Goal: Task Accomplishment & Management: Complete application form

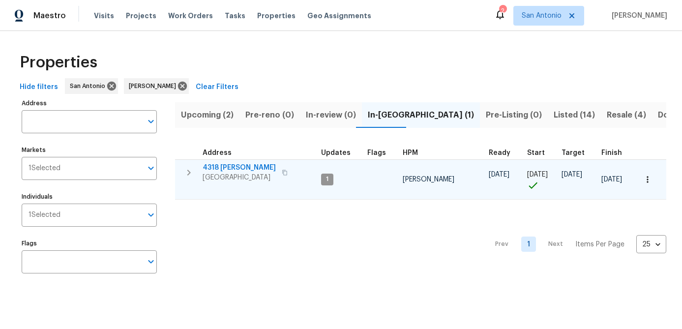
click at [243, 175] on span "San Antonio, TX 78253" at bounding box center [239, 178] width 73 height 10
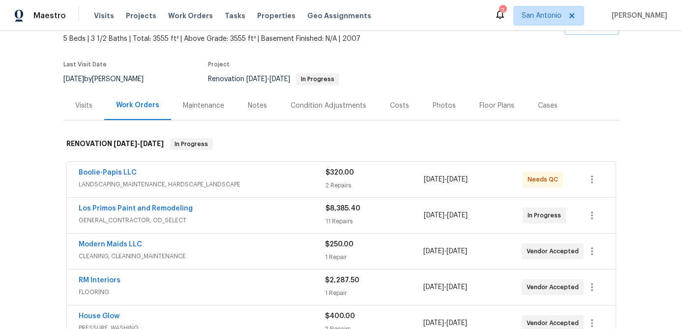
scroll to position [175, 0]
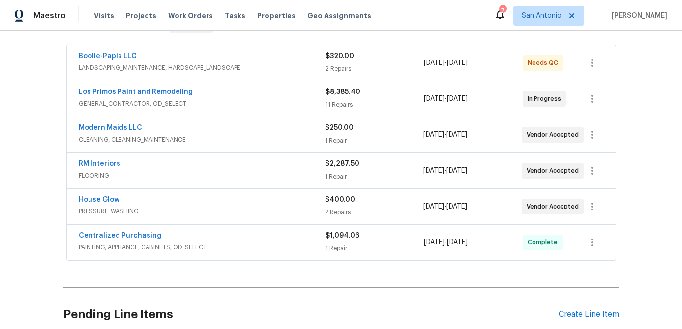
click at [188, 55] on div "Boolie-Papis LLC" at bounding box center [202, 57] width 247 height 12
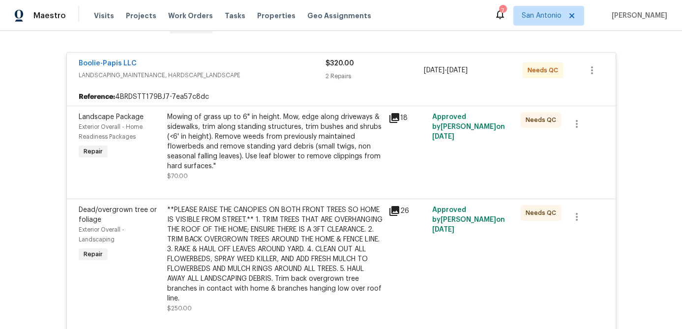
click at [200, 132] on div "Mowing of grass up to 6" in height. Mow, edge along driveways & sidewalks, trim…" at bounding box center [274, 141] width 215 height 59
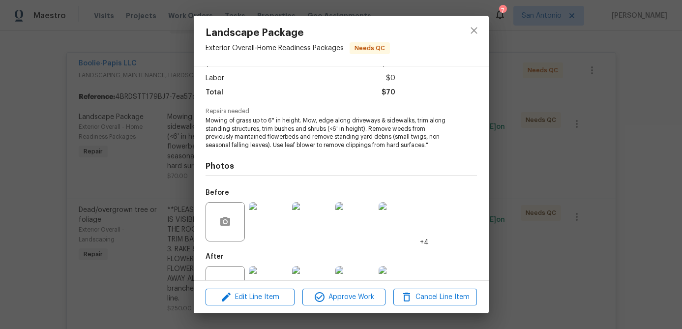
scroll to position [99, 0]
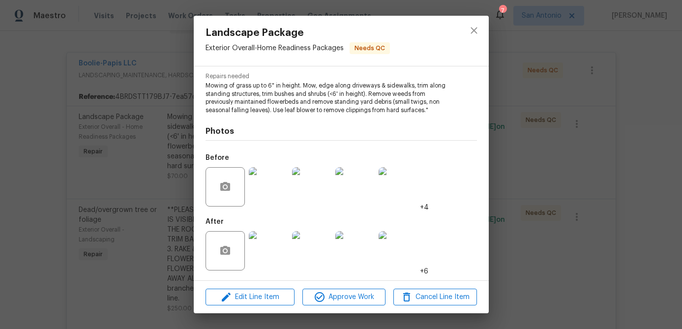
click at [277, 177] on img at bounding box center [268, 186] width 39 height 39
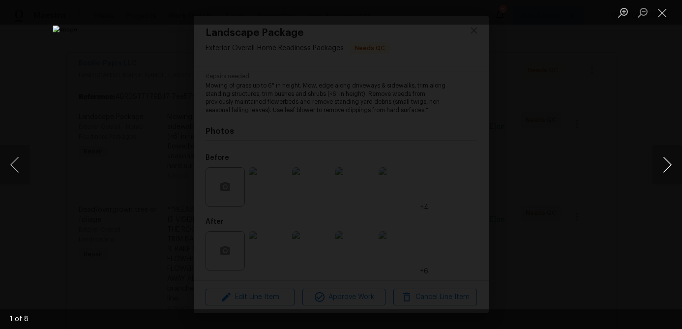
click at [669, 168] on button "Next image" at bounding box center [668, 164] width 30 height 39
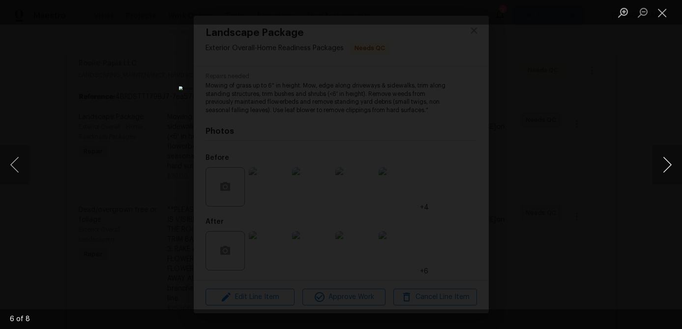
click at [669, 168] on button "Next image" at bounding box center [668, 164] width 30 height 39
click at [660, 16] on button "Close lightbox" at bounding box center [663, 12] width 20 height 17
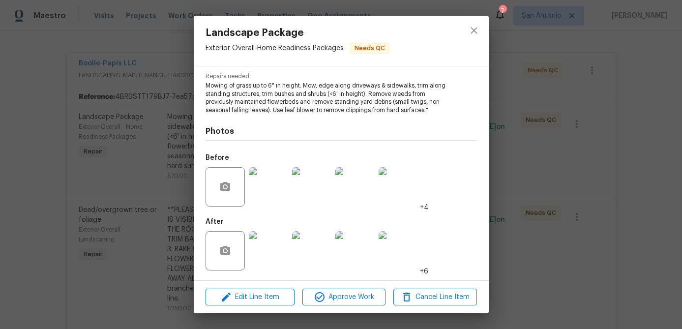
click at [259, 265] on img at bounding box center [268, 250] width 39 height 39
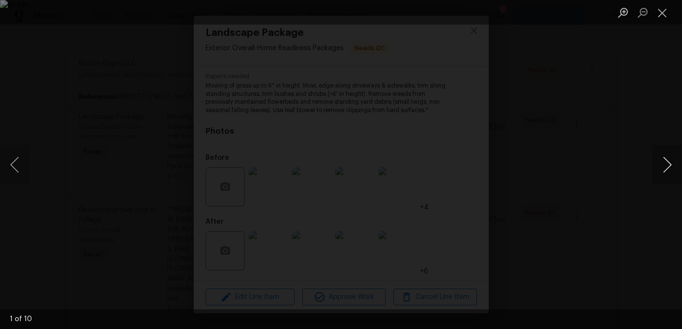
click at [666, 165] on button "Next image" at bounding box center [668, 164] width 30 height 39
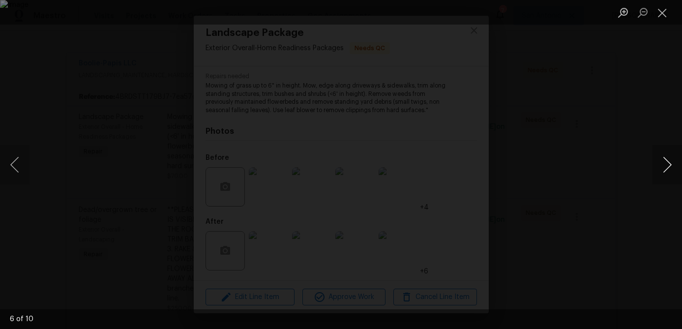
click at [666, 165] on button "Next image" at bounding box center [668, 164] width 30 height 39
click at [665, 164] on button "Next image" at bounding box center [668, 164] width 30 height 39
click at [665, 163] on button "Next image" at bounding box center [668, 164] width 30 height 39
click at [667, 167] on button "Next image" at bounding box center [668, 164] width 30 height 39
click at [661, 11] on button "Close lightbox" at bounding box center [663, 12] width 20 height 17
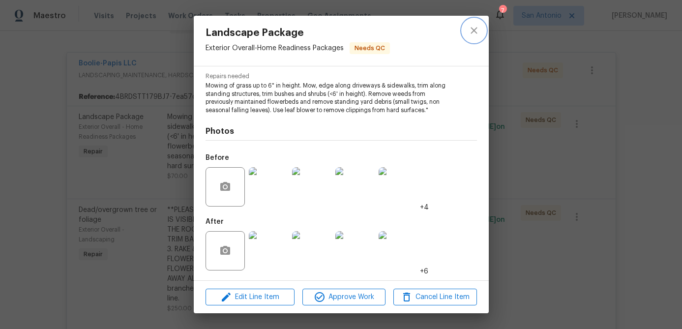
click at [470, 29] on icon "close" at bounding box center [474, 31] width 12 height 12
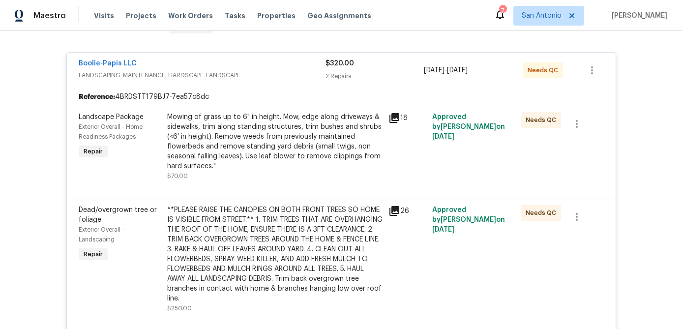
click at [233, 250] on div "**PLEASE RAISE THE CANOPIES ON BOTH FRONT TREES SO HOME IS VISIBLE FROM STREET.…" at bounding box center [274, 254] width 215 height 98
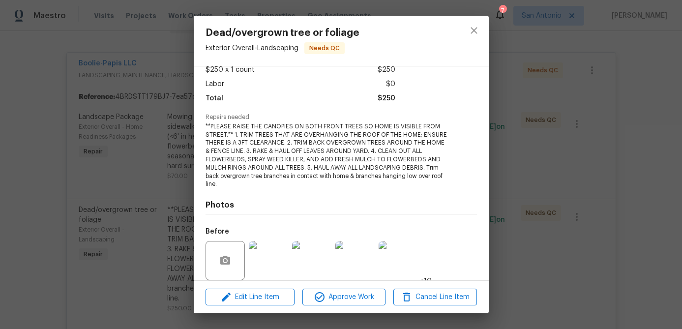
scroll to position [132, 0]
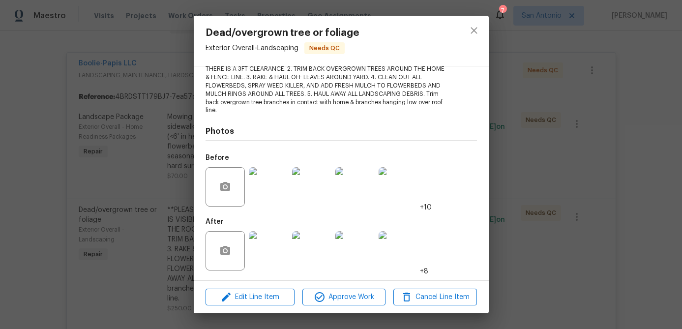
click at [269, 252] on img at bounding box center [268, 250] width 39 height 39
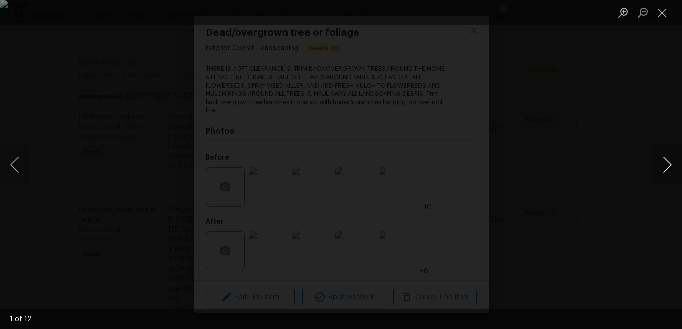
click at [668, 168] on button "Next image" at bounding box center [668, 164] width 30 height 39
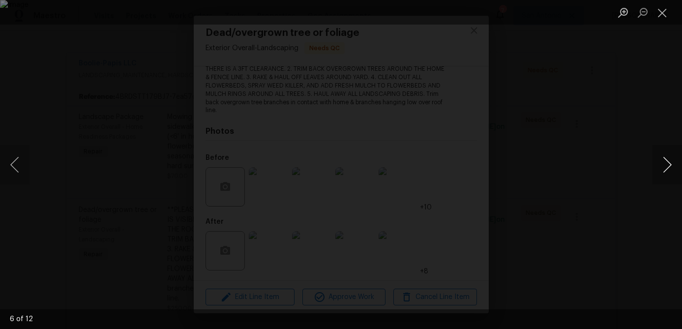
click at [668, 168] on button "Next image" at bounding box center [668, 164] width 30 height 39
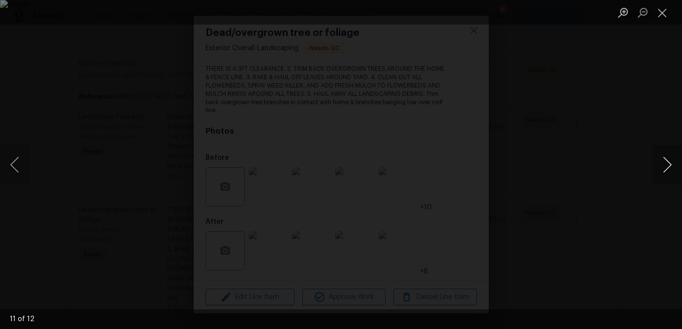
click at [669, 167] on button "Next image" at bounding box center [668, 164] width 30 height 39
click at [662, 19] on button "Close lightbox" at bounding box center [663, 12] width 20 height 17
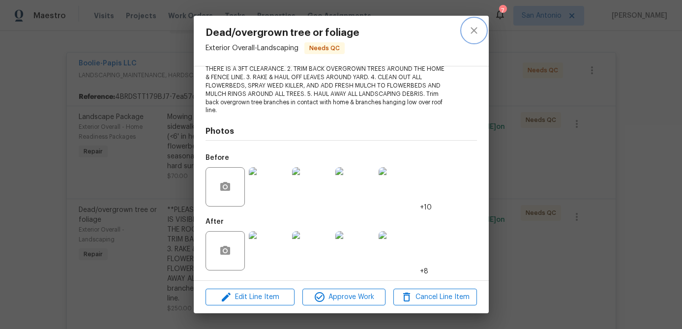
click at [471, 29] on icon "close" at bounding box center [474, 30] width 6 height 6
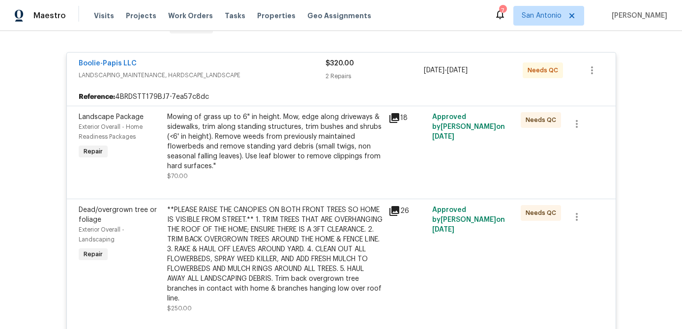
click at [262, 63] on div "Boolie-Papis LLC" at bounding box center [202, 65] width 247 height 12
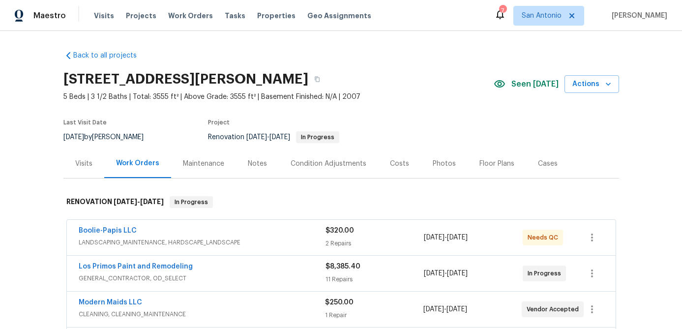
scroll to position [260, 0]
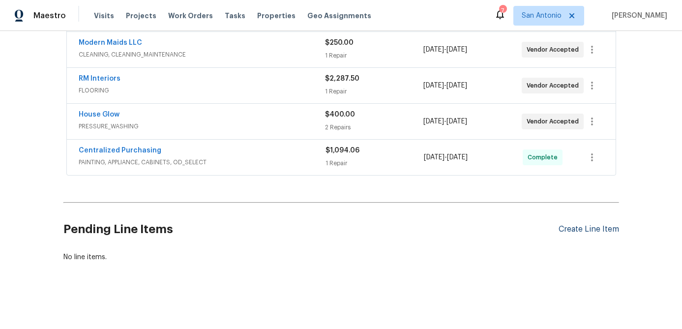
click at [590, 233] on div "Create Line Item" at bounding box center [589, 229] width 60 height 9
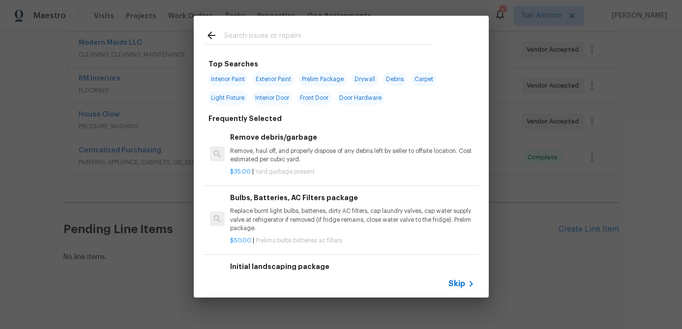
click at [460, 286] on span "Skip" at bounding box center [457, 284] width 17 height 10
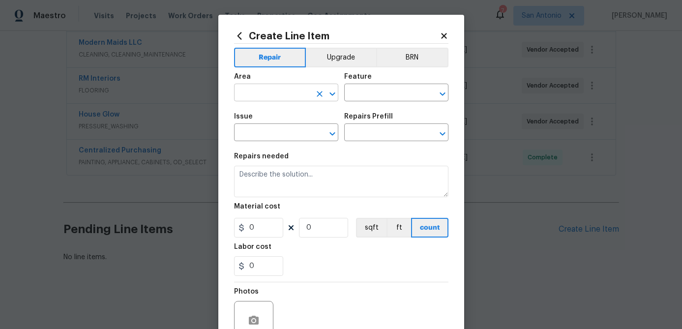
click at [257, 91] on input "text" at bounding box center [272, 93] width 77 height 15
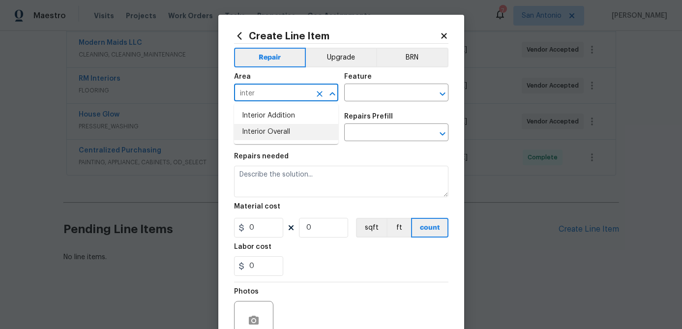
click at [261, 135] on li "Interior Overall" at bounding box center [286, 132] width 104 height 16
type input "Interior Overall"
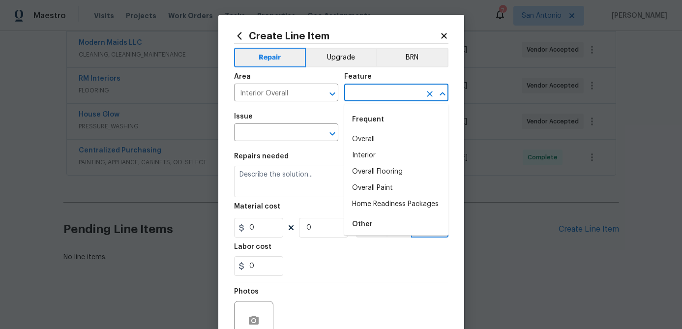
click at [366, 95] on input "text" at bounding box center [382, 93] width 77 height 15
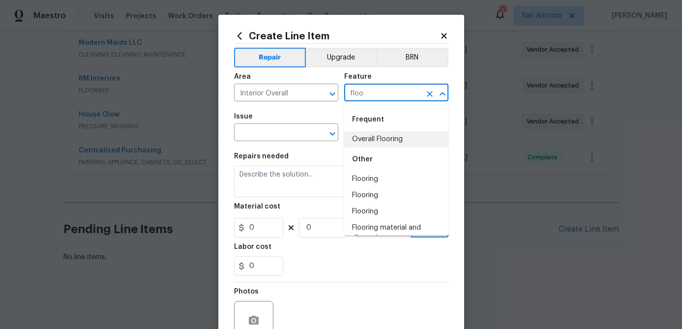
click at [379, 141] on li "Overall Flooring" at bounding box center [396, 139] width 104 height 16
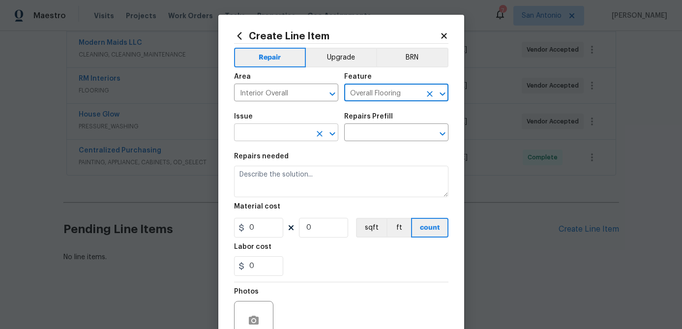
type input "Overall Flooring"
click at [298, 138] on input "text" at bounding box center [272, 133] width 77 height 15
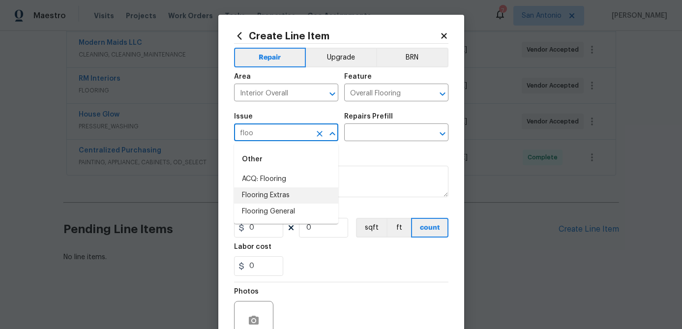
click at [276, 194] on li "Flooring Extras" at bounding box center [286, 195] width 104 height 16
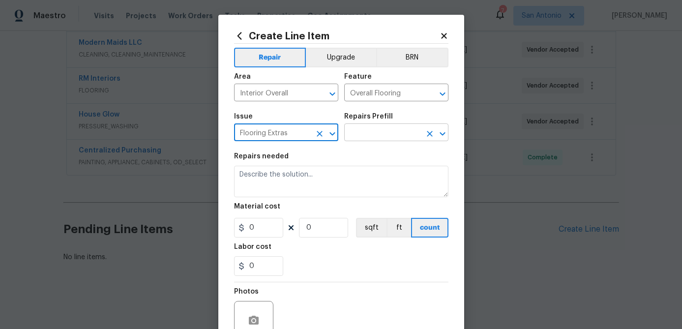
type input "Flooring Extras"
click at [386, 134] on input "text" at bounding box center [382, 133] width 77 height 15
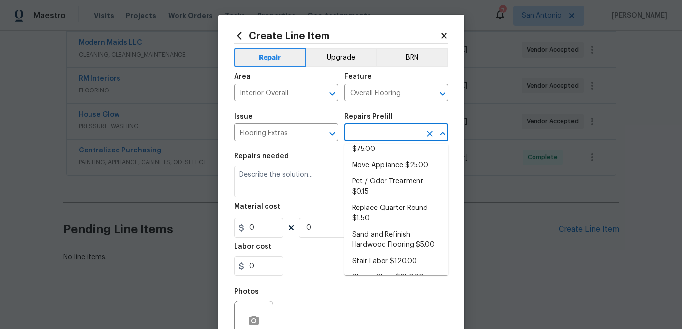
scroll to position [96, 0]
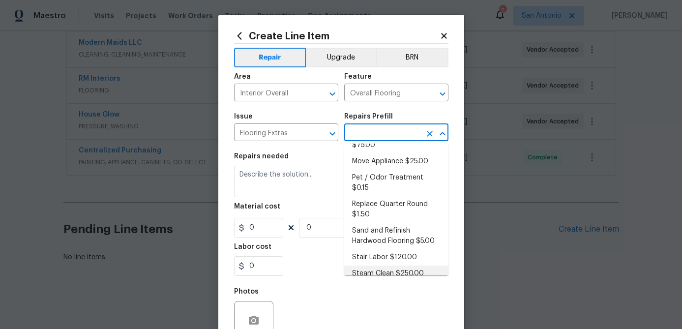
click at [371, 266] on li "Steam Clean $250.00" at bounding box center [396, 274] width 104 height 16
type input "Steam Clean $250.00"
type textarea "Steam clean floors"
type input "250"
type input "1"
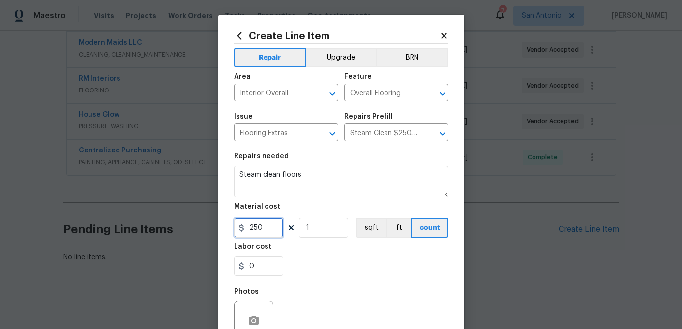
click at [268, 229] on input "250" at bounding box center [258, 228] width 49 height 20
type input "450"
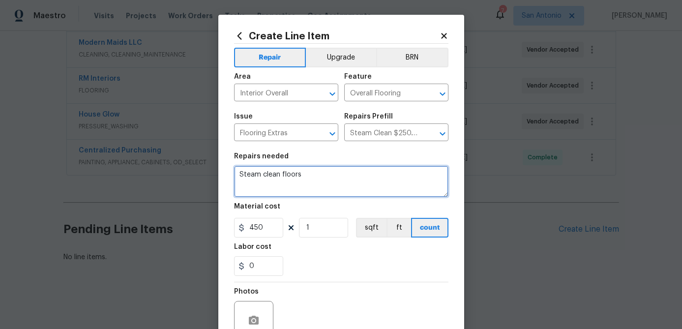
click at [241, 174] on textarea "Steam clean floors" at bounding box center [341, 181] width 214 height 31
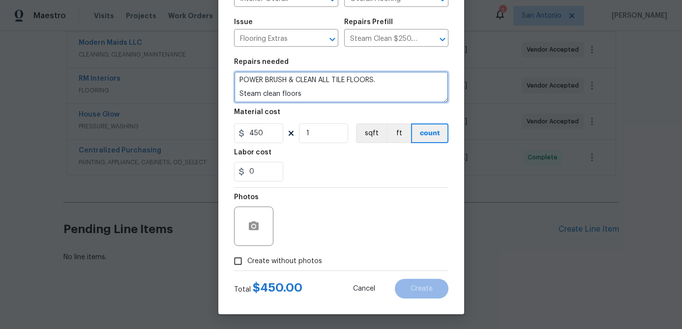
type textarea "POWER BRUSH & CLEAN ALL TILE FLOORS. Steam clean floors"
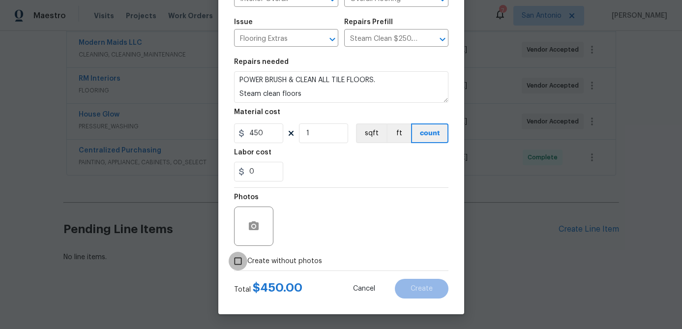
click at [238, 260] on input "Create without photos" at bounding box center [238, 261] width 19 height 19
checkbox input "true"
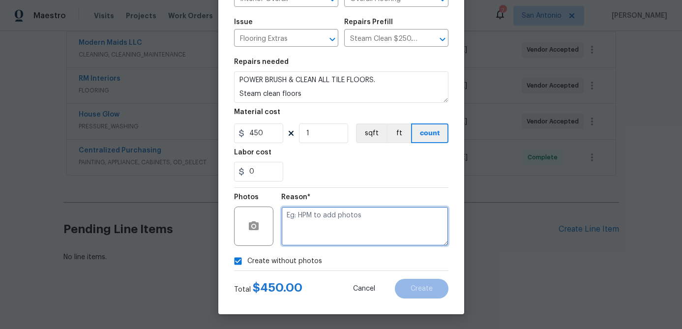
click at [300, 241] on textarea at bounding box center [364, 226] width 167 height 39
type textarea "."
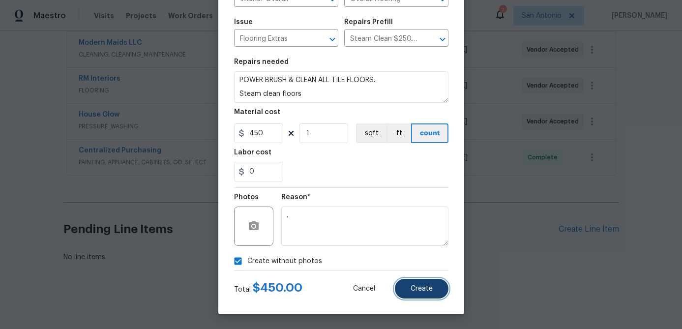
click at [419, 286] on span "Create" at bounding box center [422, 288] width 22 height 7
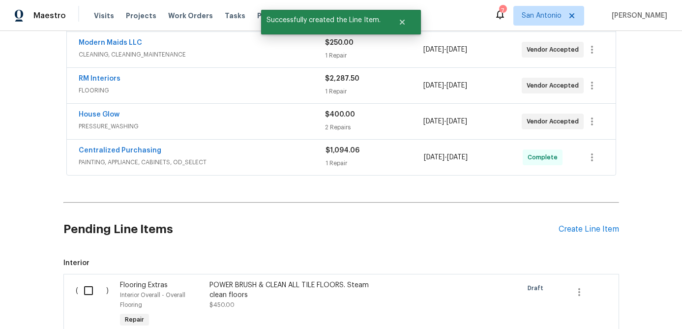
click at [604, 236] on div "Pending Line Items Create Line Item" at bounding box center [341, 230] width 556 height 46
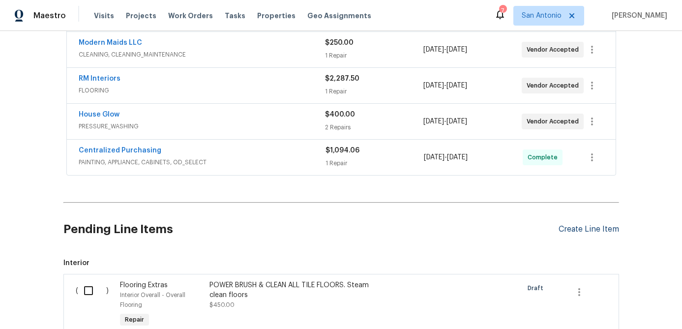
click at [599, 230] on div "Create Line Item" at bounding box center [589, 229] width 60 height 9
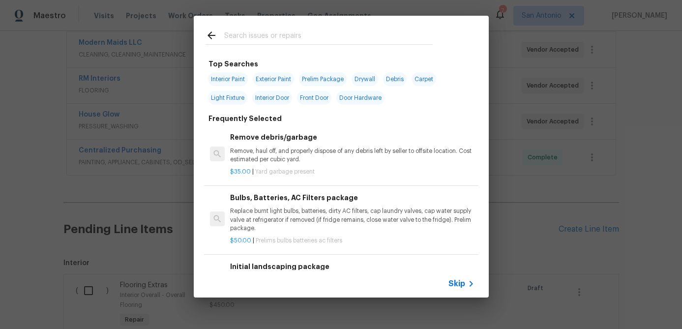
click at [451, 282] on span "Skip" at bounding box center [457, 284] width 17 height 10
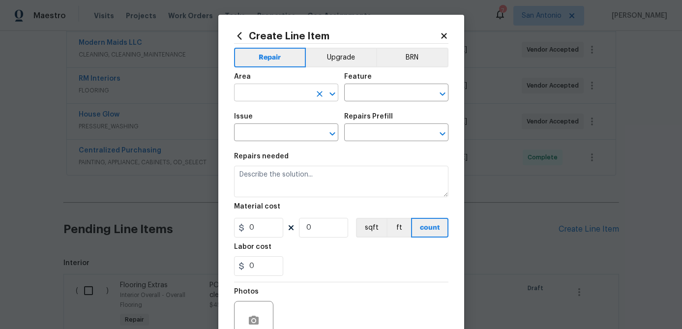
click at [279, 97] on input "text" at bounding box center [272, 93] width 77 height 15
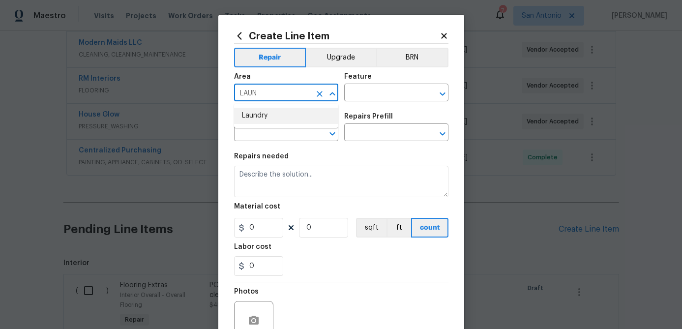
click at [266, 114] on li "Laundry" at bounding box center [286, 116] width 104 height 16
type input "Laundry"
click at [369, 99] on input "text" at bounding box center [382, 93] width 77 height 15
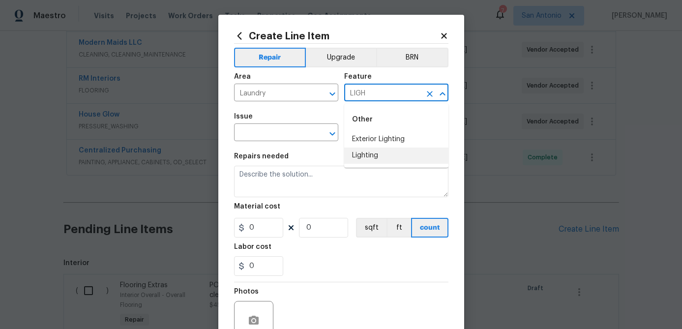
click at [358, 157] on li "Lighting" at bounding box center [396, 156] width 104 height 16
type input "Lighting"
click at [274, 136] on input "text" at bounding box center [272, 133] width 77 height 15
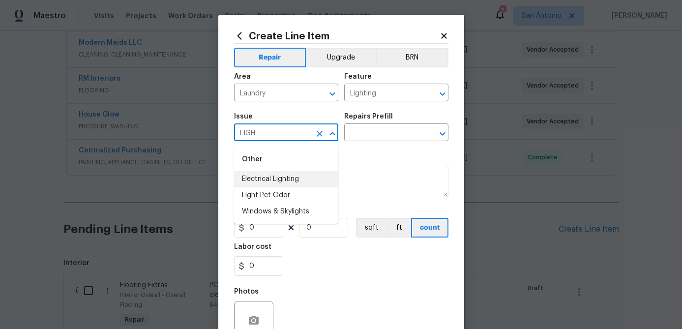
click at [262, 180] on li "Electrical Lighting" at bounding box center [286, 179] width 104 height 16
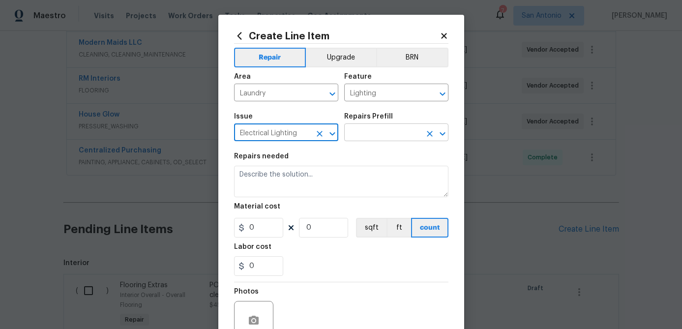
type input "Electrical Lighting"
click at [370, 129] on input "text" at bounding box center [382, 133] width 77 height 15
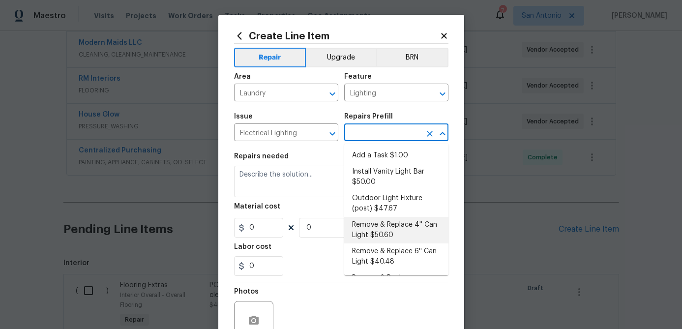
click at [387, 232] on li "Remove & Replace 4'' Can Light $50.60" at bounding box center [396, 230] width 104 height 27
type input "Remove & Replace 4'' Can Light $50.60"
type textarea "Remove and replace the 4'' can lights with new (LED). Ensure that the new 4'' c…"
type input "1"
type input "50.6"
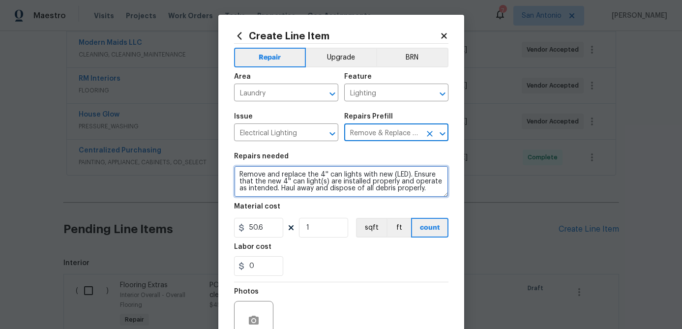
click at [235, 170] on textarea "Remove and replace the 4'' can lights with new (LED). Ensure that the new 4'' c…" at bounding box center [341, 181] width 214 height 31
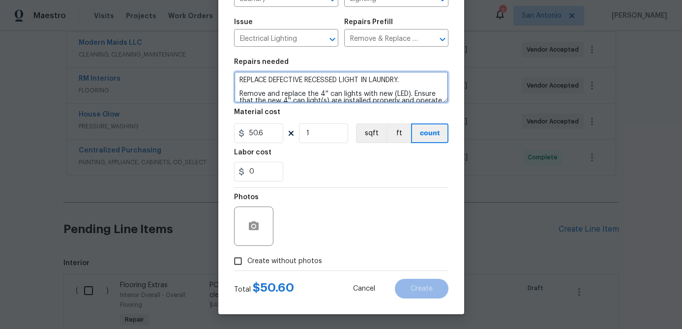
type textarea "REPLACE DEFECTIVE RECESSED LIGHT IN LAUNDRY. Remove and replace the 4'' can lig…"
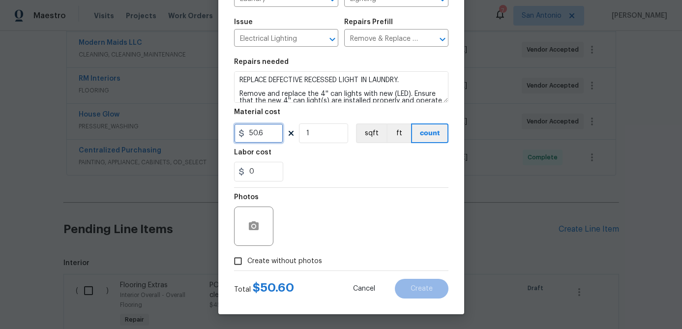
click at [270, 136] on input "50.6" at bounding box center [258, 133] width 49 height 20
type input "50"
click at [238, 264] on input "Create without photos" at bounding box center [238, 261] width 19 height 19
checkbox input "true"
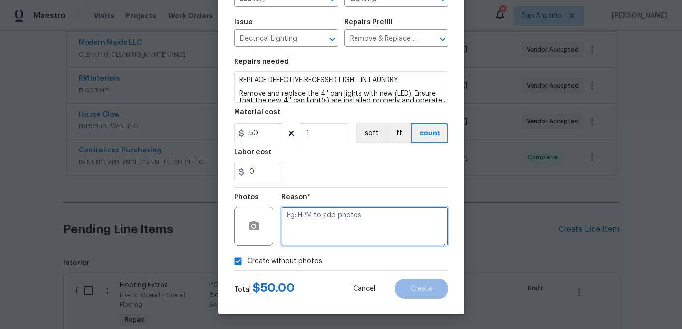
click at [322, 208] on textarea at bounding box center [364, 226] width 167 height 39
type textarea "."
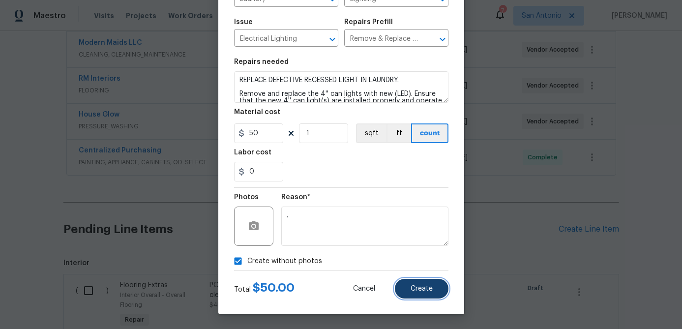
click at [408, 291] on button "Create" at bounding box center [422, 289] width 54 height 20
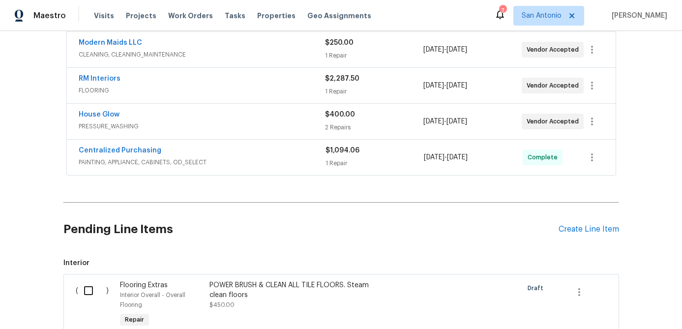
scroll to position [302, 0]
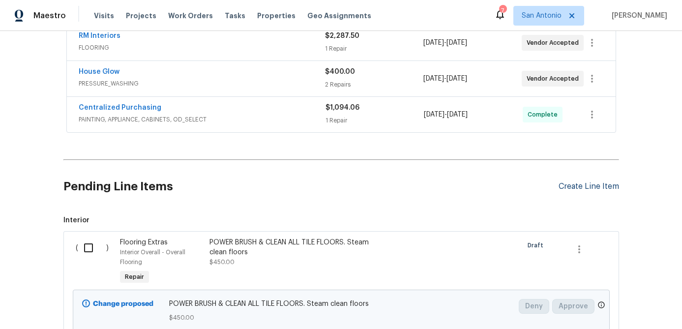
click at [588, 188] on div "Create Line Item" at bounding box center [589, 186] width 60 height 9
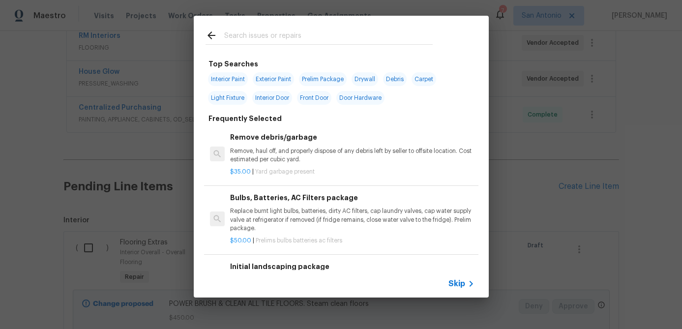
click at [263, 35] on input "text" at bounding box center [328, 37] width 209 height 15
click at [454, 280] on span "Skip" at bounding box center [457, 284] width 17 height 10
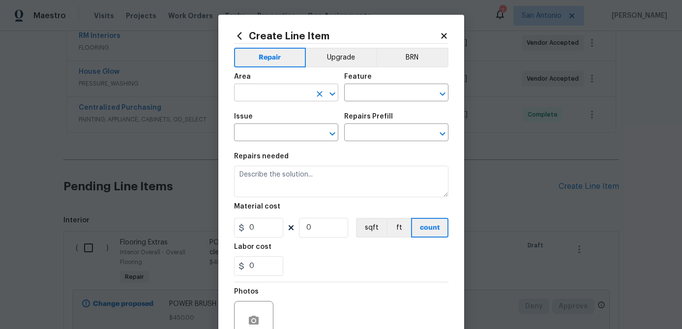
click at [272, 101] on input "text" at bounding box center [272, 93] width 77 height 15
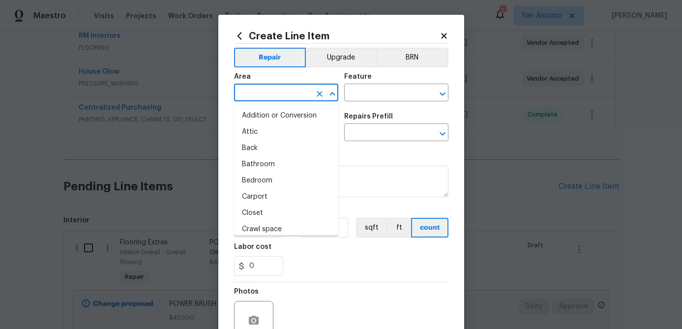
type input "I"
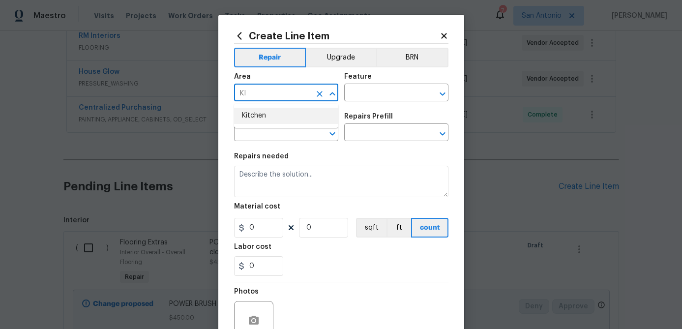
click at [249, 115] on li "Kitchen" at bounding box center [286, 116] width 104 height 16
type input "Kitchen"
click at [377, 97] on input "text" at bounding box center [382, 93] width 77 height 15
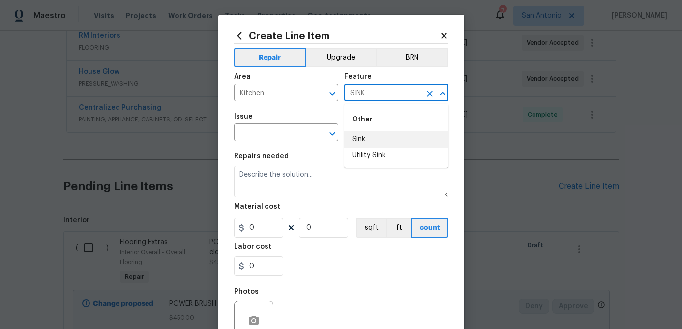
click at [363, 139] on li "Sink" at bounding box center [396, 139] width 104 height 16
type input "Sink"
click at [285, 129] on input "text" at bounding box center [272, 133] width 77 height 15
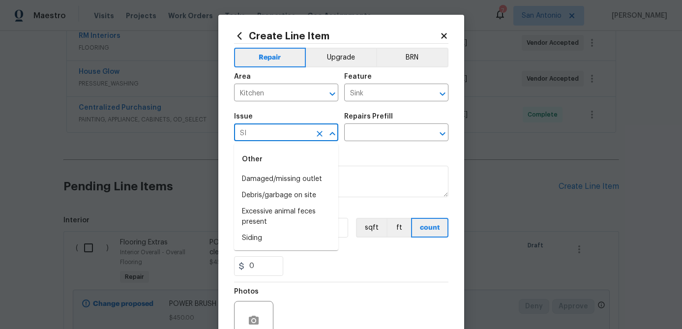
type input "S"
click at [260, 196] on li "Appliances" at bounding box center [286, 195] width 104 height 16
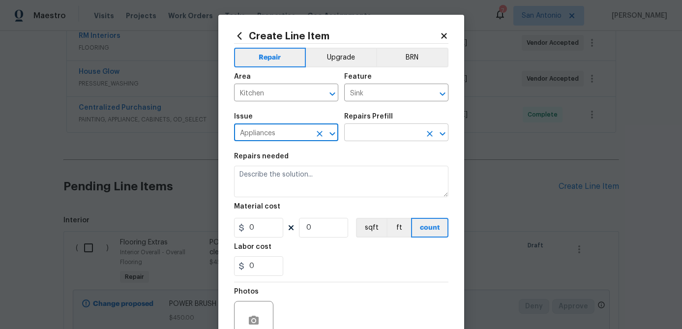
click at [373, 129] on input "text" at bounding box center [382, 133] width 77 height 15
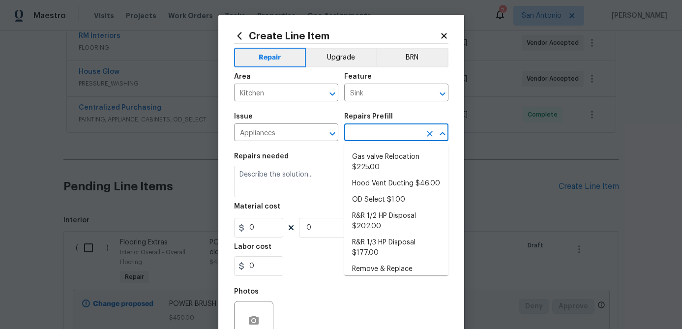
scroll to position [0, 0]
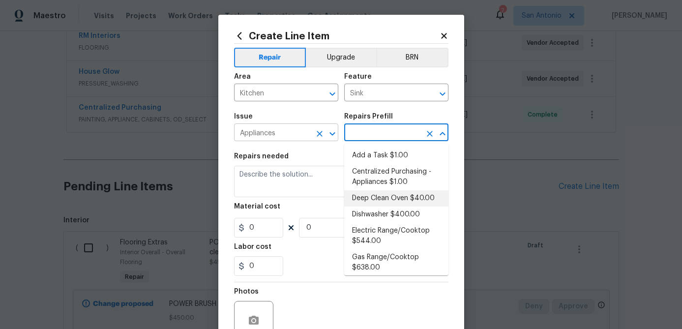
click at [308, 134] on input "Appliances" at bounding box center [272, 133] width 77 height 15
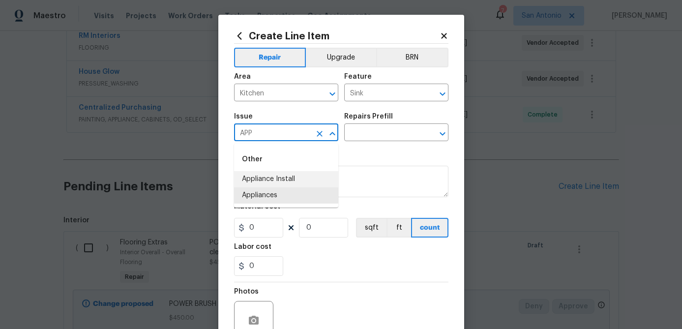
click at [275, 179] on li "Appliance Install" at bounding box center [286, 179] width 104 height 16
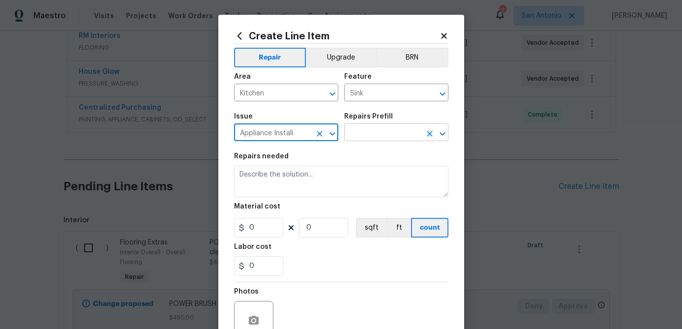
type input "Appliance Install"
click at [356, 135] on input "text" at bounding box center [382, 133] width 77 height 15
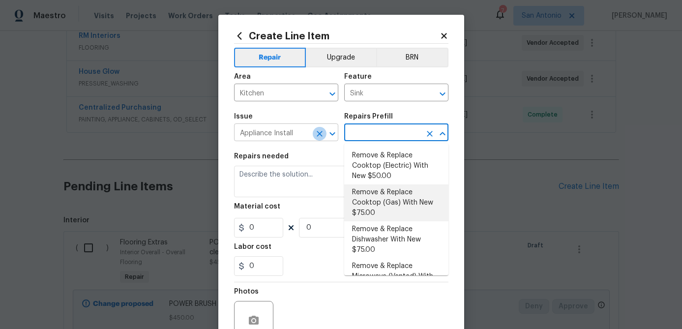
click at [320, 130] on icon "Clear" at bounding box center [320, 134] width 10 height 10
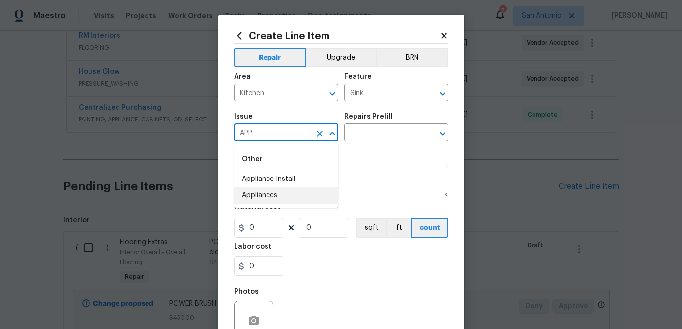
click at [269, 197] on li "Appliances" at bounding box center [286, 195] width 104 height 16
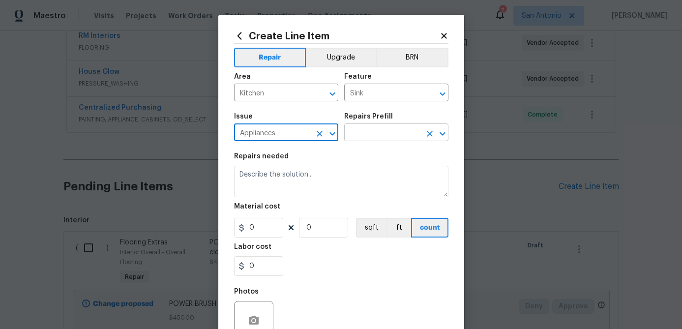
type input "Appliances"
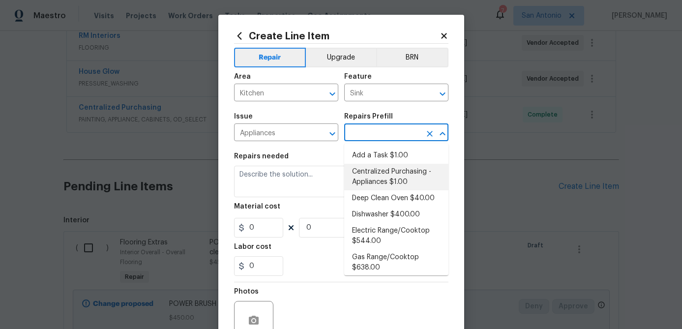
click at [382, 135] on input "text" at bounding box center [382, 133] width 77 height 15
click at [377, 154] on li "Add a Task $1.00" at bounding box center [396, 156] width 104 height 16
type input "Appliances"
type input "Add a Task $1.00"
type textarea "HPM to detail"
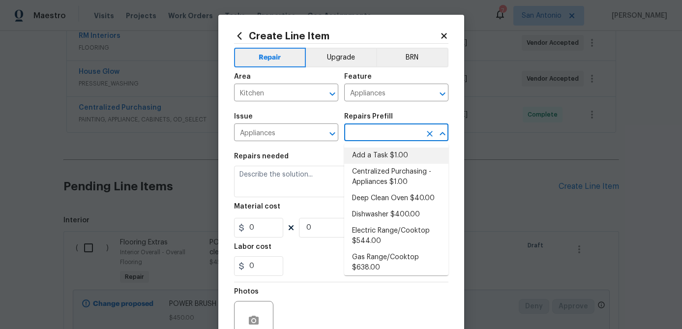
type input "1"
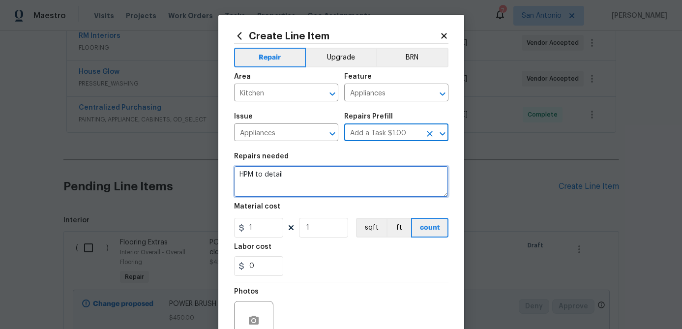
click at [236, 174] on textarea "HPM to detail" at bounding box center [341, 181] width 214 height 31
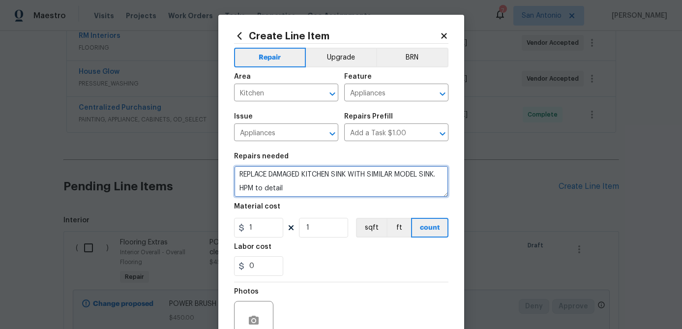
type textarea "REPLACE DAMAGED KITCHEN SINK WITH SIMILAR MODEL SINK. HPM to detail"
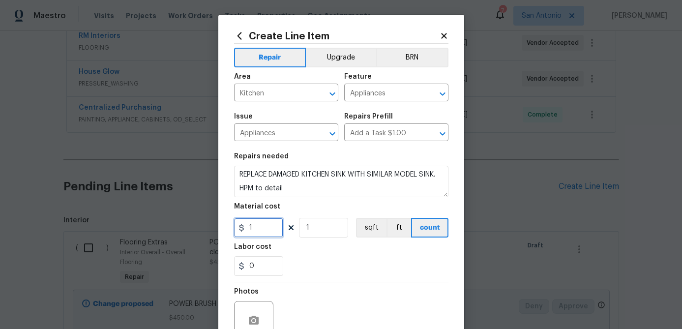
click at [260, 227] on input "1" at bounding box center [258, 228] width 49 height 20
type input "350"
click at [324, 234] on input "1" at bounding box center [323, 228] width 49 height 20
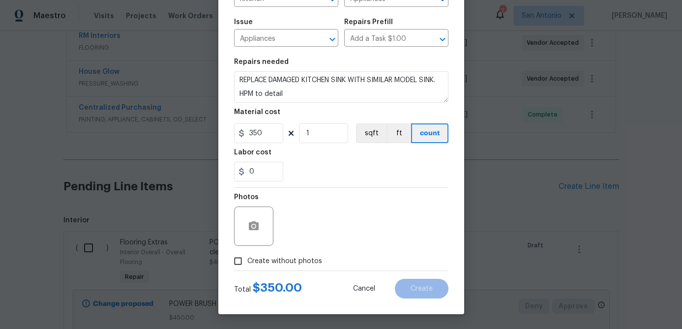
click at [241, 263] on input "Create without photos" at bounding box center [238, 261] width 19 height 19
checkbox input "true"
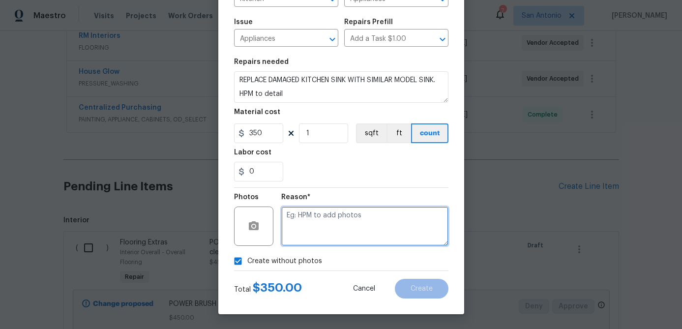
click at [300, 233] on textarea at bounding box center [364, 226] width 167 height 39
type textarea "."
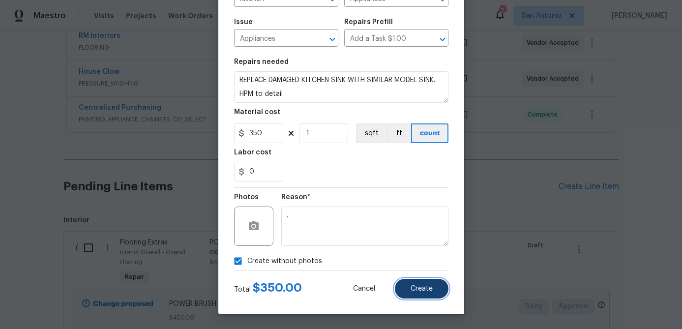
click at [415, 289] on span "Create" at bounding box center [422, 288] width 22 height 7
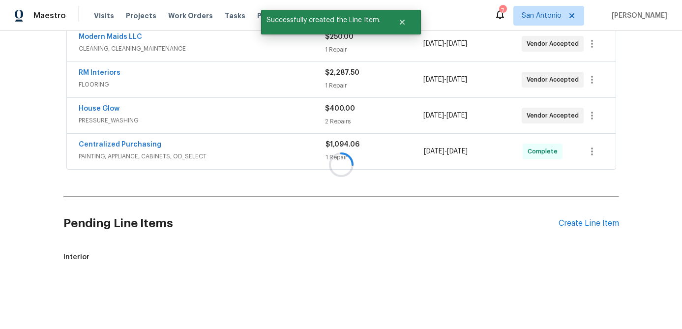
scroll to position [302, 0]
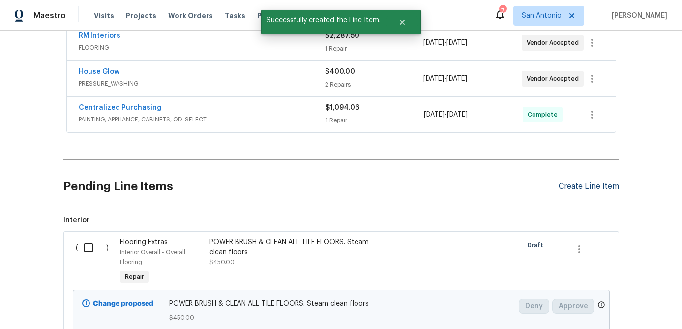
click at [571, 187] on div "Create Line Item" at bounding box center [589, 186] width 60 height 9
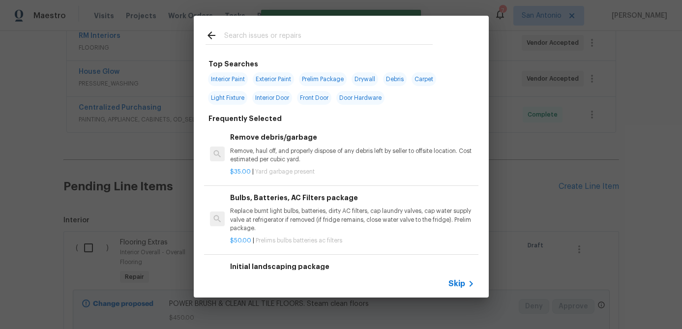
click at [459, 282] on span "Skip" at bounding box center [457, 284] width 17 height 10
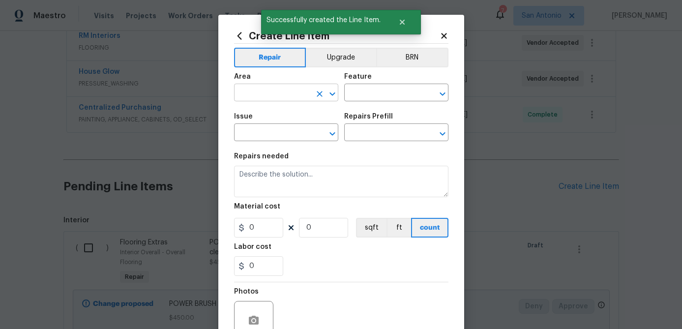
click at [266, 93] on input "text" at bounding box center [272, 93] width 77 height 15
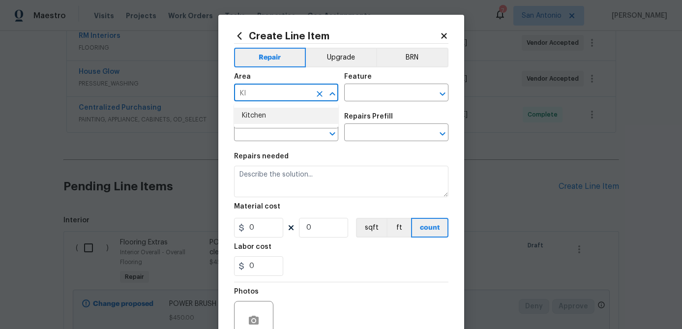
click at [252, 117] on li "Kitchen" at bounding box center [286, 116] width 104 height 16
type input "Kitchen"
click at [363, 98] on input "text" at bounding box center [382, 93] width 77 height 15
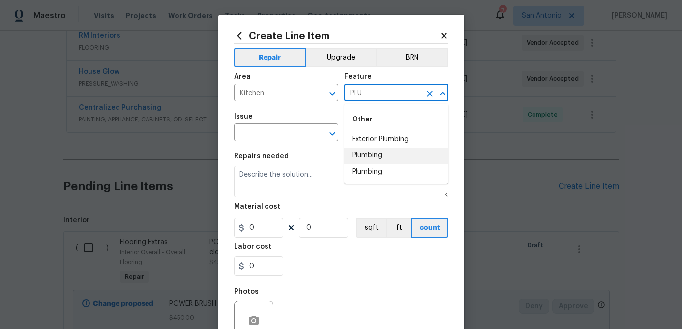
click at [370, 157] on li "Plumbing" at bounding box center [396, 156] width 104 height 16
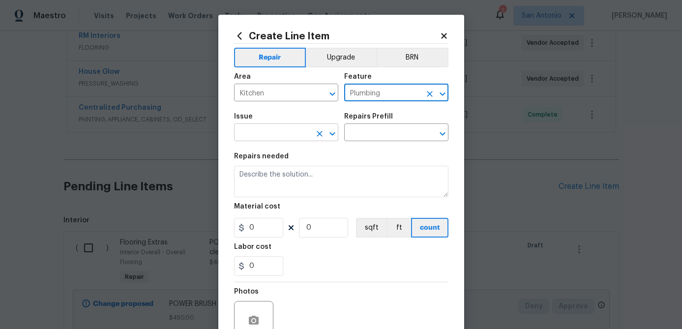
type input "Plumbing"
click at [282, 136] on input "text" at bounding box center [272, 133] width 77 height 15
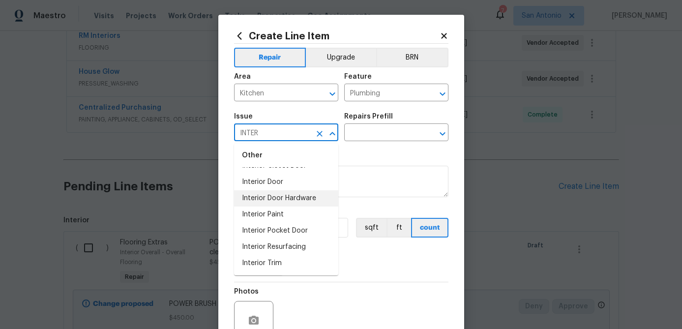
scroll to position [0, 0]
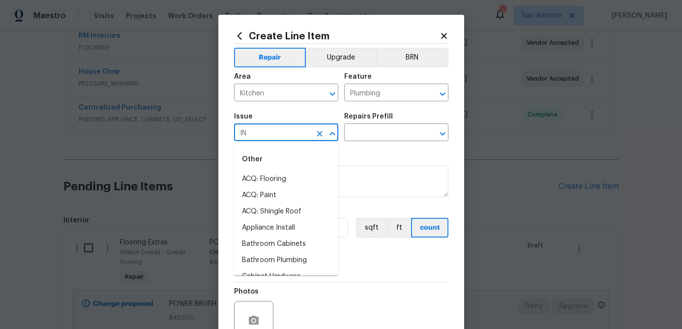
type input "I"
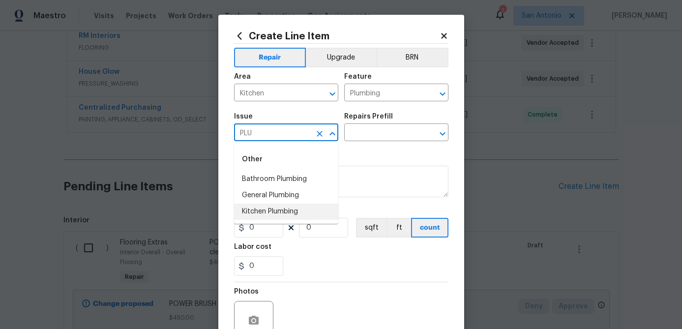
click at [277, 212] on li "Kitchen Plumbing" at bounding box center [286, 212] width 104 height 16
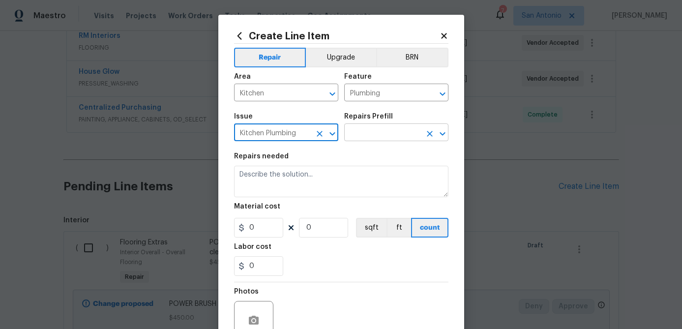
type input "Kitchen Plumbing"
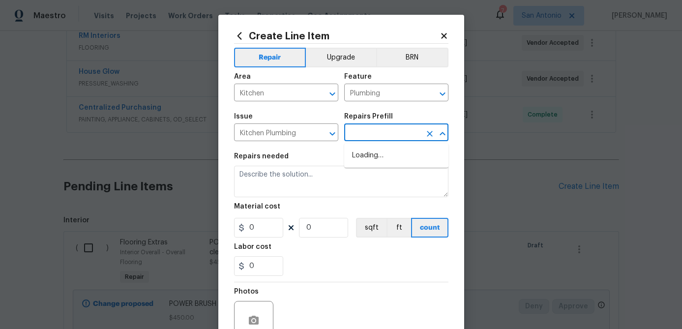
click at [384, 132] on input "text" at bounding box center [382, 133] width 77 height 15
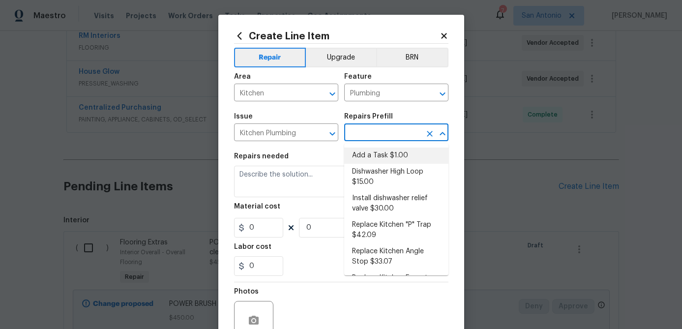
click at [372, 150] on li "Add a Task $1.00" at bounding box center [396, 156] width 104 height 16
type input "Add a Task $1.00"
type textarea "HPM to detail"
type input "1"
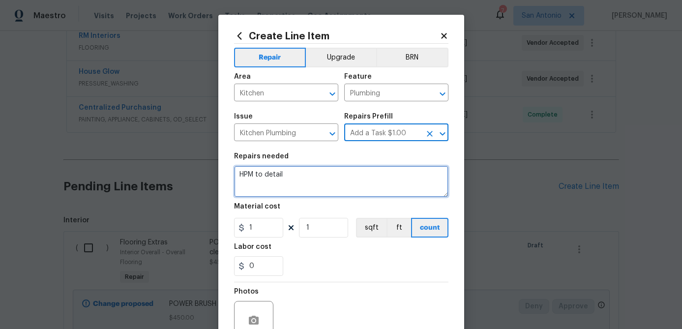
click at [236, 172] on textarea "HPM to detail" at bounding box center [341, 181] width 214 height 31
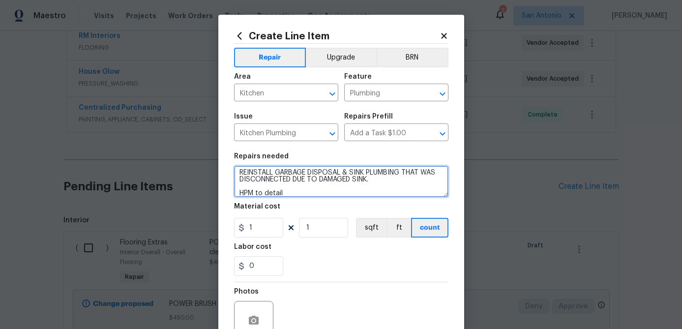
type textarea "REINSTALL GARBAGE DISPOSAL & SINK PLUMBING THAT WAS DISCONNECTED DUE TO DAMAGED…"
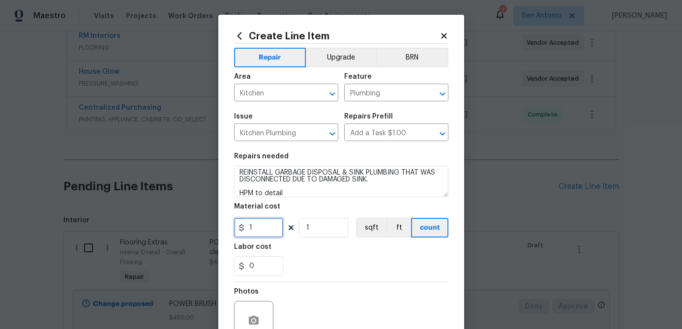
click at [266, 232] on input "1" at bounding box center [258, 228] width 49 height 20
type input "75"
click at [317, 232] on input "1" at bounding box center [323, 228] width 49 height 20
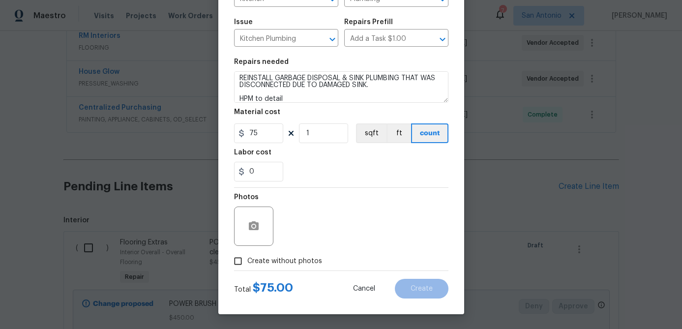
click at [231, 263] on input "Create without photos" at bounding box center [238, 261] width 19 height 19
checkbox input "true"
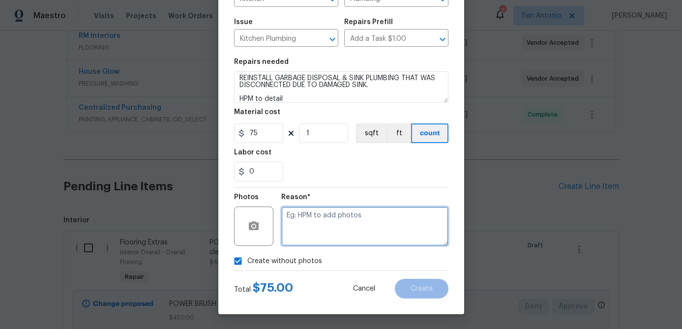
click at [289, 230] on textarea at bounding box center [364, 226] width 167 height 39
type textarea "."
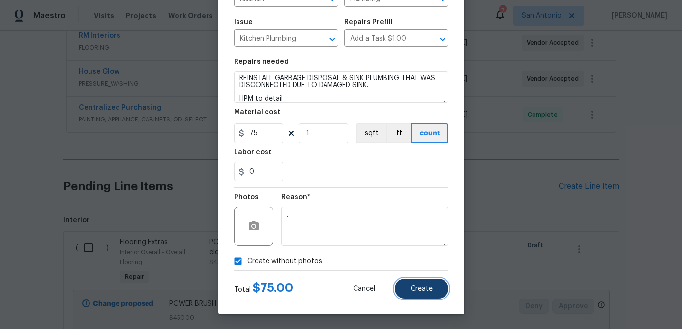
click at [426, 293] on button "Create" at bounding box center [422, 289] width 54 height 20
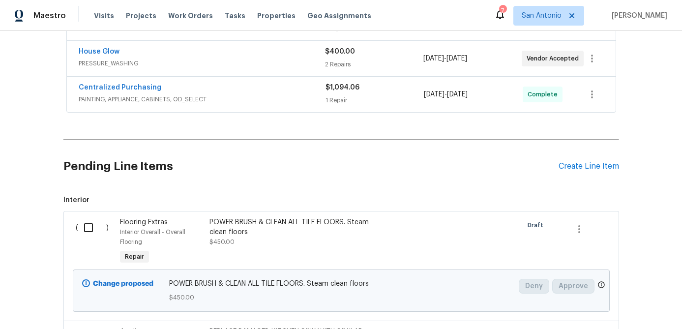
scroll to position [0, 0]
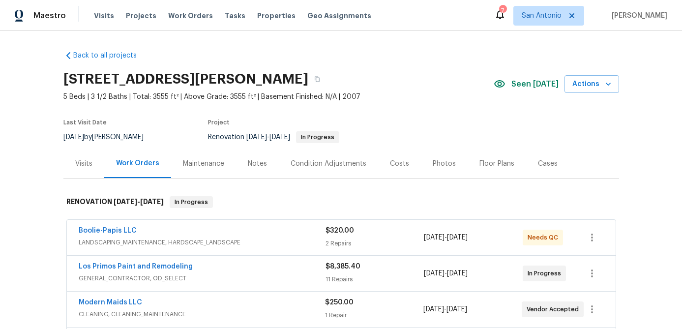
click at [222, 271] on div "Los Primos Paint and Remodeling" at bounding box center [202, 268] width 247 height 12
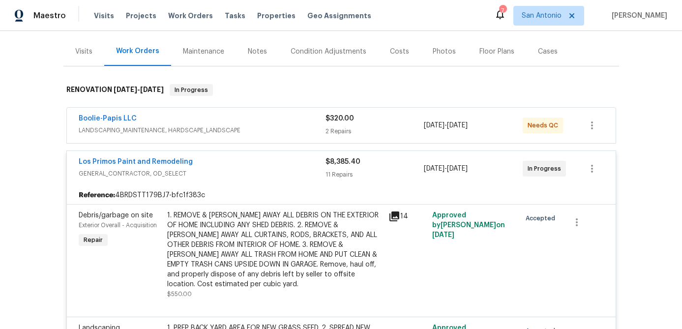
scroll to position [56, 0]
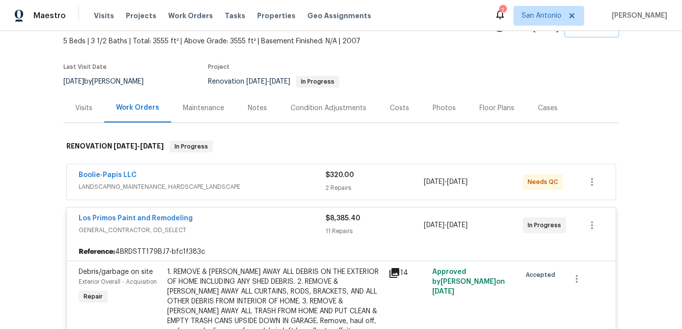
click at [249, 213] on div "Los Primos Paint and Remodeling" at bounding box center [202, 219] width 247 height 12
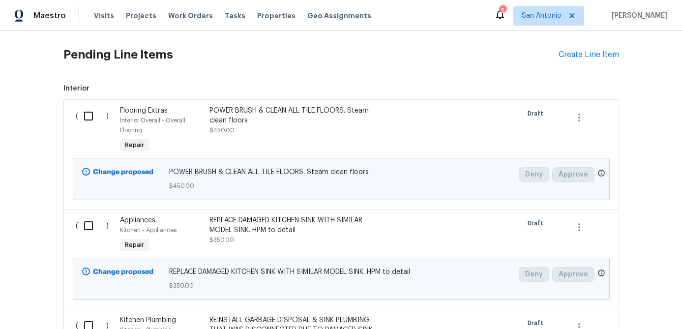
scroll to position [334, 0]
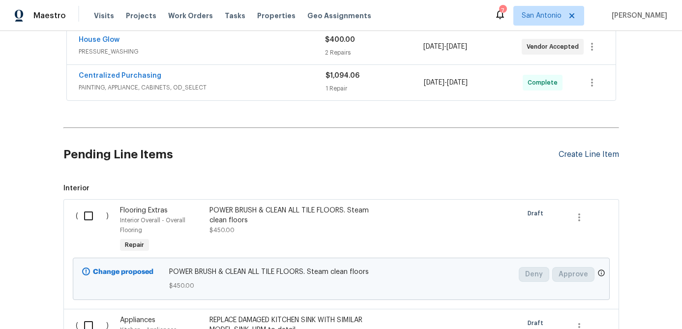
click at [593, 152] on div "Create Line Item" at bounding box center [589, 154] width 60 height 9
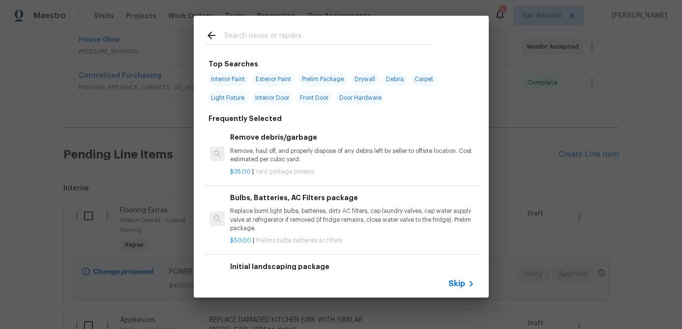
click at [456, 286] on span "Skip" at bounding box center [457, 284] width 17 height 10
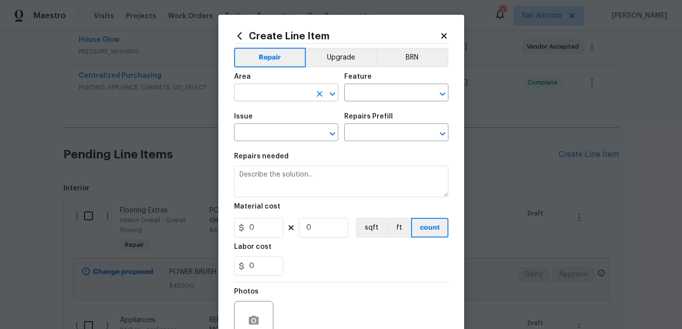
click at [288, 89] on input "text" at bounding box center [272, 93] width 77 height 15
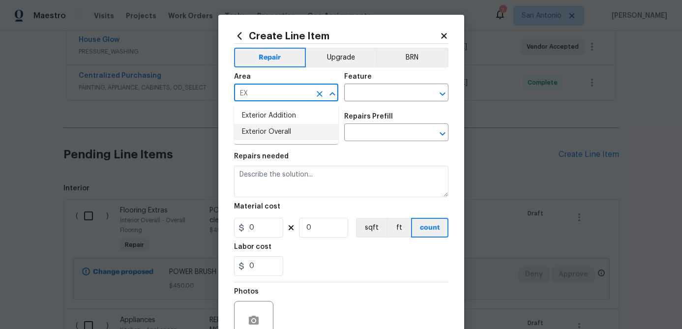
click at [260, 134] on li "Exterior Overall" at bounding box center [286, 132] width 104 height 16
type input "Exterior Overall"
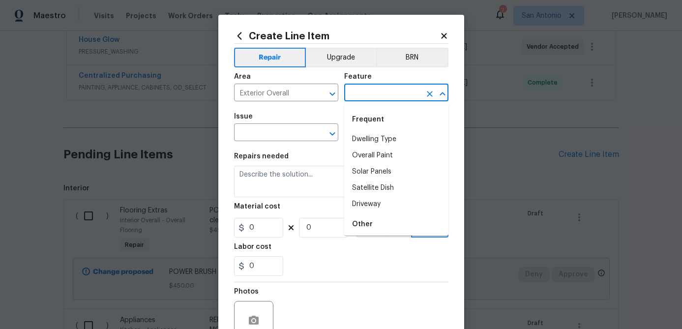
click at [354, 92] on input "text" at bounding box center [382, 93] width 77 height 15
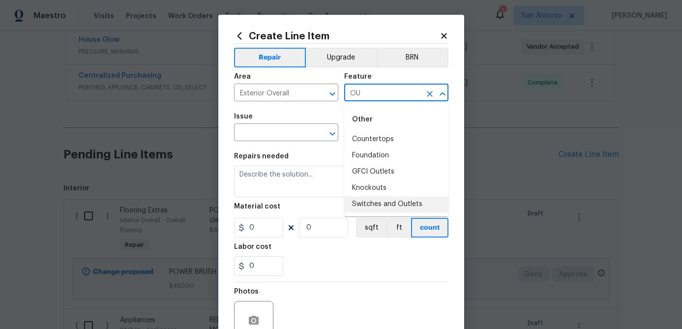
click at [374, 201] on li "Switches and Outlets" at bounding box center [396, 204] width 104 height 16
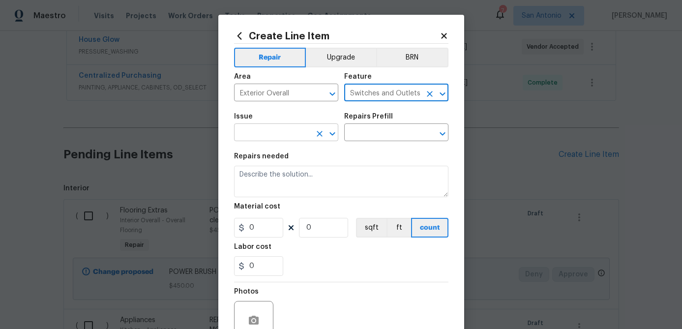
type input "Switches and Outlets"
click at [282, 141] on input "text" at bounding box center [272, 133] width 77 height 15
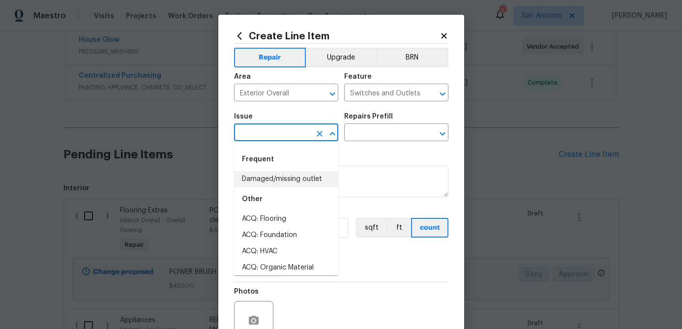
click at [280, 175] on li "Damaged/missing outlet" at bounding box center [286, 179] width 104 height 16
type input "Damaged/missing outlet"
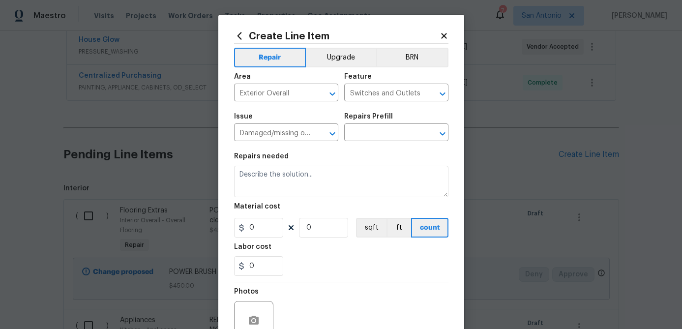
click at [388, 123] on div "Repairs Prefill" at bounding box center [396, 119] width 104 height 13
click at [387, 130] on input "text" at bounding box center [382, 133] width 77 height 15
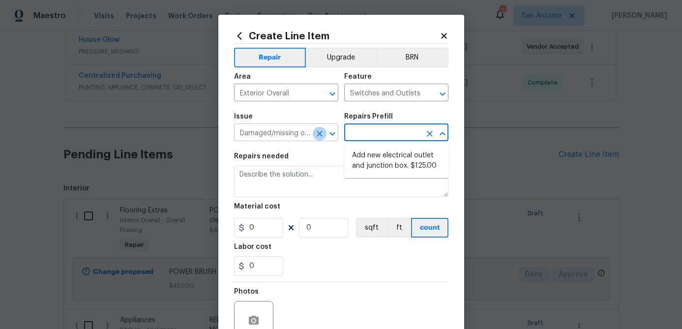
click at [318, 133] on icon "Clear" at bounding box center [320, 134] width 6 height 6
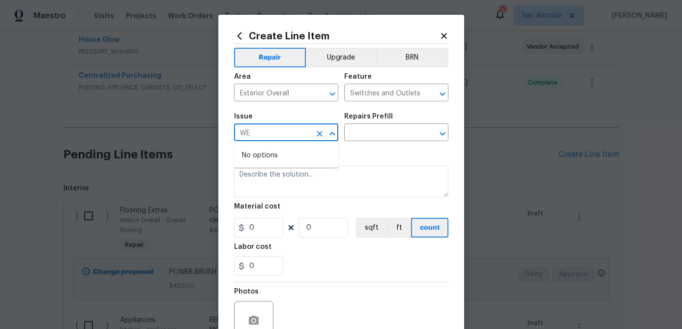
type input "W"
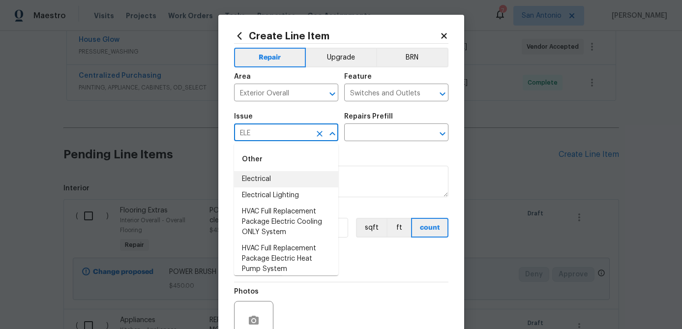
click at [264, 175] on li "Electrical" at bounding box center [286, 179] width 104 height 16
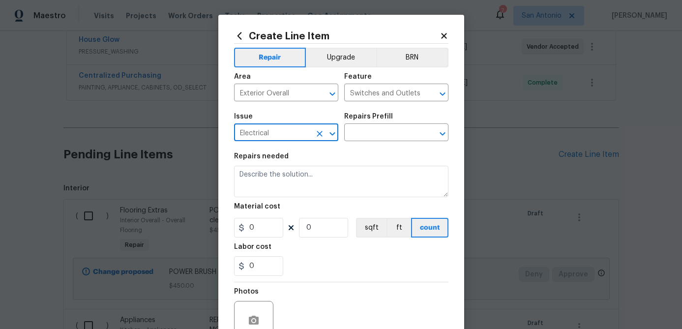
type input "Electrical"
click at [366, 143] on div "Issue Electrical ​ Repairs Prefill ​" at bounding box center [341, 127] width 214 height 40
click at [369, 133] on input "text" at bounding box center [382, 133] width 77 height 15
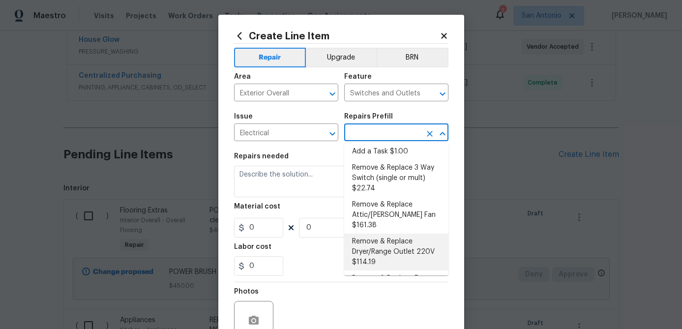
scroll to position [332, 0]
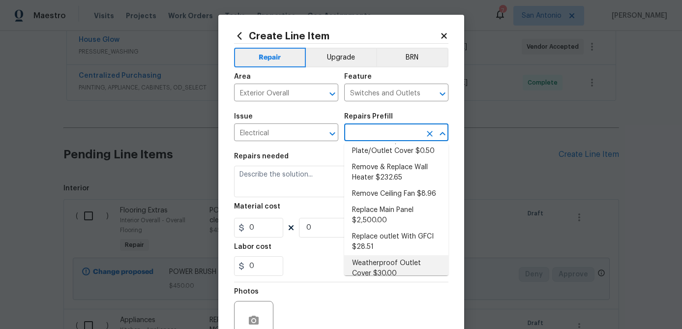
click at [370, 255] on li "Weatherproof Outlet Cover $30.00" at bounding box center [396, 268] width 104 height 27
type input "Weatherproof Outlet Cover $30.00"
type textarea "Install a weatherproof outlet cover on the exterior outlet(s) as directed by th…"
type input "1"
type input "30"
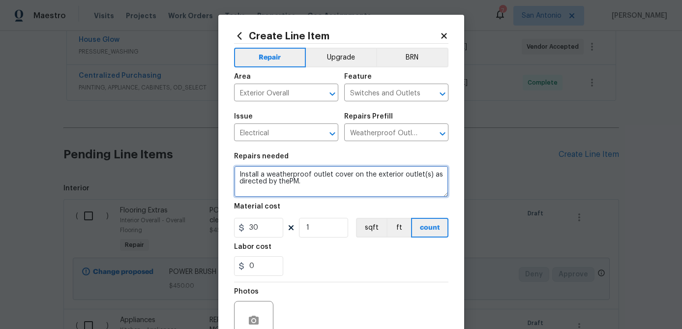
click at [236, 172] on textarea "Install a weatherproof outlet cover on the exterior outlet(s) as directed by th…" at bounding box center [341, 181] width 214 height 31
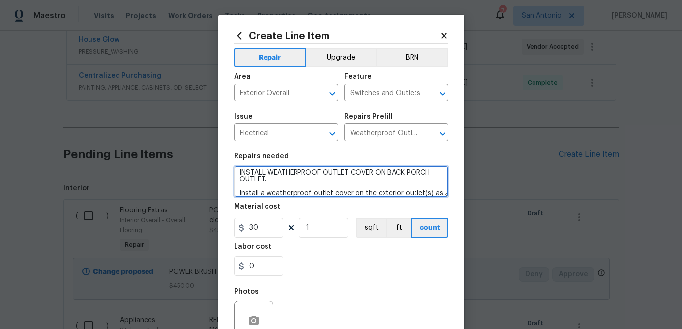
scroll to position [95, 0]
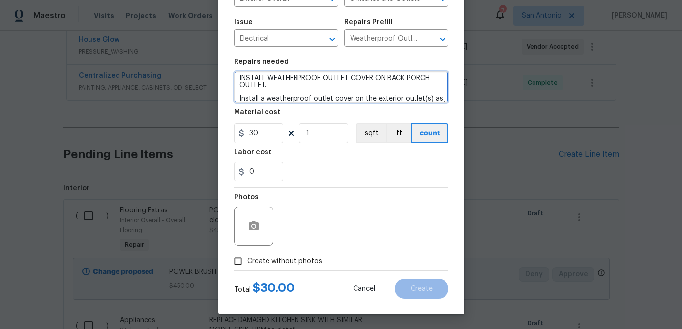
type textarea "INSTALL WEATHERPROOF OUTLET COVER ON BACK PORCH OUTLET. Install a weatherproof …"
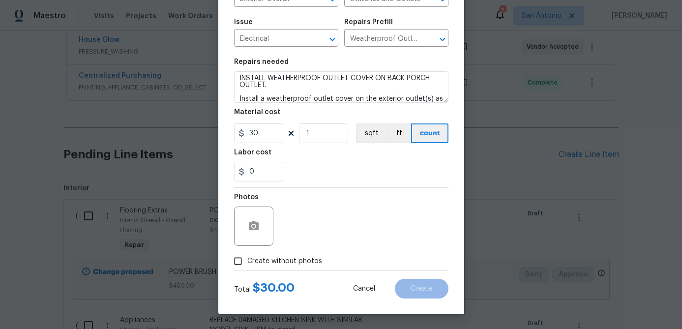
click at [242, 263] on input "Create without photos" at bounding box center [238, 261] width 19 height 19
checkbox input "true"
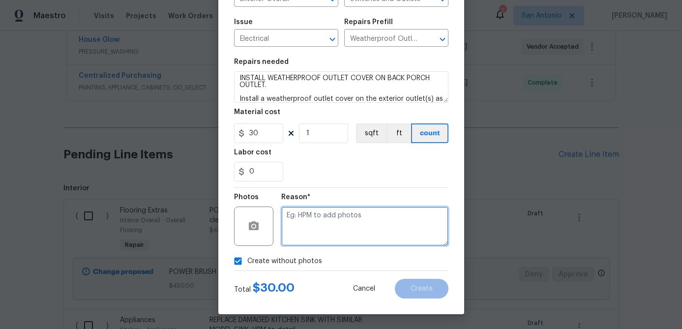
click at [316, 237] on textarea at bounding box center [364, 226] width 167 height 39
type textarea "."
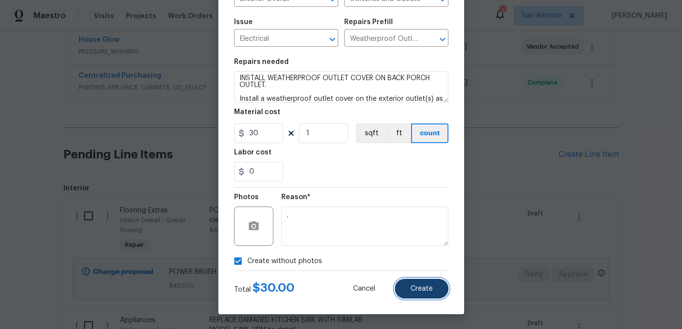
click at [418, 285] on span "Create" at bounding box center [422, 288] width 22 height 7
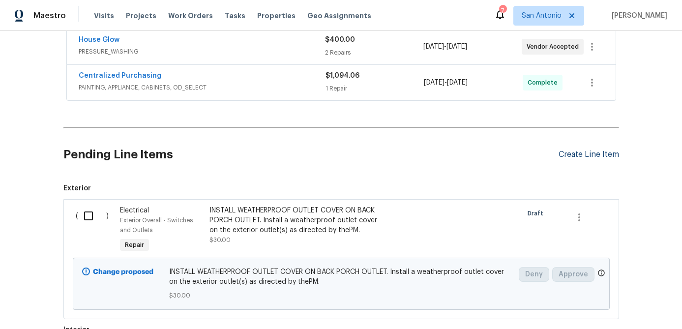
click at [572, 154] on div "Create Line Item" at bounding box center [589, 154] width 60 height 9
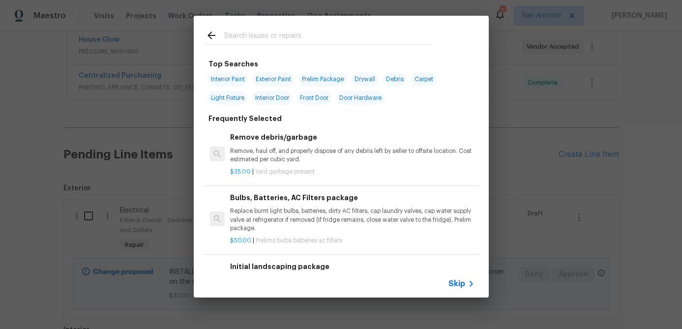
click at [451, 287] on span "Skip" at bounding box center [457, 284] width 17 height 10
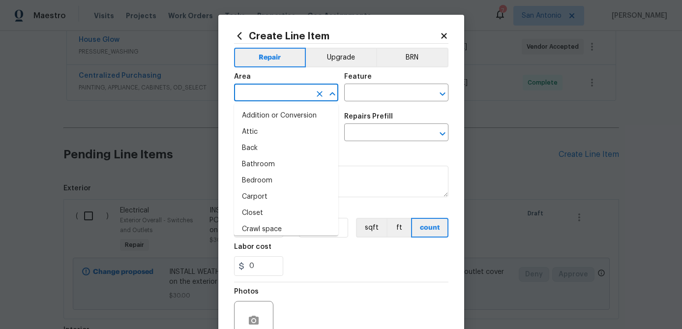
click at [285, 98] on input "text" at bounding box center [272, 93] width 77 height 15
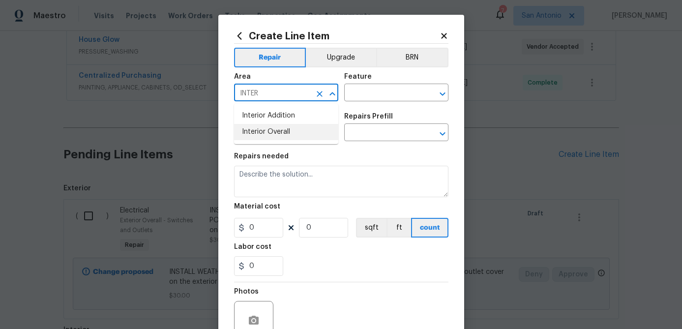
click at [262, 135] on li "Interior Overall" at bounding box center [286, 132] width 104 height 16
type input "Interior Overall"
click at [366, 100] on input "text" at bounding box center [382, 93] width 77 height 15
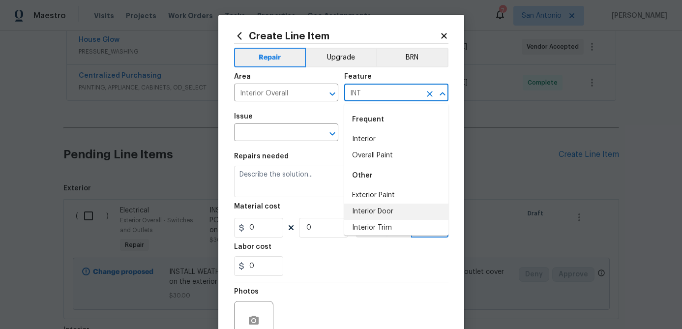
click at [379, 208] on li "Interior Door" at bounding box center [396, 212] width 104 height 16
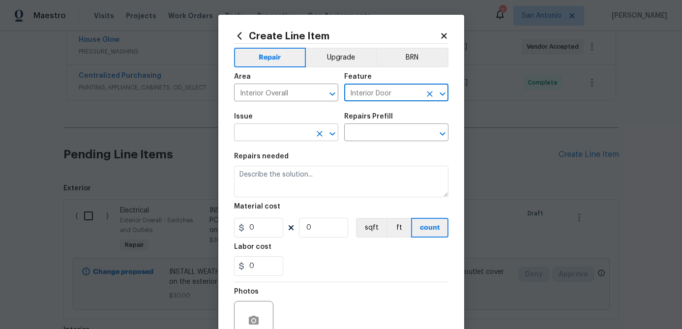
type input "Interior Door"
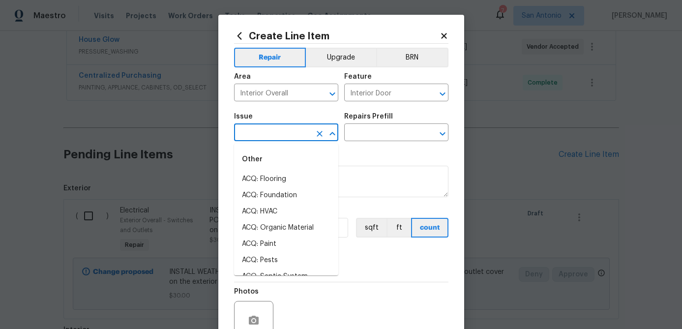
click at [294, 140] on input "text" at bounding box center [272, 133] width 77 height 15
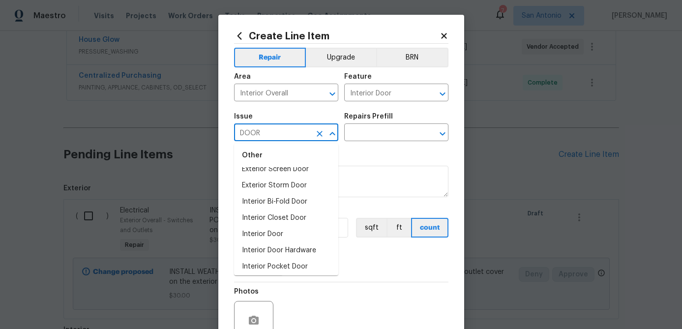
scroll to position [78, 0]
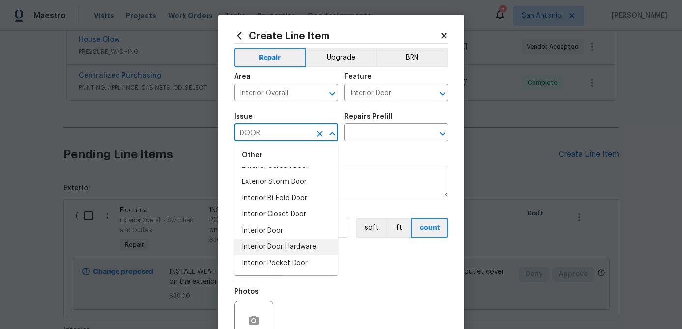
click at [272, 248] on li "Interior Door Hardware" at bounding box center [286, 247] width 104 height 16
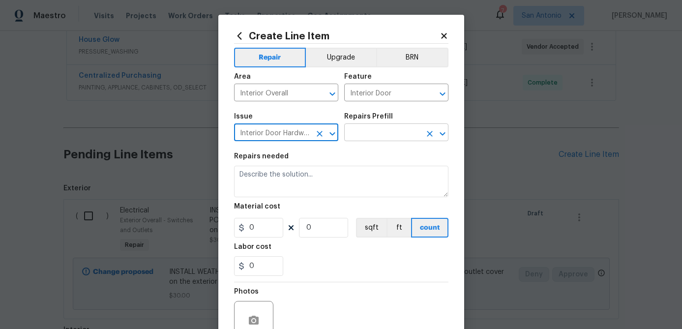
type input "Interior Door Hardware"
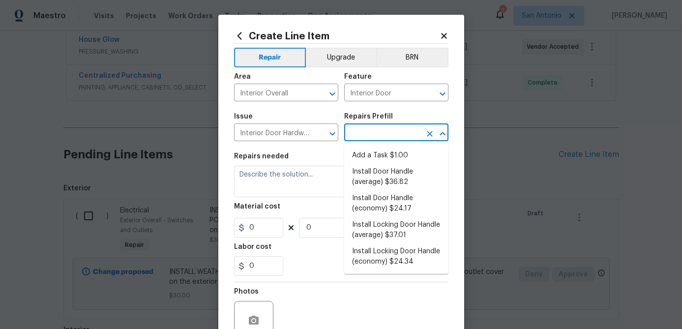
click at [390, 132] on input "text" at bounding box center [382, 133] width 77 height 15
click at [389, 176] on li "Install Door Handle (average) $36.82" at bounding box center [396, 177] width 104 height 27
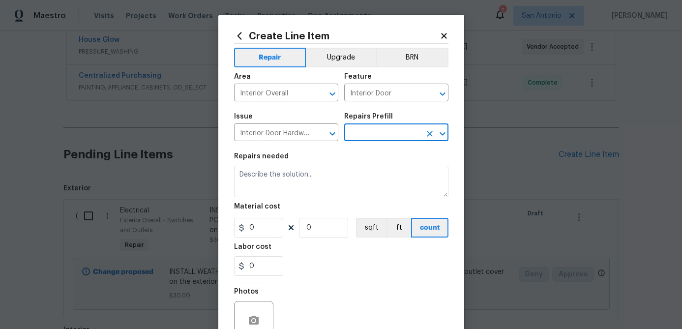
type textarea "Remove the existing interior door handle (if present). Install a new (average) …"
type input "1"
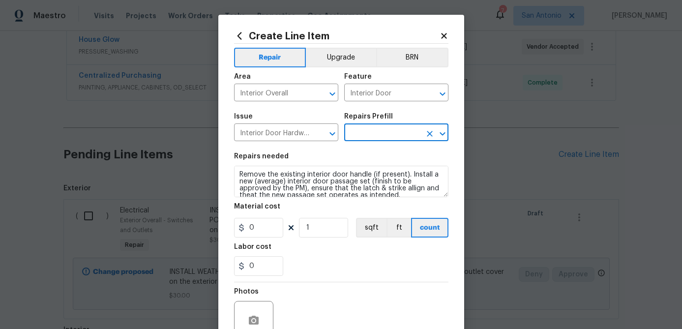
type input "Install Door Handle (average) $36.82"
type input "36.82"
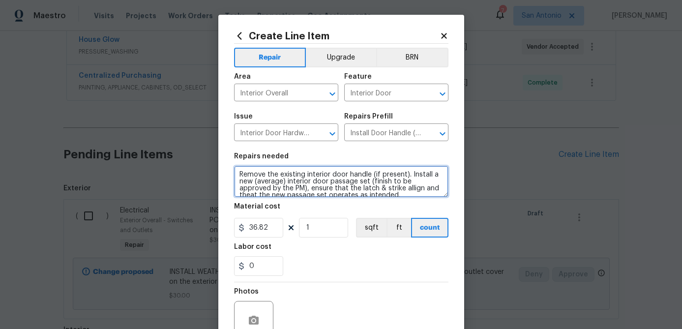
click at [238, 173] on textarea "Remove the existing interior door handle (if present). Install a new (average) …" at bounding box center [341, 181] width 214 height 31
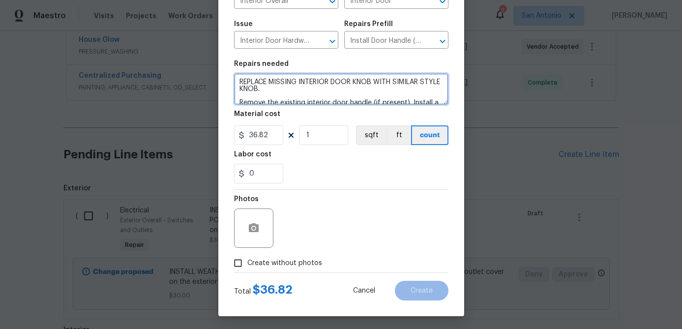
scroll to position [95, 0]
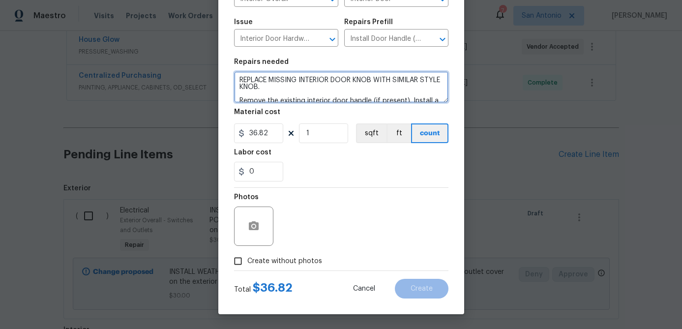
type textarea "REPLACE MISSING INTERIOR DOOR KNOB WITH SIMILAR STYLE KNOB. Remove the existing…"
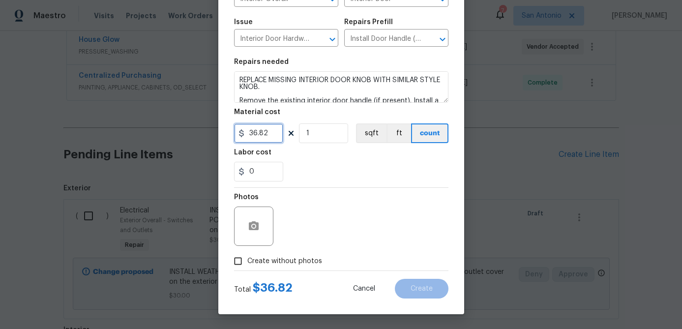
click at [270, 131] on input "36.82" at bounding box center [258, 133] width 49 height 20
type input "35"
click at [242, 264] on input "Create without photos" at bounding box center [238, 261] width 19 height 19
checkbox input "true"
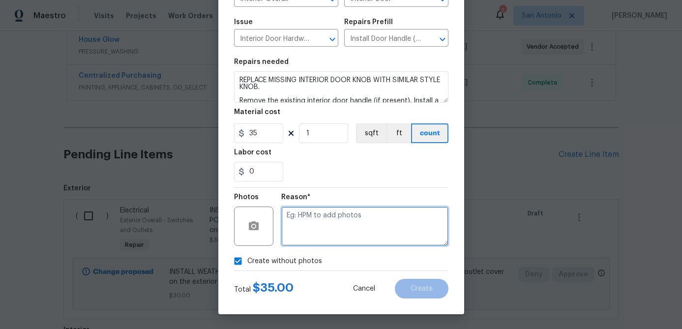
click at [303, 238] on textarea at bounding box center [364, 226] width 167 height 39
type textarea "."
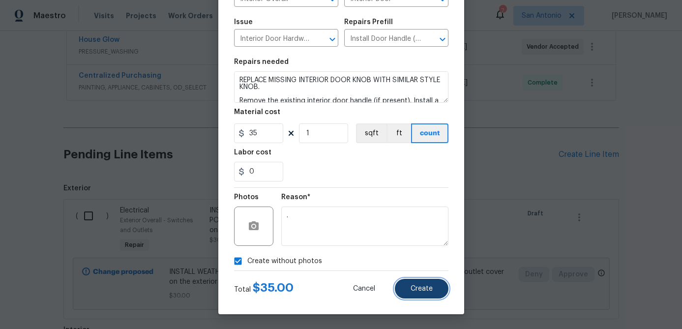
click at [415, 288] on span "Create" at bounding box center [422, 288] width 22 height 7
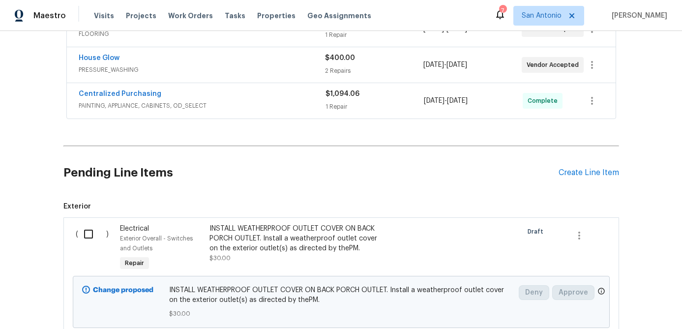
scroll to position [316, 0]
click at [90, 233] on input "checkbox" at bounding box center [92, 234] width 28 height 21
checkbox input "true"
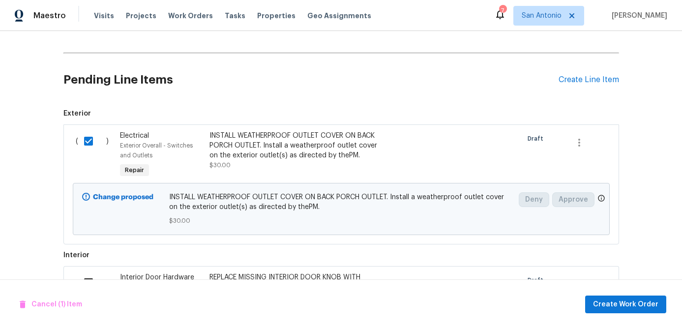
scroll to position [461, 0]
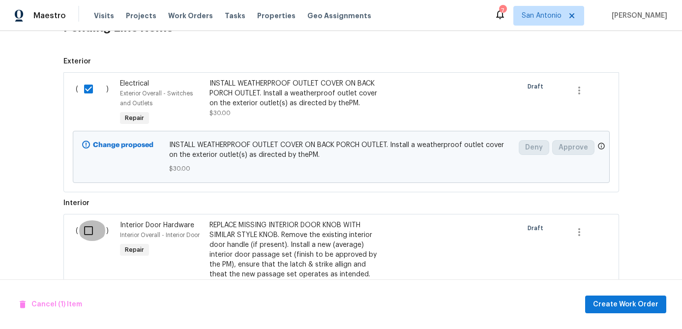
click at [86, 236] on input "checkbox" at bounding box center [92, 230] width 28 height 21
checkbox input "true"
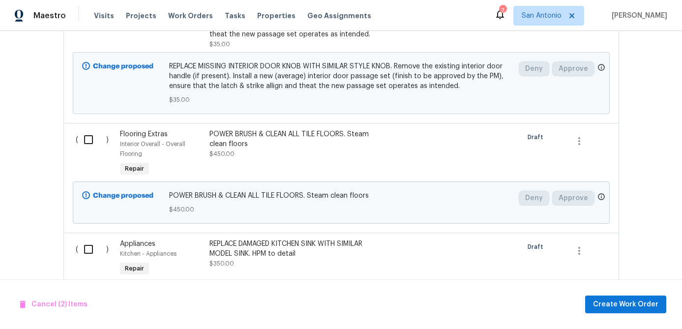
scroll to position [702, 0]
click at [90, 135] on input "checkbox" at bounding box center [92, 138] width 28 height 21
checkbox input "true"
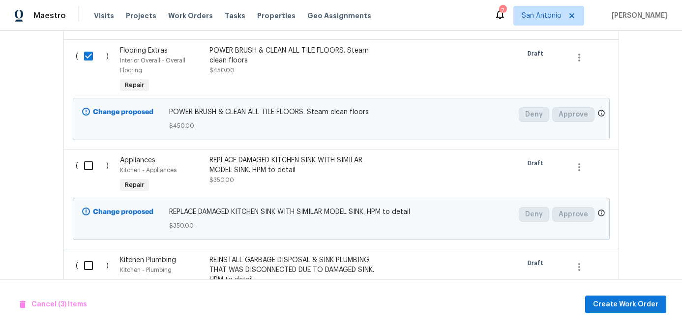
scroll to position [795, 0]
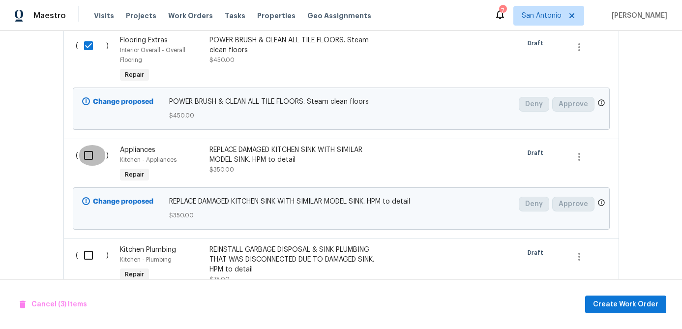
click at [88, 156] on input "checkbox" at bounding box center [92, 155] width 28 height 21
checkbox input "true"
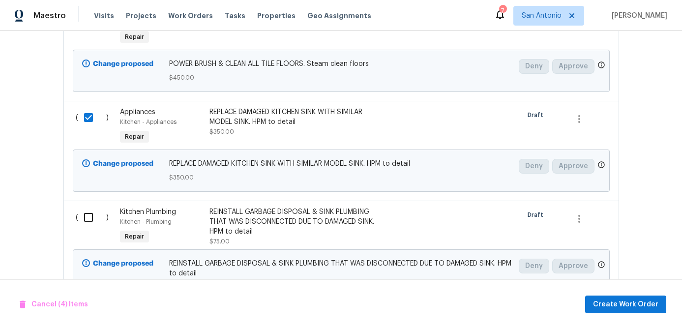
scroll to position [865, 0]
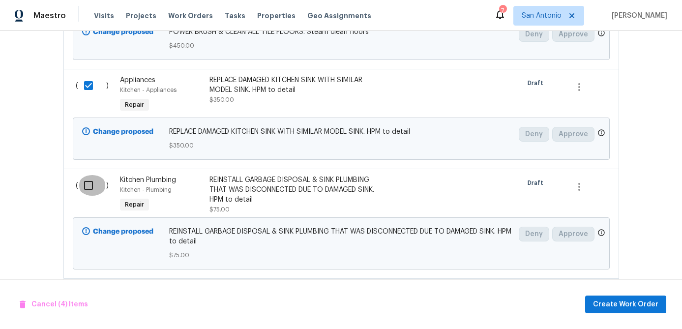
click at [89, 185] on input "checkbox" at bounding box center [92, 185] width 28 height 21
checkbox input "true"
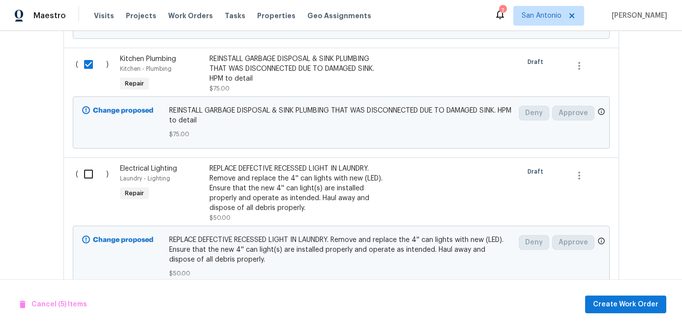
scroll to position [1023, 0]
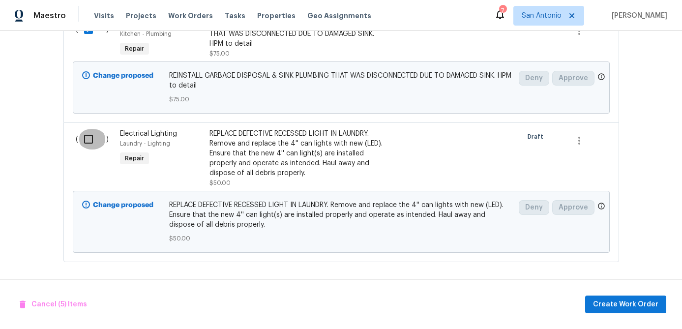
click at [84, 141] on input "checkbox" at bounding box center [92, 139] width 28 height 21
checkbox input "true"
click at [629, 303] on span "Create Work Order" at bounding box center [625, 305] width 65 height 12
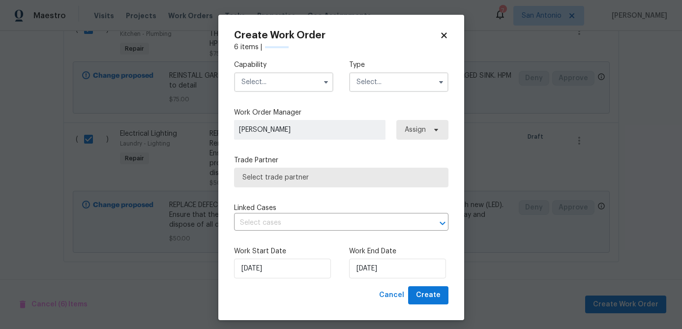
checkbox input "false"
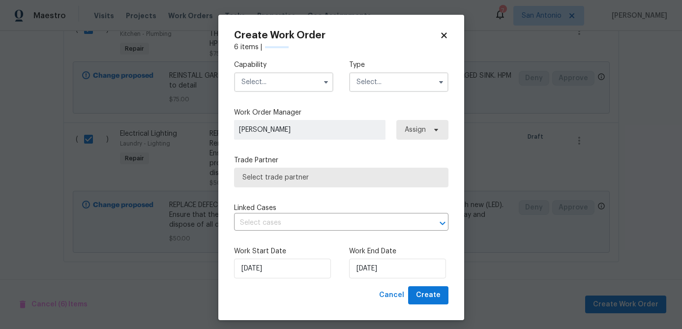
checkbox input "false"
click at [271, 89] on input "text" at bounding box center [283, 82] width 99 height 20
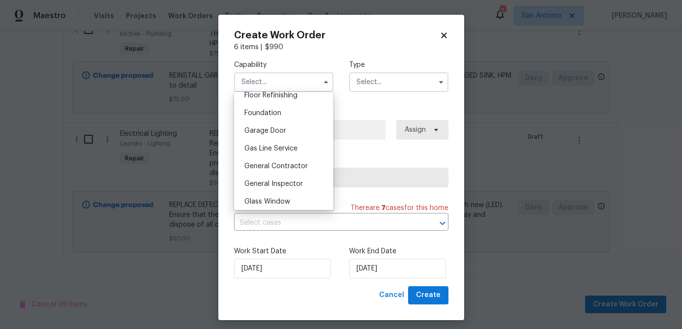
scroll to position [424, 0]
click at [274, 149] on span "General Contractor" at bounding box center [275, 149] width 63 height 7
type input "General Contractor"
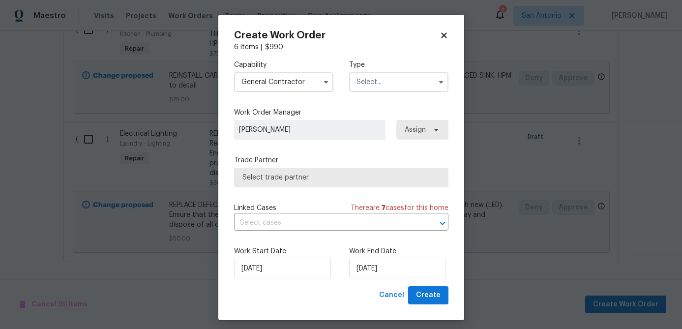
click at [388, 85] on input "text" at bounding box center [398, 82] width 99 height 20
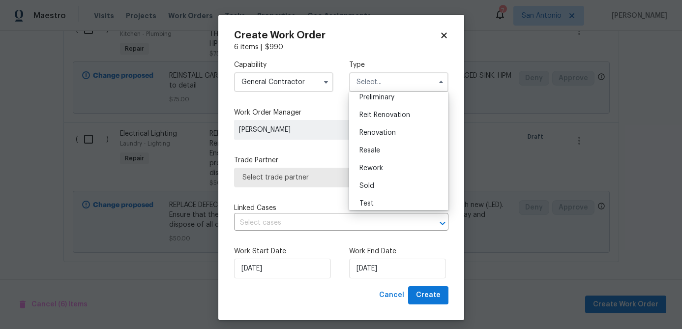
scroll to position [223, 0]
click at [381, 129] on span "Renovation" at bounding box center [378, 127] width 36 height 7
type input "Renovation"
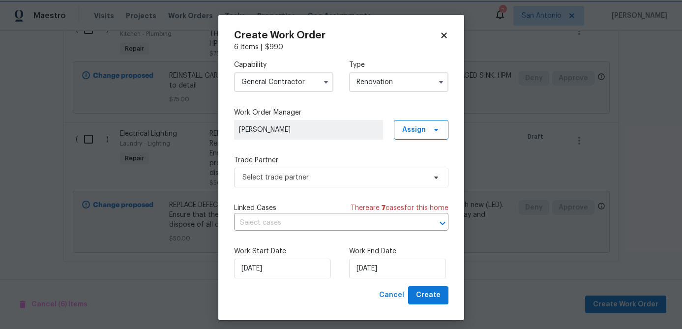
scroll to position [0, 0]
click at [336, 184] on span "Select trade partner" at bounding box center [341, 178] width 214 height 20
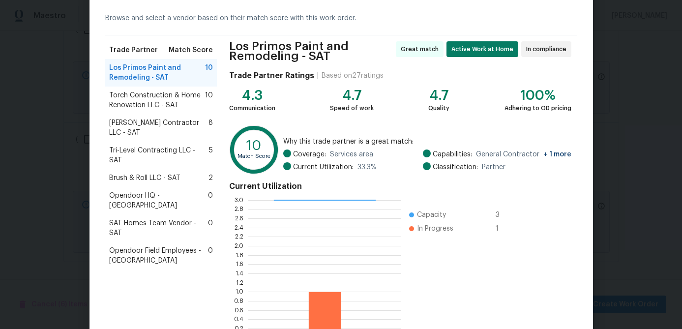
scroll to position [109, 0]
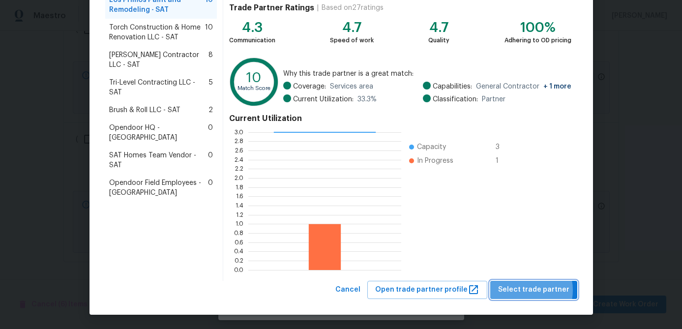
click at [527, 290] on span "Select trade partner" at bounding box center [533, 290] width 71 height 12
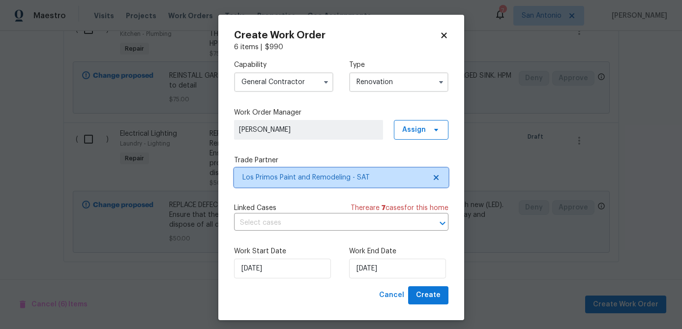
scroll to position [0, 0]
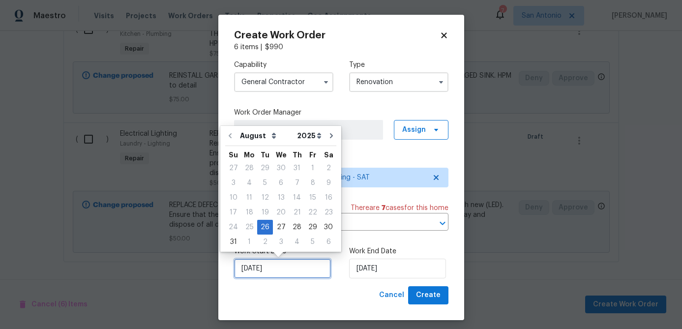
click at [283, 268] on input "[DATE]" at bounding box center [282, 269] width 97 height 20
click at [266, 230] on div "26" at bounding box center [265, 227] width 16 height 14
click at [411, 270] on input "[DATE]" at bounding box center [397, 269] width 97 height 20
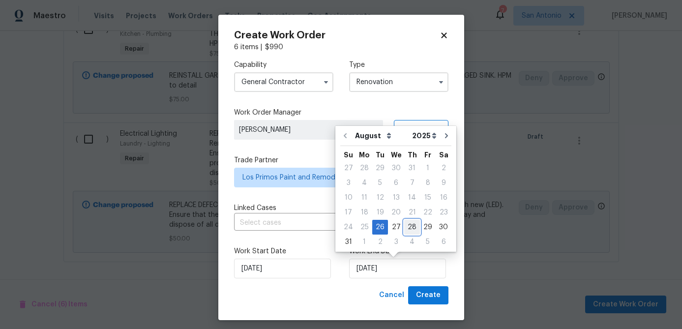
click at [407, 225] on div "28" at bounding box center [412, 227] width 16 height 14
type input "8/28/2025"
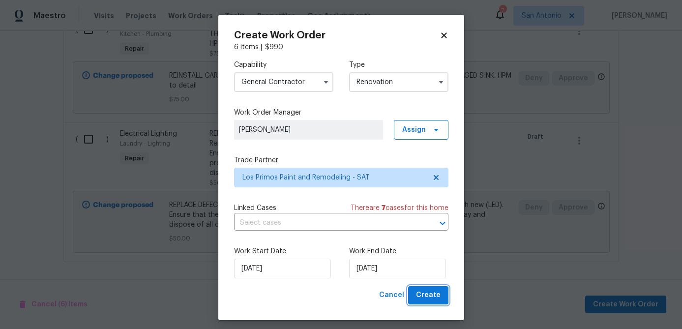
click at [438, 297] on span "Create" at bounding box center [428, 295] width 25 height 12
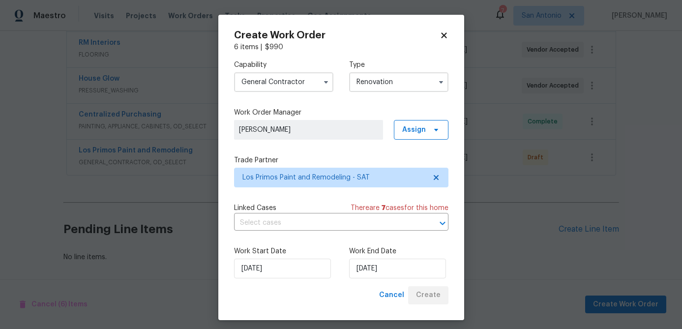
scroll to position [296, 0]
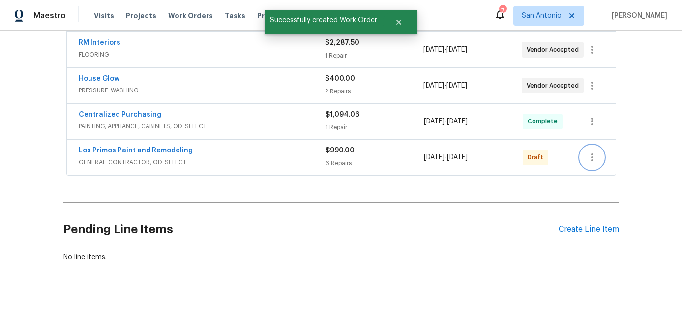
click at [595, 164] on button "button" at bounding box center [592, 158] width 24 height 24
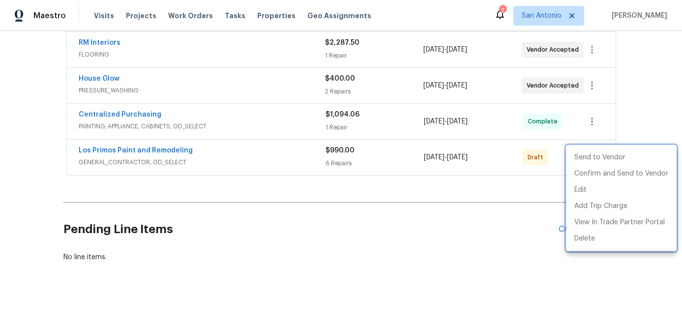
click at [272, 159] on div at bounding box center [341, 164] width 682 height 329
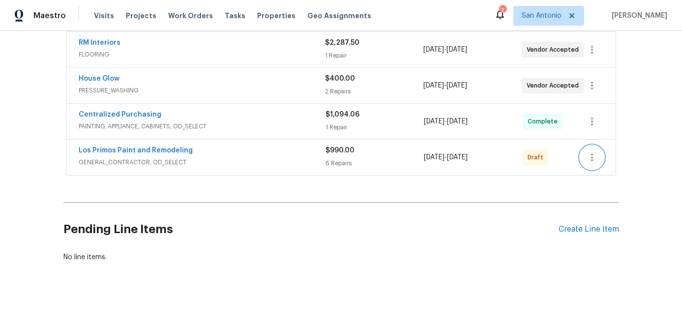
click at [596, 160] on icon "button" at bounding box center [592, 157] width 12 height 12
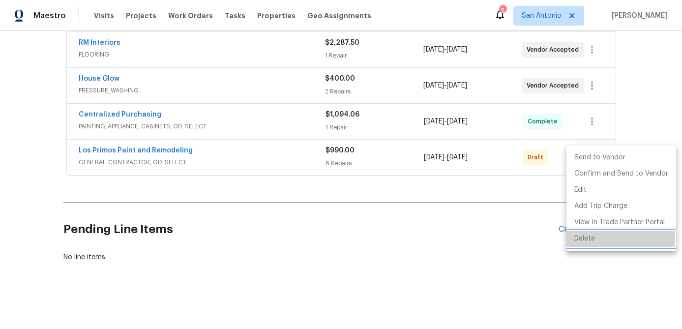
click at [591, 240] on li "Delete" at bounding box center [622, 239] width 110 height 16
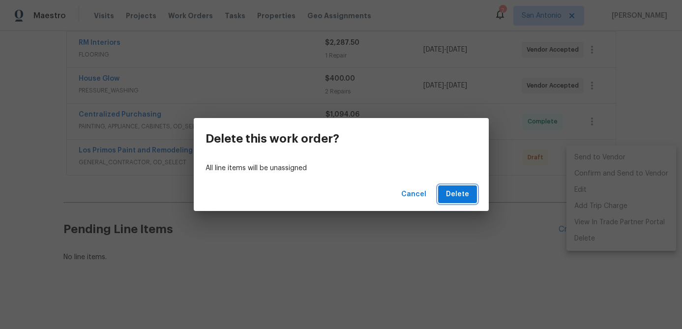
click at [460, 196] on span "Delete" at bounding box center [457, 194] width 23 height 12
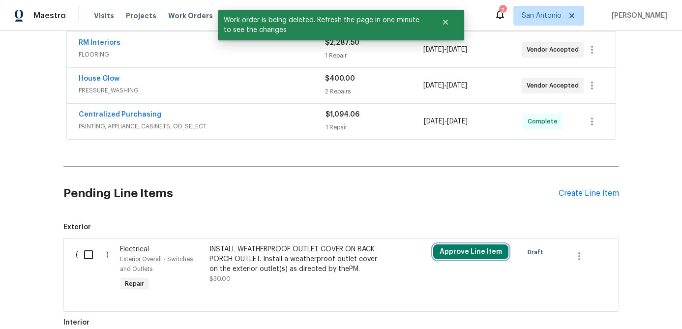
click at [462, 252] on button "Approve Line Item" at bounding box center [470, 251] width 75 height 15
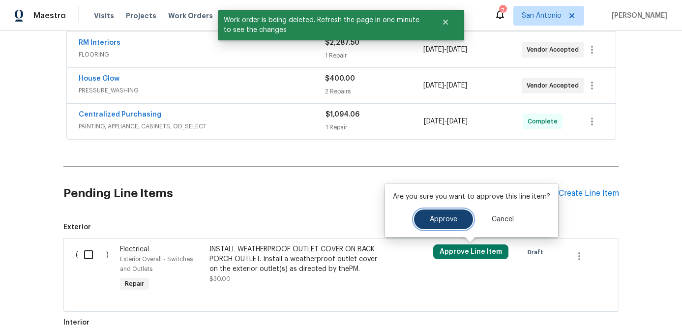
click at [441, 224] on button "Approve" at bounding box center [443, 220] width 59 height 20
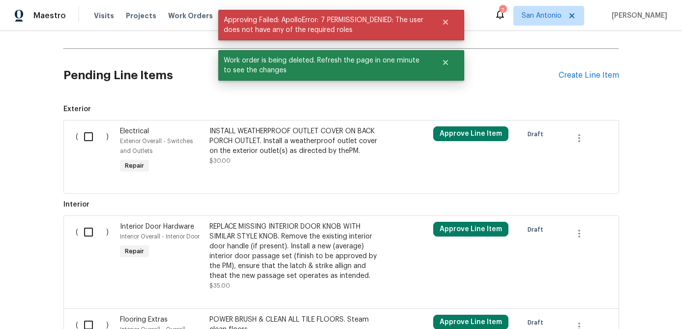
scroll to position [419, 0]
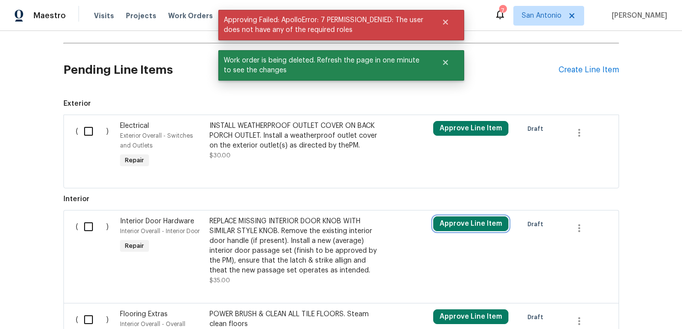
click at [445, 221] on button "Approve Line Item" at bounding box center [470, 223] width 75 height 15
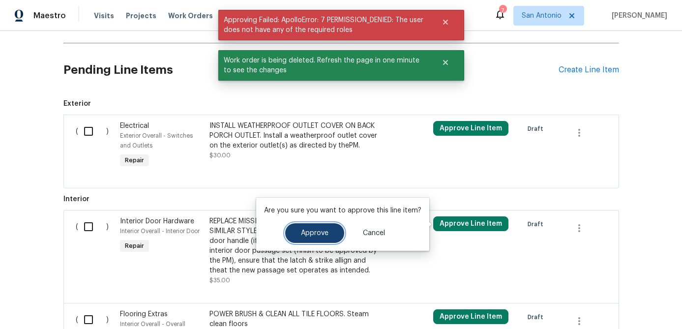
click at [325, 235] on span "Approve" at bounding box center [315, 233] width 28 height 7
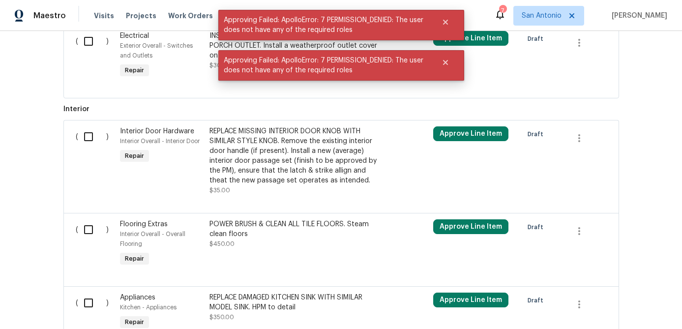
scroll to position [565, 0]
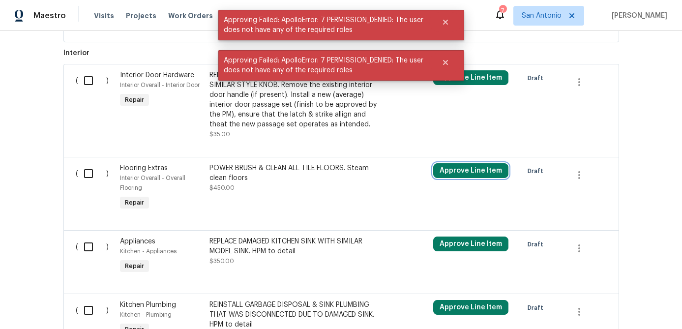
click at [453, 173] on button "Approve Line Item" at bounding box center [470, 170] width 75 height 15
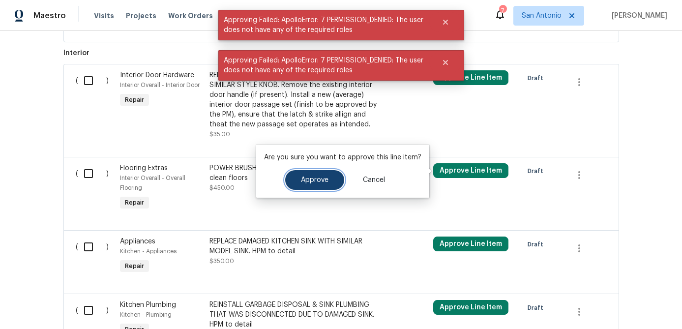
click at [320, 183] on span "Approve" at bounding box center [315, 180] width 28 height 7
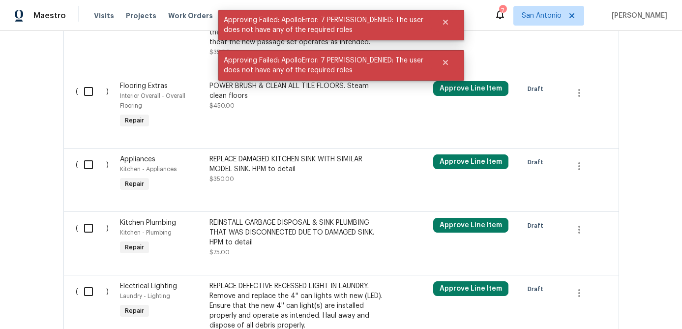
scroll to position [665, 0]
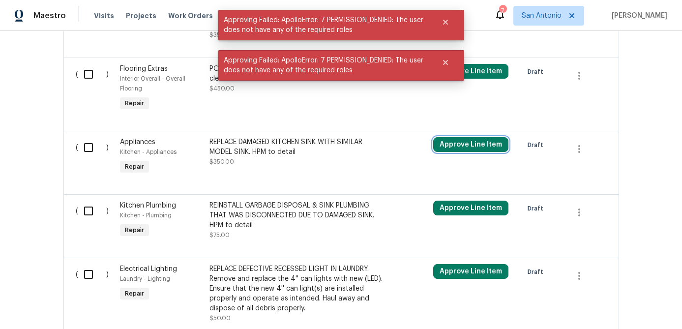
click at [462, 143] on button "Approve Line Item" at bounding box center [470, 144] width 75 height 15
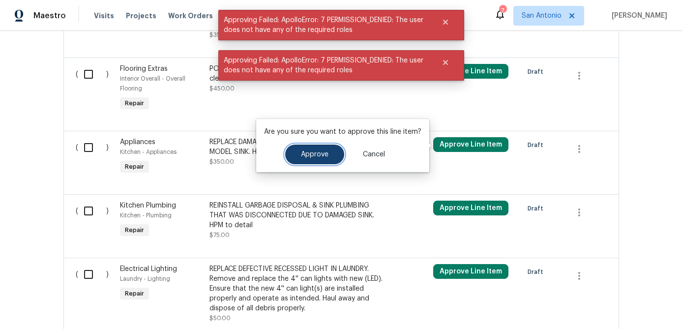
click at [335, 162] on button "Approve" at bounding box center [314, 155] width 59 height 20
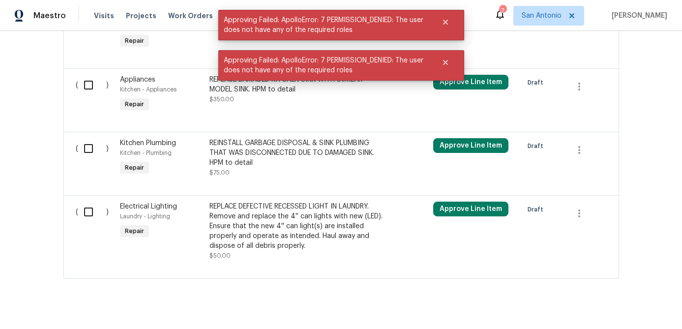
scroll to position [746, 0]
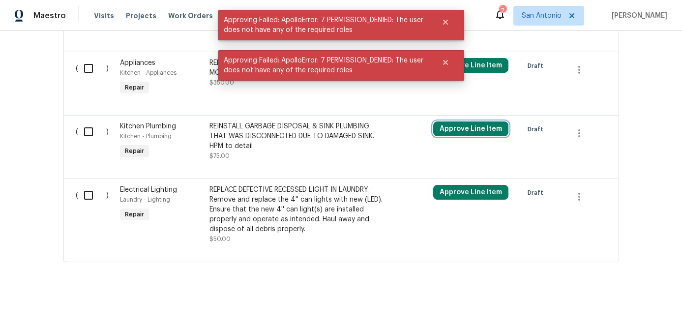
click at [457, 125] on button "Approve Line Item" at bounding box center [470, 128] width 75 height 15
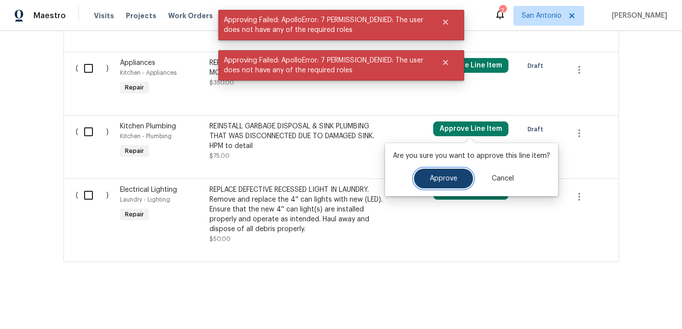
click at [432, 177] on span "Approve" at bounding box center [444, 178] width 28 height 7
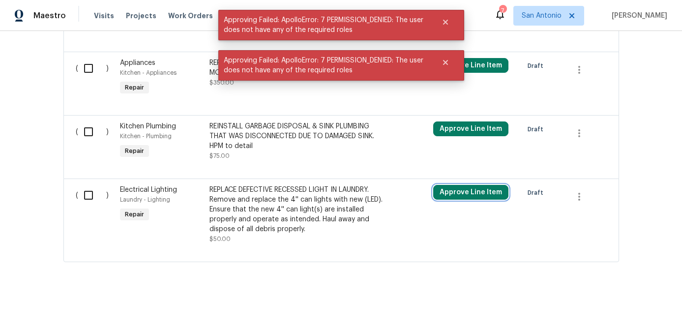
click at [463, 190] on button "Approve Line Item" at bounding box center [470, 192] width 75 height 15
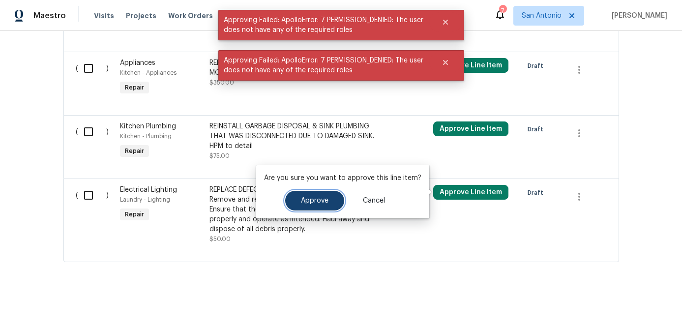
click at [329, 201] on button "Approve" at bounding box center [314, 201] width 59 height 20
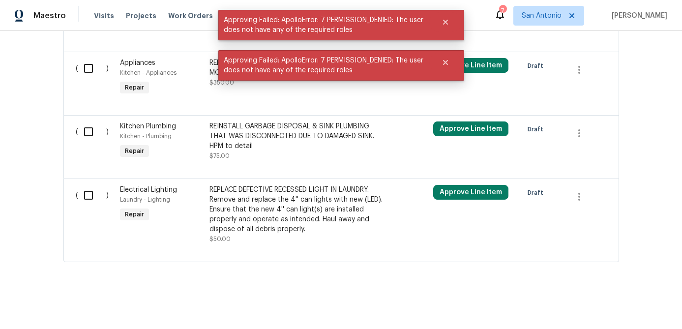
click at [85, 196] on input "checkbox" at bounding box center [92, 195] width 28 height 21
checkbox input "true"
click at [87, 137] on input "checkbox" at bounding box center [92, 131] width 28 height 21
checkbox input "true"
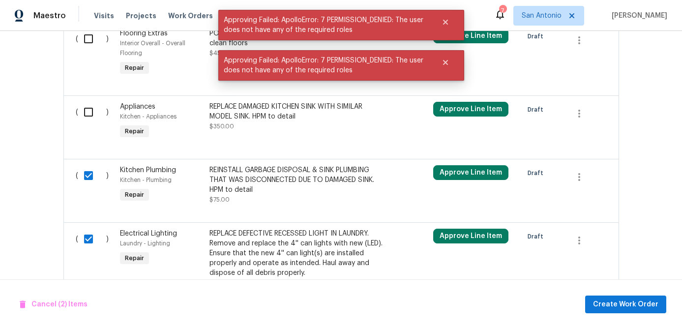
click at [87, 115] on input "checkbox" at bounding box center [92, 112] width 28 height 21
checkbox input "true"
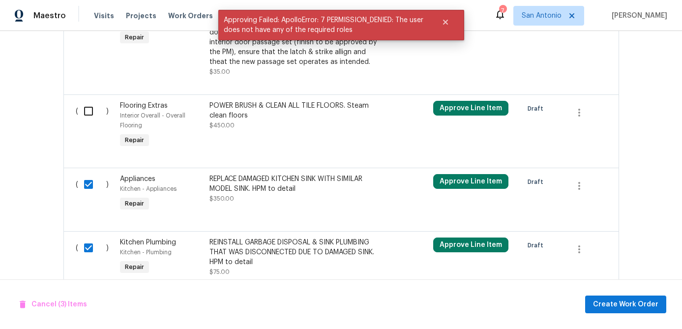
click at [87, 115] on input "checkbox" at bounding box center [92, 111] width 28 height 21
checkbox input "true"
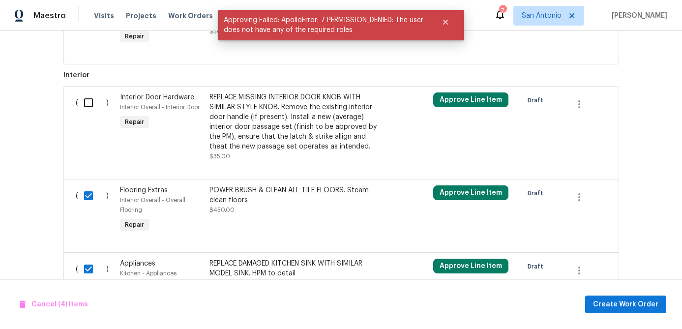
click at [89, 103] on input "checkbox" at bounding box center [92, 102] width 28 height 21
checkbox input "true"
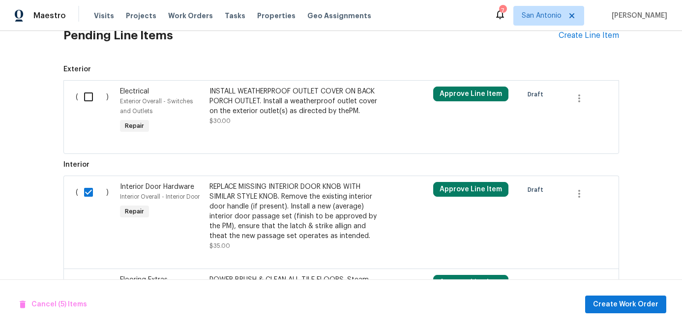
scroll to position [426, 0]
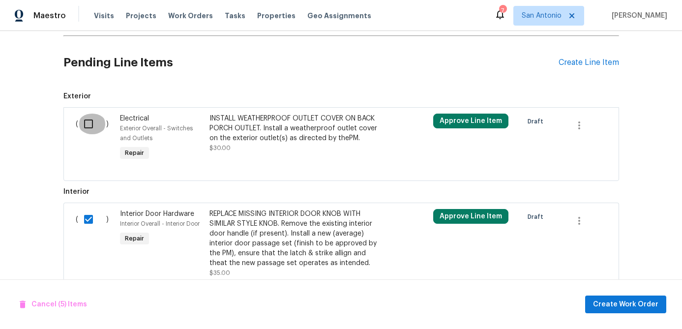
click at [88, 118] on input "checkbox" at bounding box center [92, 124] width 28 height 21
checkbox input "true"
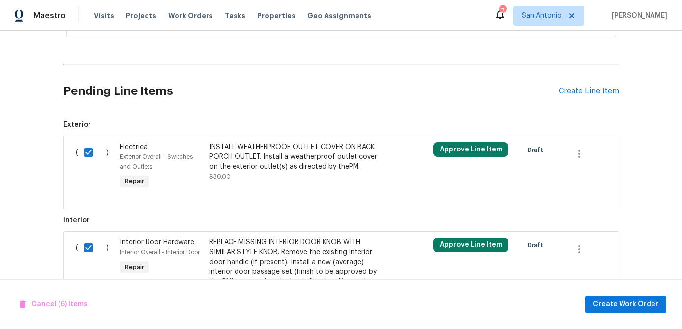
scroll to position [397, 0]
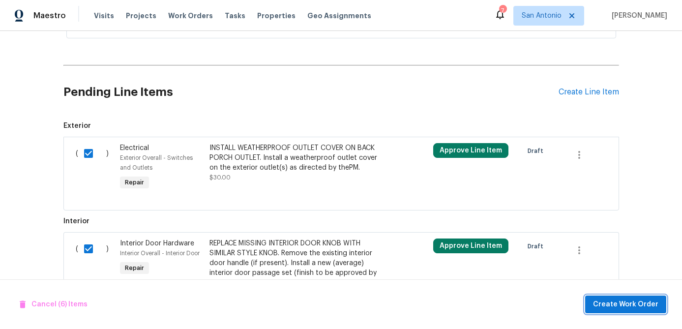
click at [612, 299] on span "Create Work Order" at bounding box center [625, 305] width 65 height 12
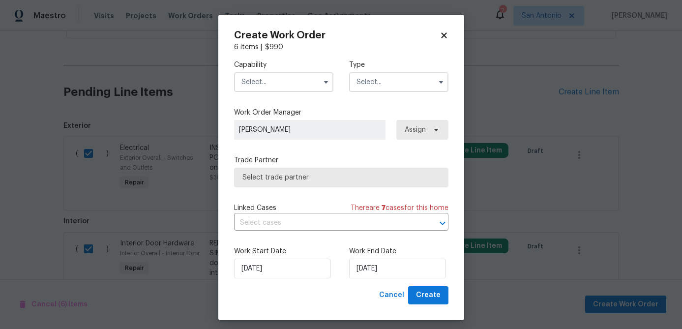
click at [268, 85] on input "text" at bounding box center [283, 82] width 99 height 20
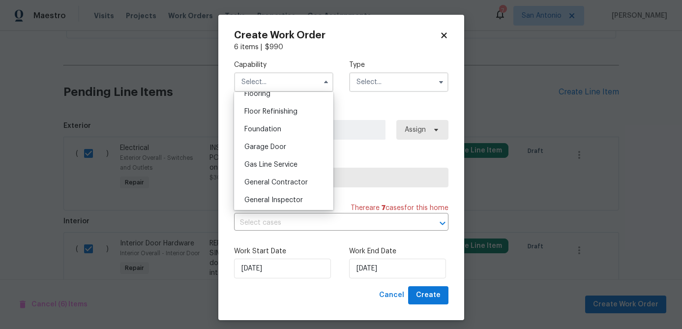
scroll to position [404, 0]
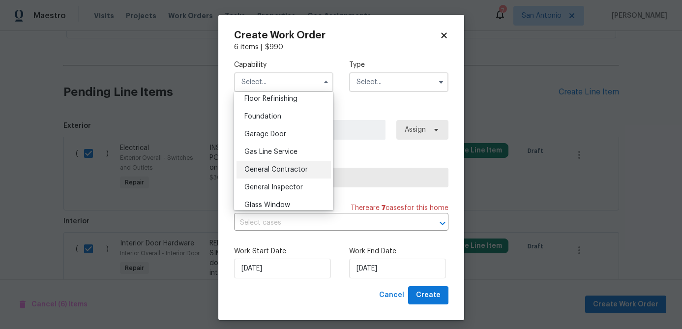
click at [266, 167] on span "General Contractor" at bounding box center [275, 169] width 63 height 7
type input "General Contractor"
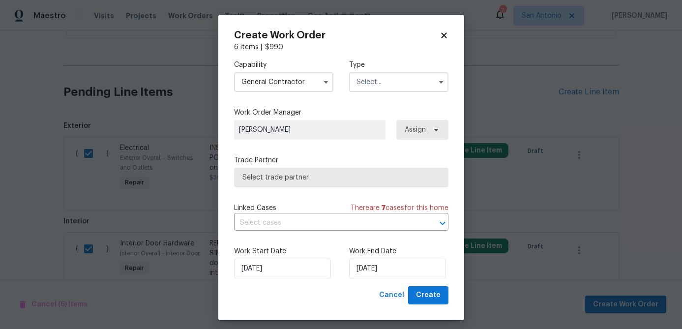
click at [376, 81] on input "text" at bounding box center [398, 82] width 99 height 20
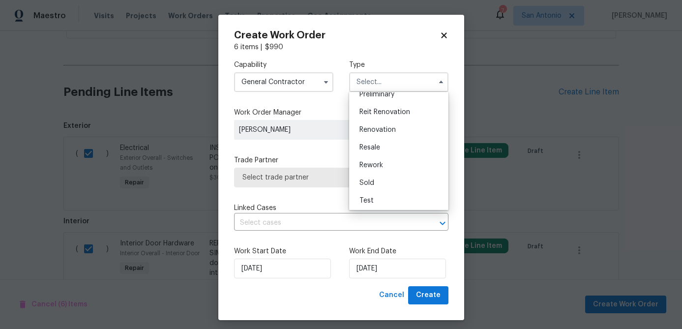
scroll to position [223, 0]
click at [387, 131] on span "Renovation" at bounding box center [378, 127] width 36 height 7
type input "Renovation"
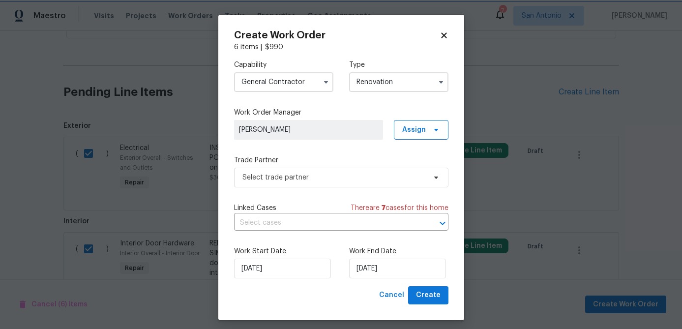
scroll to position [0, 0]
click at [345, 180] on span "Select trade partner" at bounding box center [333, 178] width 183 height 10
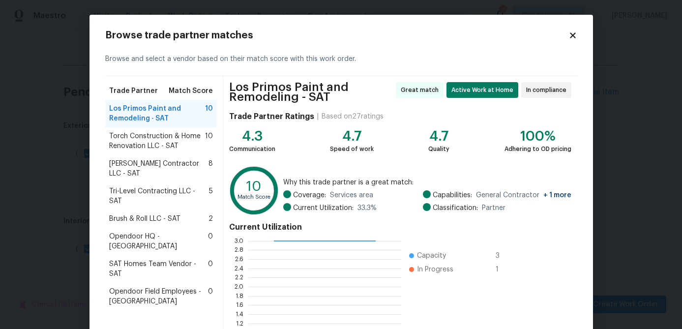
scroll to position [109, 0]
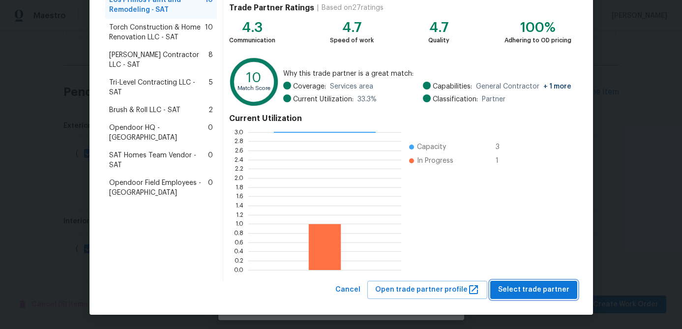
click at [522, 287] on span "Select trade partner" at bounding box center [533, 290] width 71 height 12
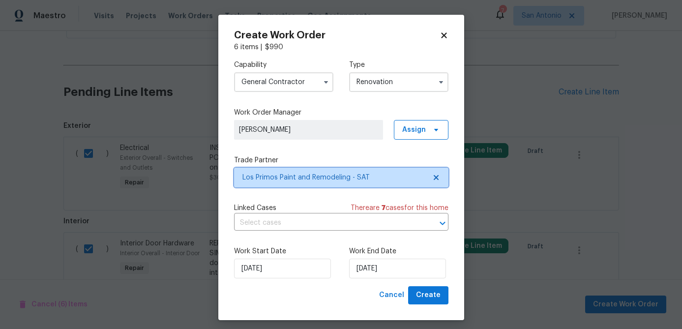
scroll to position [0, 0]
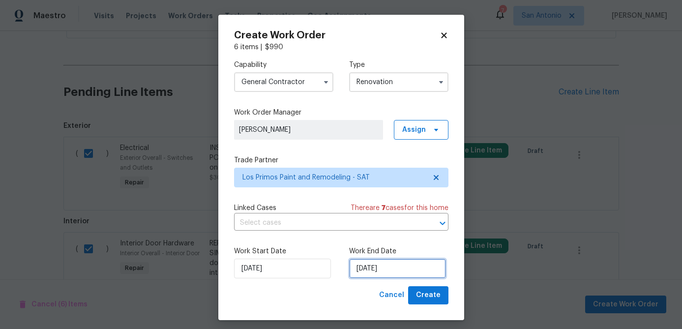
click at [406, 273] on input "[DATE]" at bounding box center [397, 269] width 97 height 20
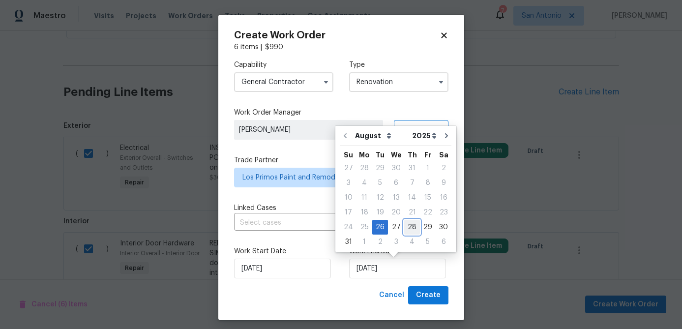
click at [410, 232] on div "28" at bounding box center [412, 227] width 16 height 14
type input "8/28/2025"
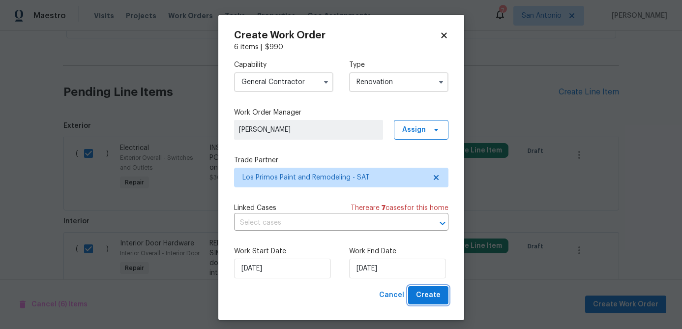
click at [429, 295] on span "Create" at bounding box center [428, 295] width 25 height 12
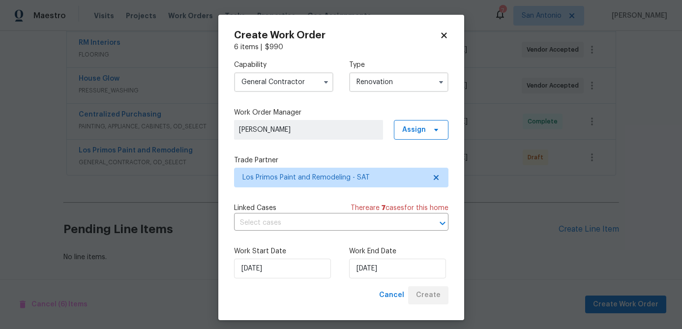
scroll to position [296, 0]
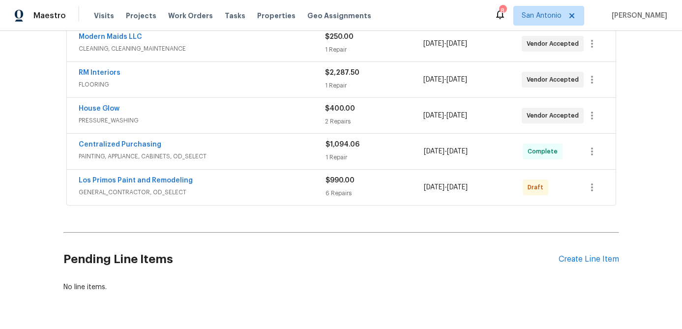
scroll to position [296, 0]
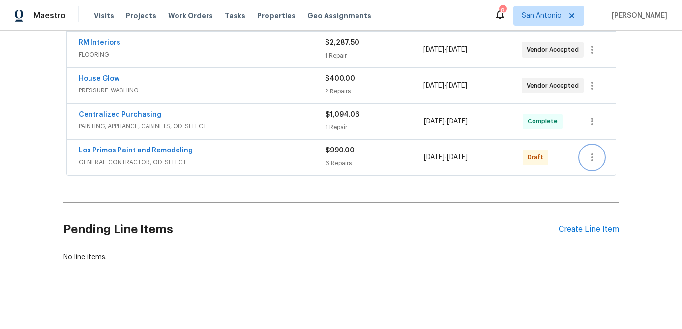
click at [590, 160] on icon "button" at bounding box center [592, 157] width 12 height 12
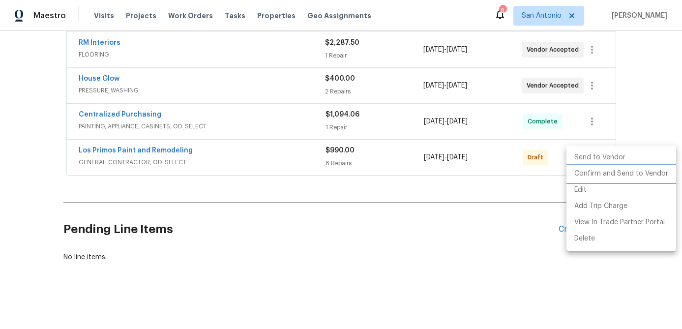
click at [592, 170] on li "Confirm and Send to Vendor" at bounding box center [622, 174] width 110 height 16
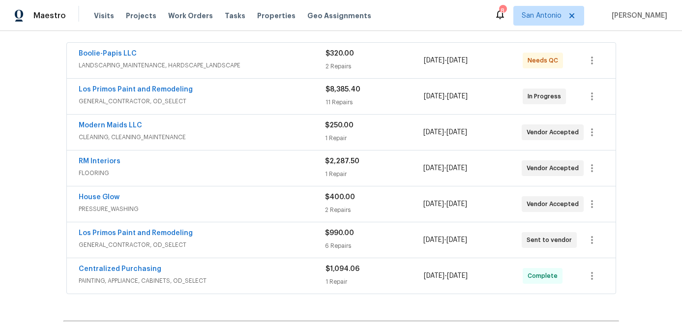
scroll to position [194, 0]
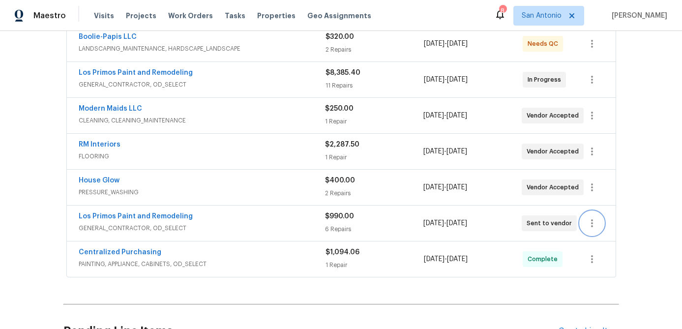
click at [595, 229] on icon "button" at bounding box center [592, 223] width 12 height 12
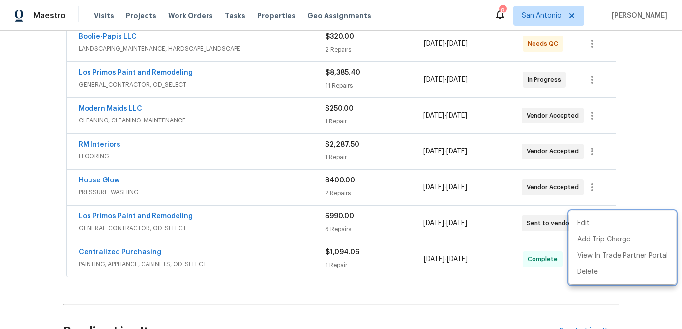
click at [284, 227] on div at bounding box center [341, 164] width 682 height 329
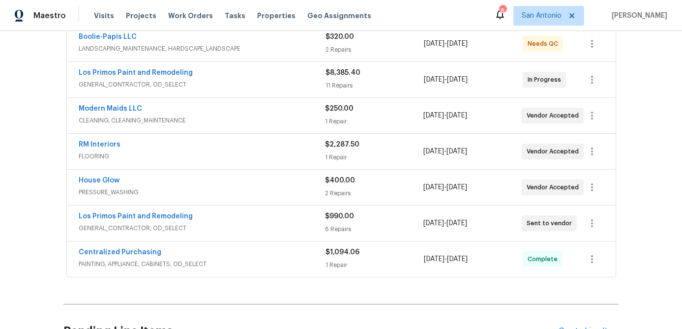
click at [284, 227] on span "GENERAL_CONTRACTOR, OD_SELECT" at bounding box center [202, 228] width 246 height 10
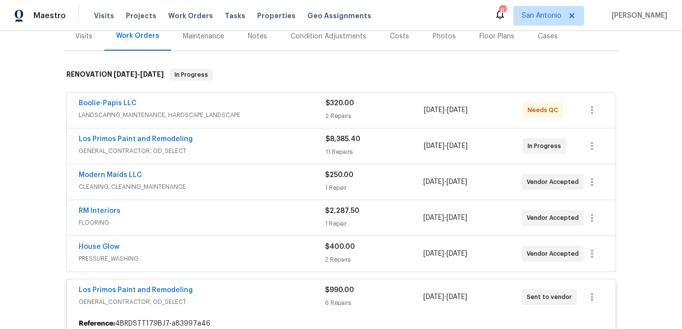
scroll to position [107, 0]
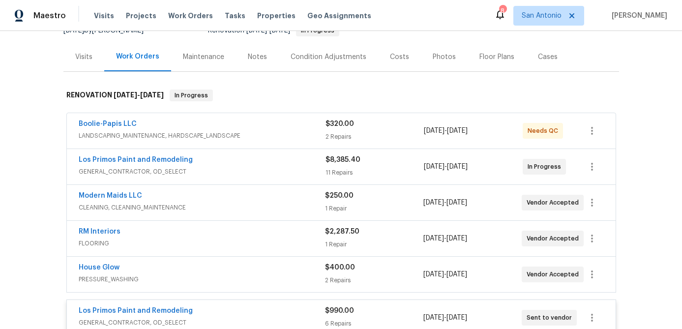
click at [217, 313] on div "Los Primos Paint and Remodeling" at bounding box center [202, 312] width 246 height 12
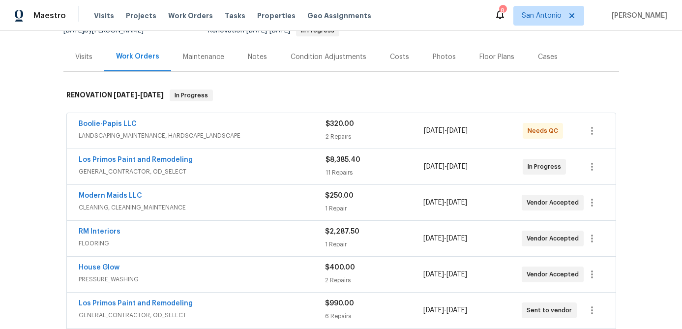
click at [406, 57] on div "Costs" at bounding box center [399, 56] width 43 height 29
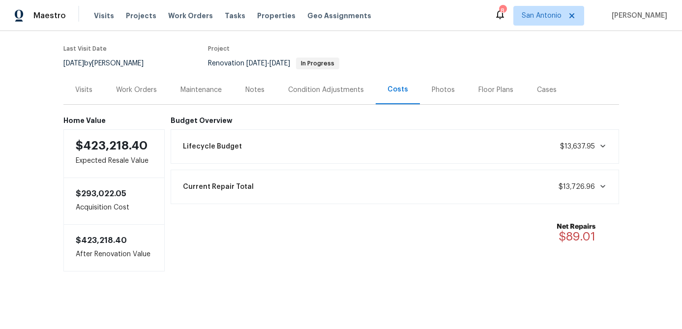
scroll to position [76, 0]
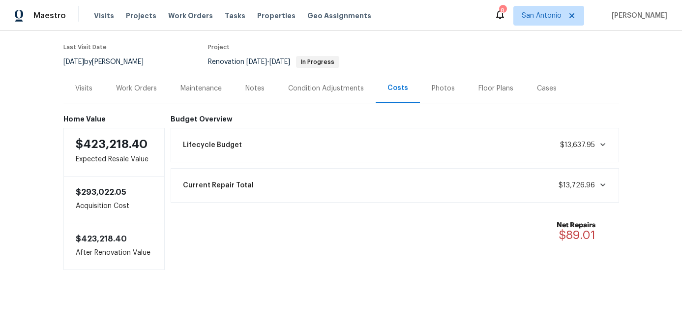
click at [151, 87] on div "Work Orders" at bounding box center [136, 89] width 41 height 10
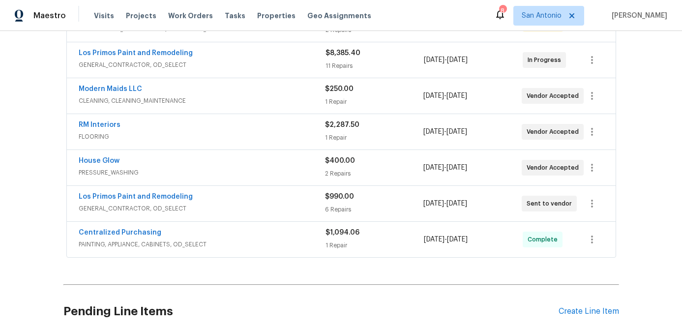
scroll to position [216, 0]
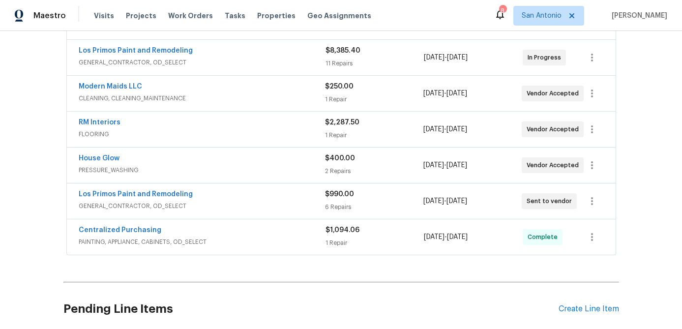
click at [253, 202] on span "GENERAL_CONTRACTOR, OD_SELECT" at bounding box center [202, 206] width 246 height 10
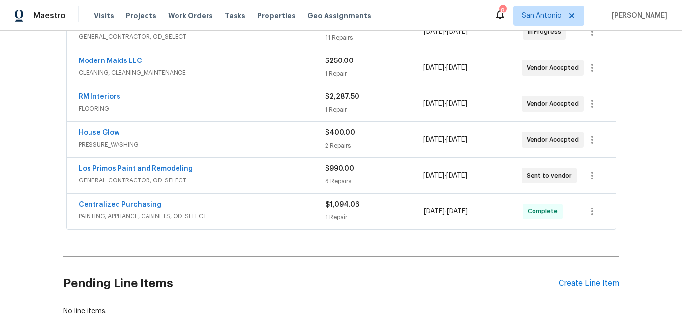
scroll to position [243, 0]
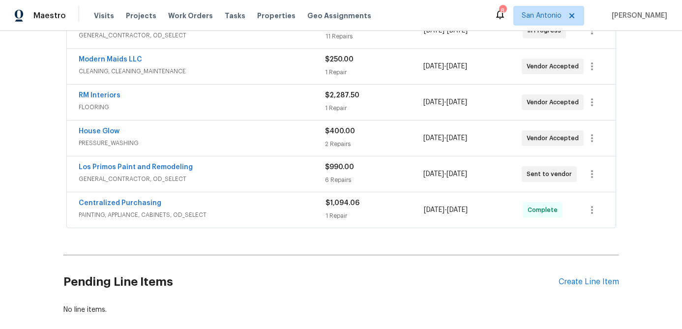
click at [273, 176] on span "GENERAL_CONTRACTOR, OD_SELECT" at bounding box center [202, 179] width 246 height 10
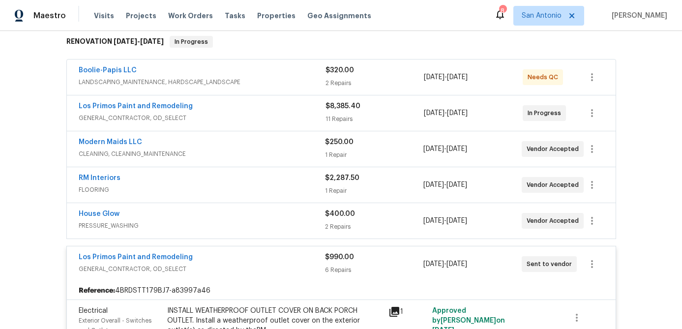
scroll to position [149, 0]
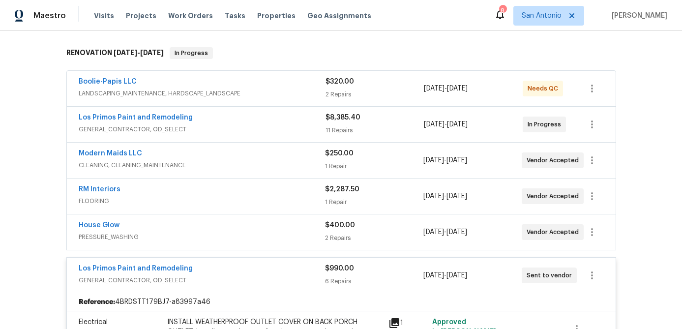
click at [255, 264] on div "Los Primos Paint and Remodeling" at bounding box center [202, 270] width 246 height 12
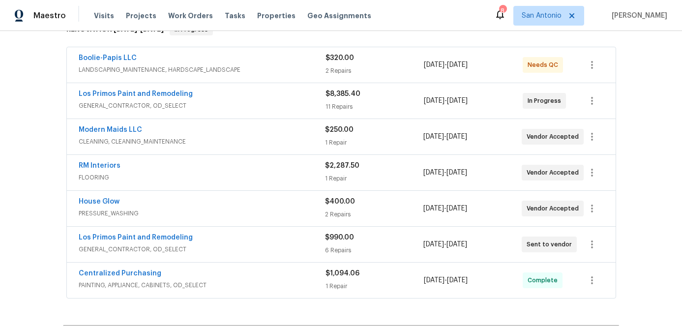
scroll to position [0, 0]
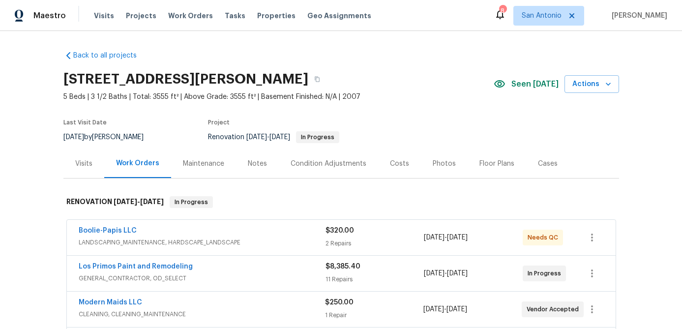
click at [395, 161] on div "Costs" at bounding box center [399, 164] width 19 height 10
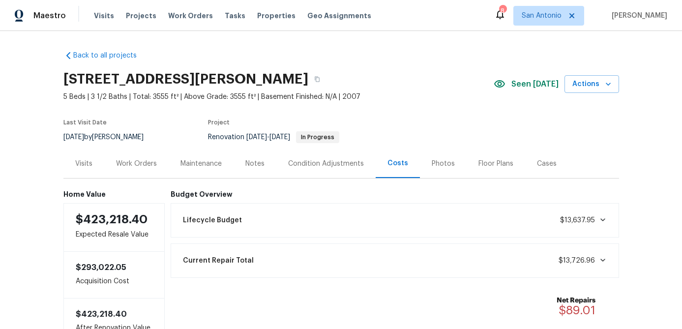
click at [137, 157] on div "Work Orders" at bounding box center [136, 163] width 64 height 29
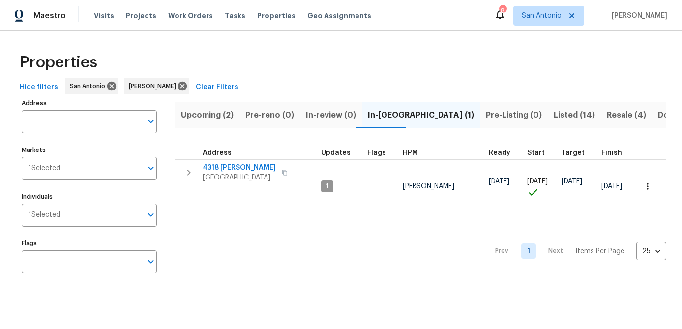
click at [199, 116] on span "Upcoming (2)" at bounding box center [207, 115] width 53 height 14
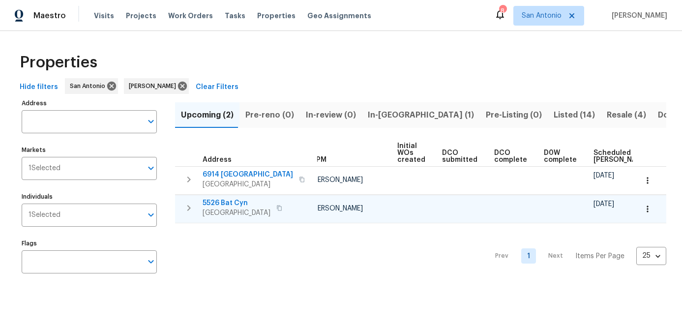
scroll to position [0, 78]
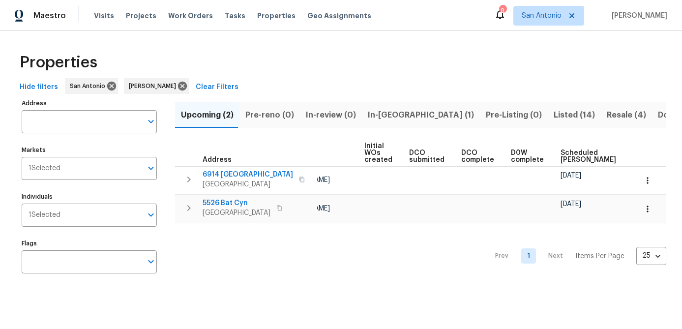
click at [374, 113] on span "In-reno (1)" at bounding box center [421, 115] width 106 height 14
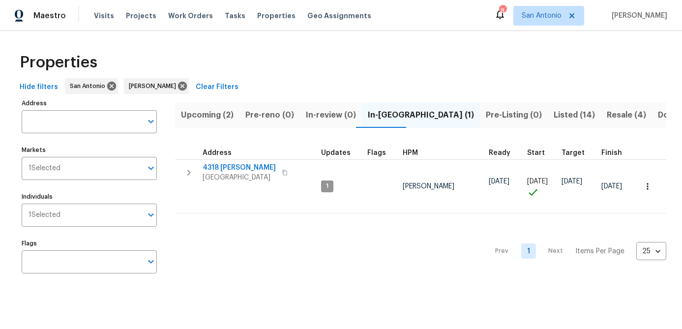
click at [554, 119] on span "Listed (14)" at bounding box center [574, 115] width 41 height 14
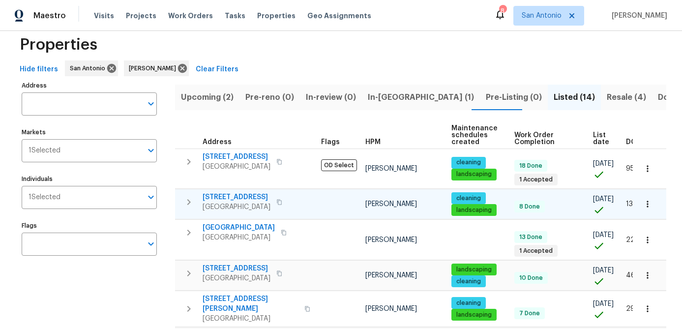
scroll to position [18, 0]
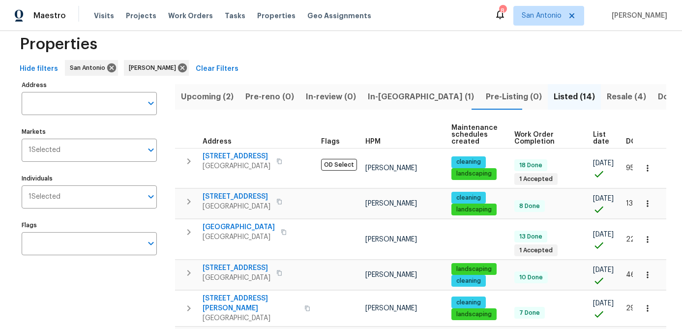
click at [596, 132] on span "List date" at bounding box center [601, 138] width 16 height 14
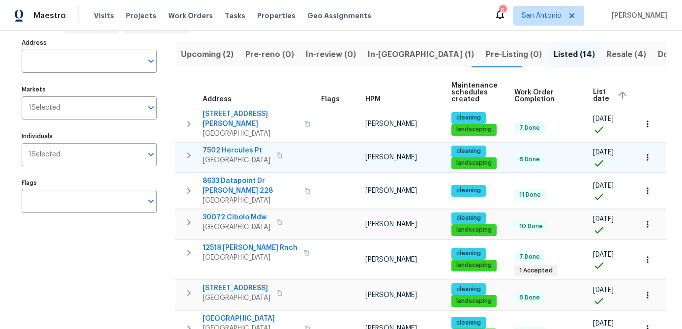
scroll to position [63, 0]
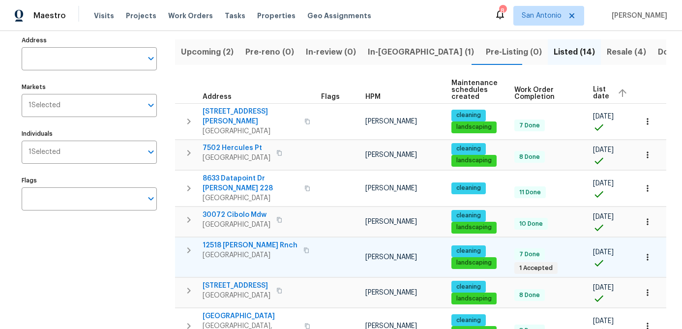
click at [245, 241] on span "12518 Ponder Rnch" at bounding box center [250, 246] width 95 height 10
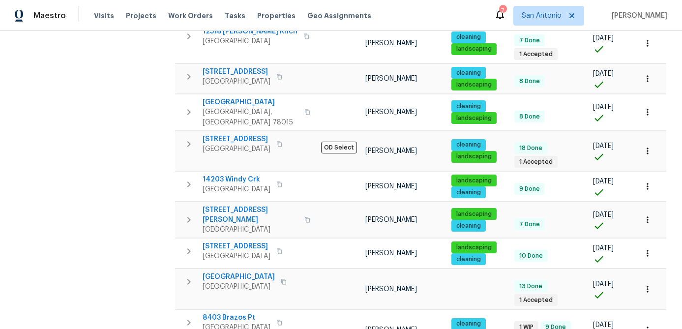
scroll to position [278, 0]
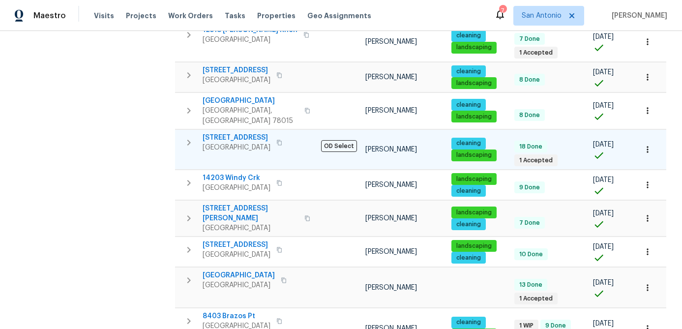
click at [254, 133] on span "[STREET_ADDRESS]" at bounding box center [237, 138] width 68 height 10
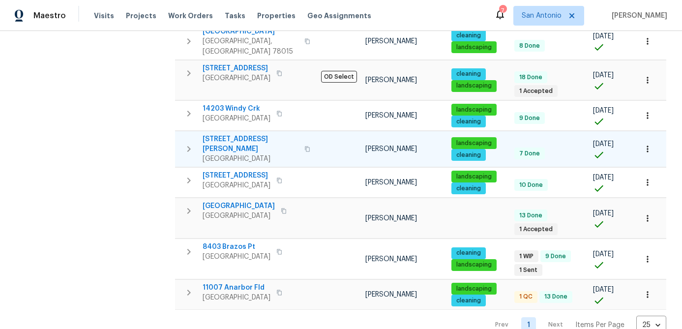
scroll to position [349, 0]
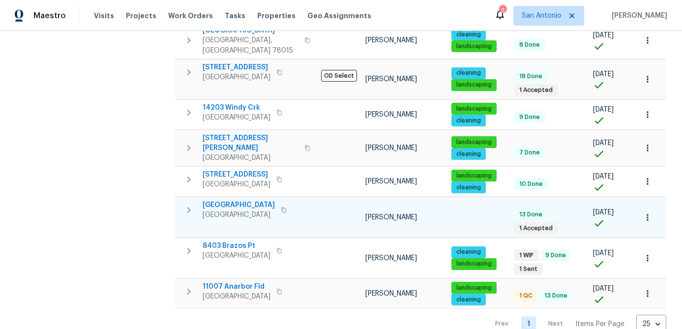
click at [220, 210] on span "San Antonio, TX 78245" at bounding box center [239, 215] width 72 height 10
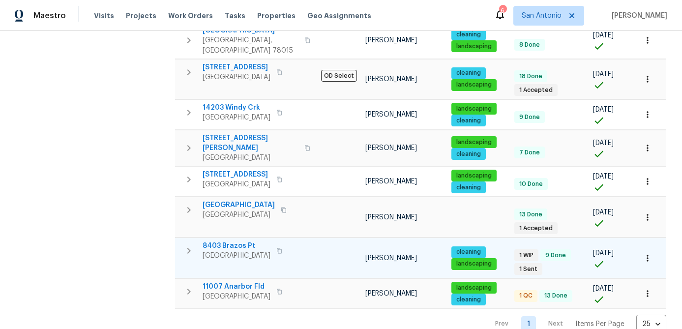
click at [237, 251] on span "San Antonio, TX 78252" at bounding box center [237, 256] width 68 height 10
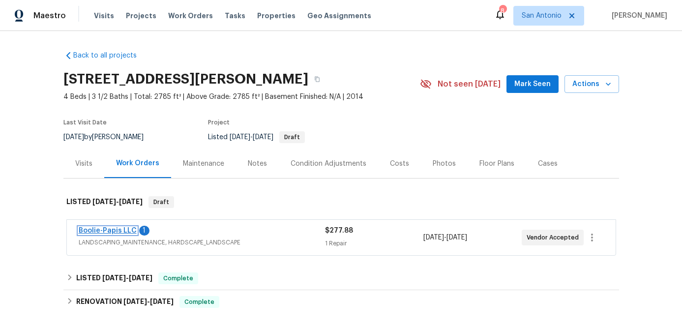
click at [102, 234] on link "Boolie-Papis LLC" at bounding box center [108, 230] width 58 height 7
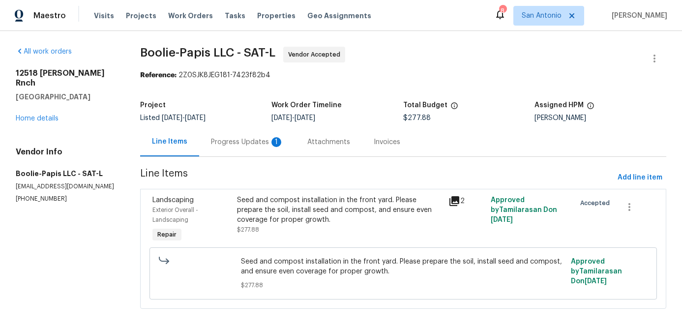
click at [236, 147] on div "Progress Updates 1" at bounding box center [247, 141] width 96 height 29
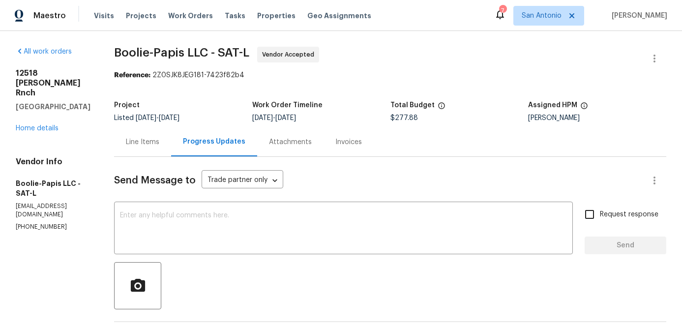
click at [126, 142] on div "Line Items" at bounding box center [142, 142] width 33 height 10
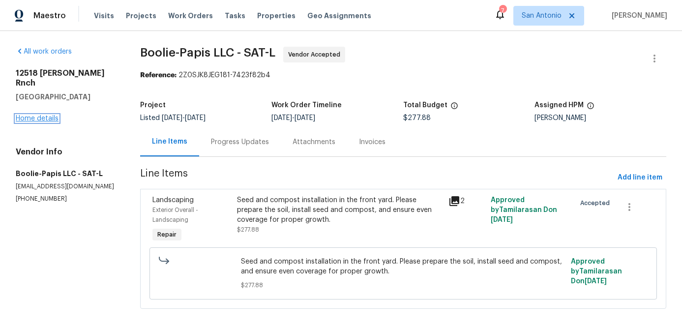
click at [40, 115] on link "Home details" at bounding box center [37, 118] width 43 height 7
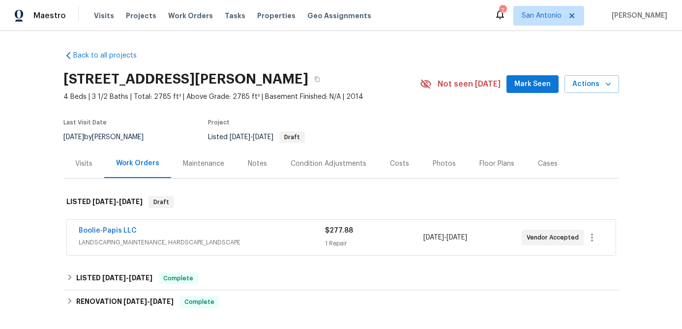
click at [527, 83] on span "Mark Seen" at bounding box center [532, 84] width 36 height 12
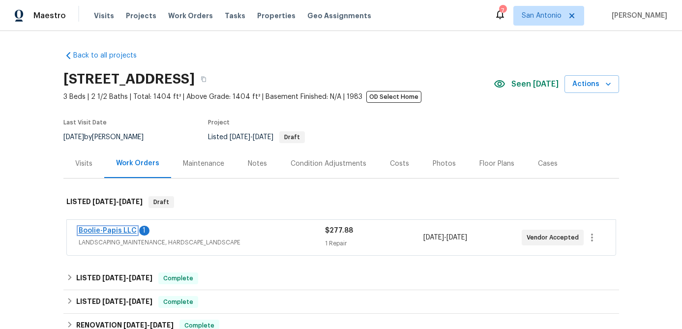
click at [117, 231] on link "Boolie-Papis LLC" at bounding box center [108, 230] width 58 height 7
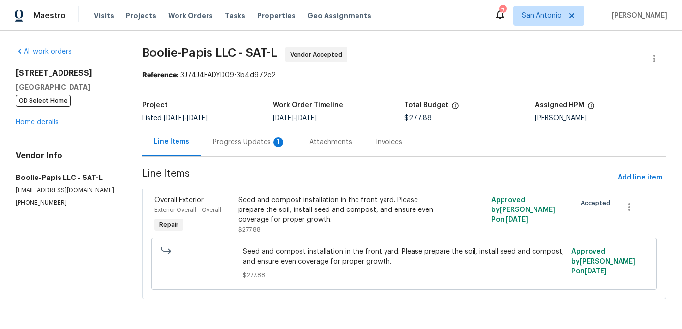
click at [238, 145] on div "Progress Updates 1" at bounding box center [249, 142] width 73 height 10
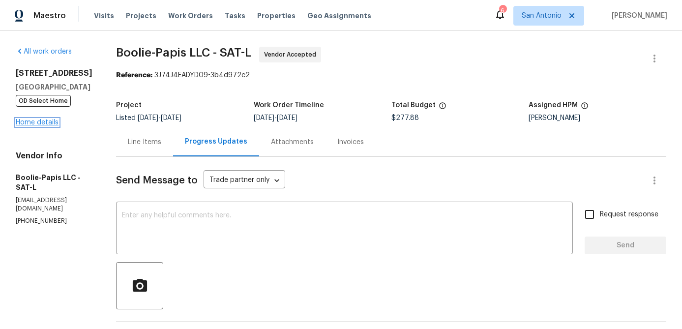
click at [44, 126] on link "Home details" at bounding box center [37, 122] width 43 height 7
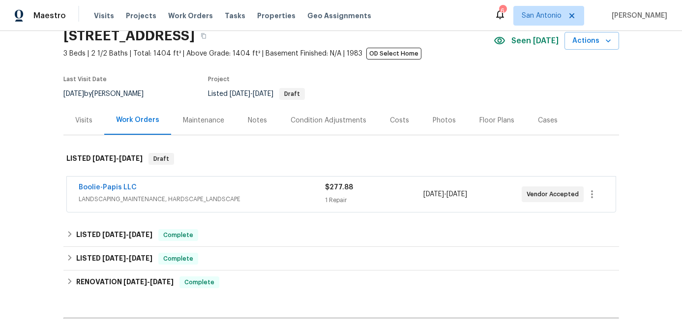
scroll to position [46, 0]
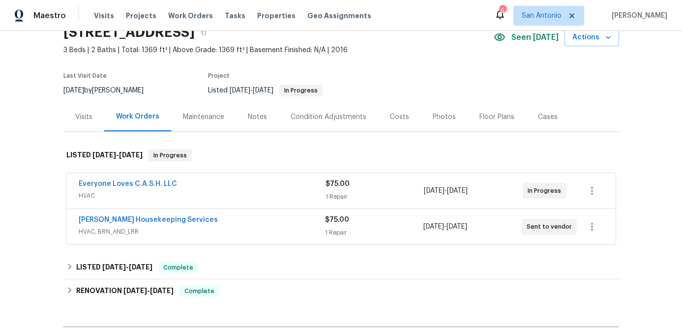
scroll to position [45, 0]
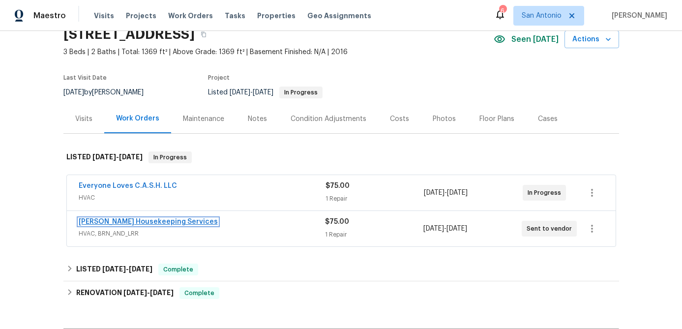
click at [159, 221] on link "Arelis Housekeeping Services" at bounding box center [148, 221] width 139 height 7
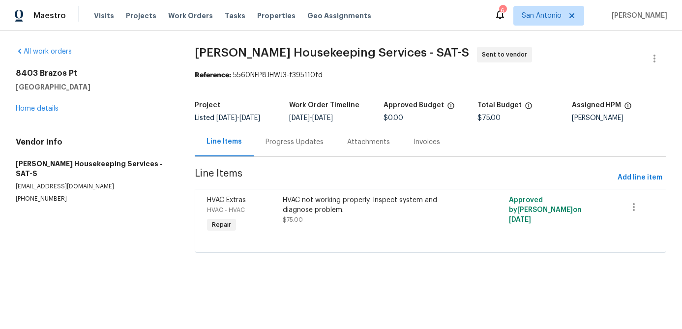
click at [287, 140] on div "Progress Updates" at bounding box center [295, 142] width 58 height 10
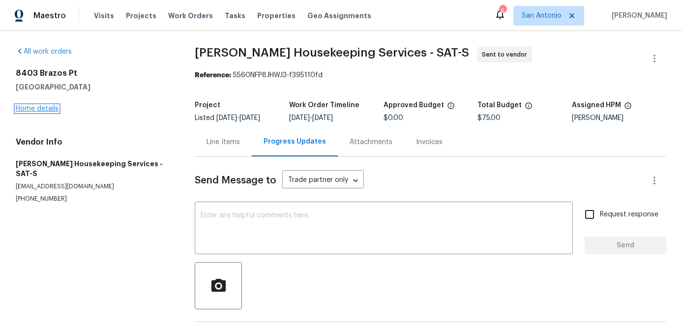
click at [47, 110] on link "Home details" at bounding box center [37, 108] width 43 height 7
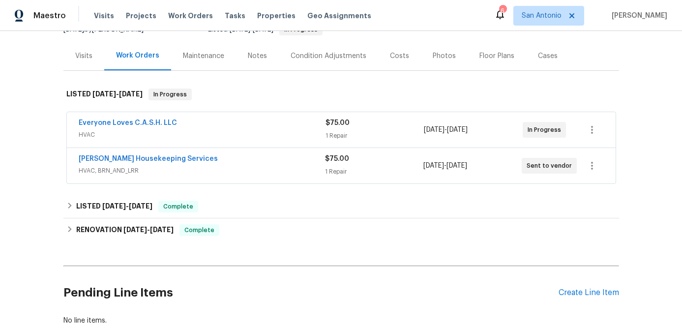
scroll to position [99, 0]
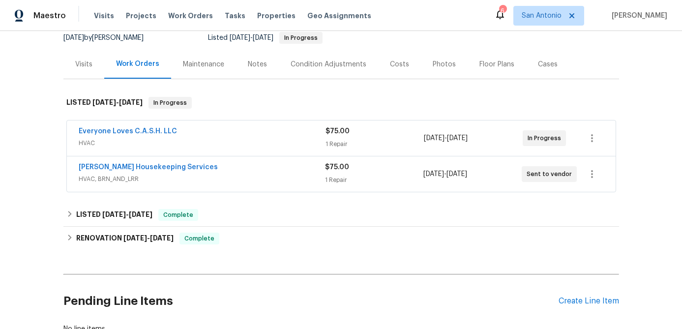
click at [226, 144] on span "HVAC" at bounding box center [202, 143] width 247 height 10
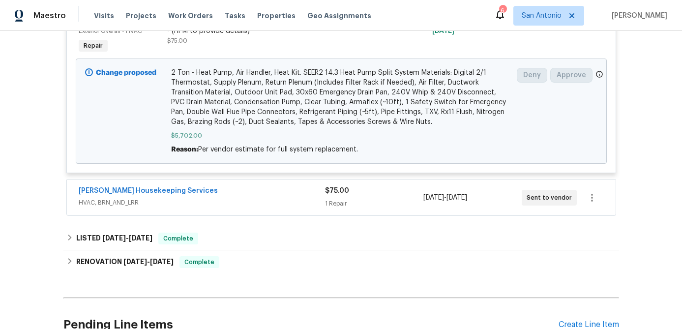
scroll to position [298, 0]
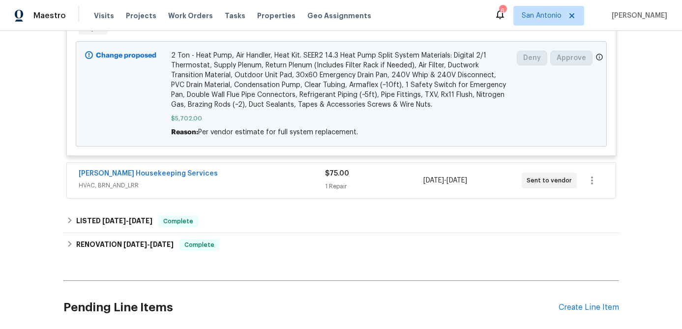
click at [278, 186] on span "HVAC, BRN_AND_LRR" at bounding box center [202, 186] width 246 height 10
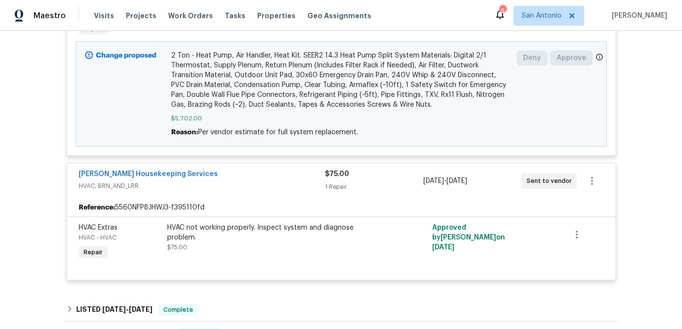
click at [278, 185] on span "HVAC, BRN_AND_LRR" at bounding box center [202, 186] width 246 height 10
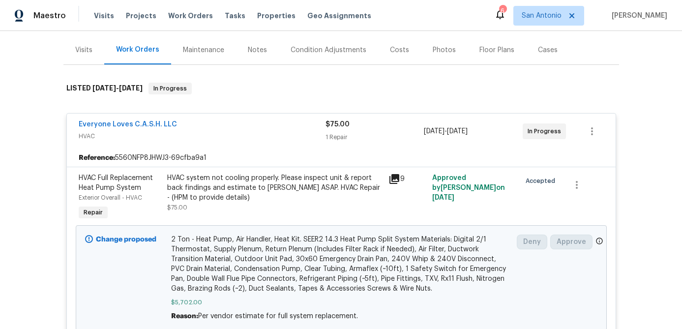
scroll to position [108, 0]
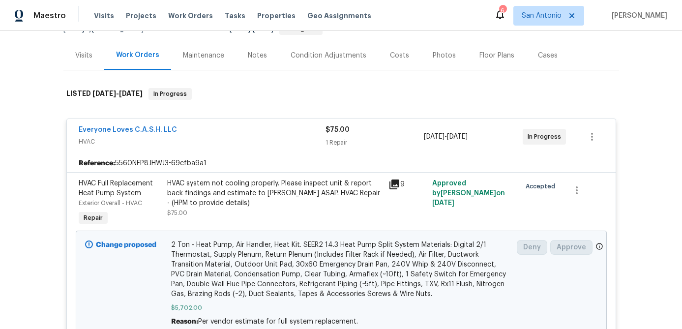
click at [270, 135] on div "Everyone Loves C.A.S.H. LLC" at bounding box center [202, 131] width 247 height 12
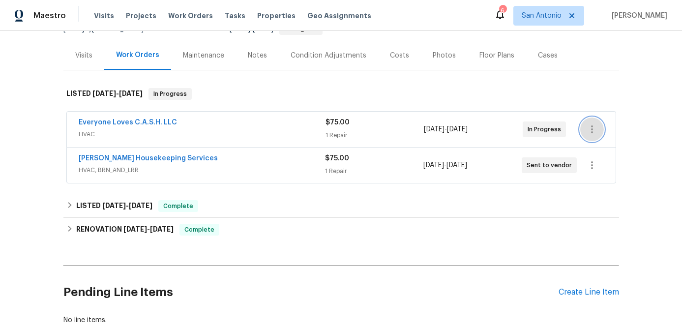
click at [595, 135] on button "button" at bounding box center [592, 130] width 24 height 24
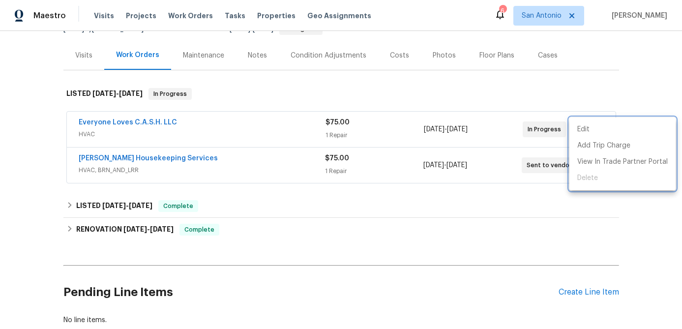
click at [188, 130] on div at bounding box center [341, 164] width 682 height 329
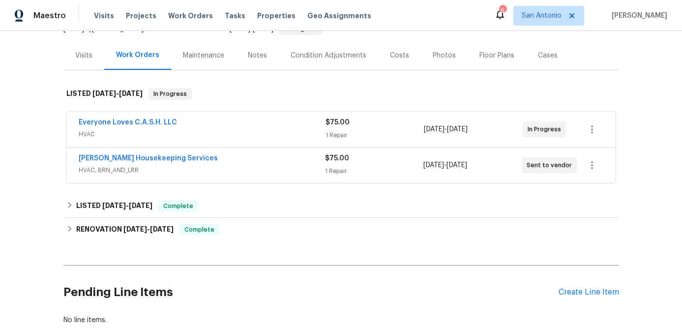
click at [188, 130] on span "HVAC" at bounding box center [202, 134] width 247 height 10
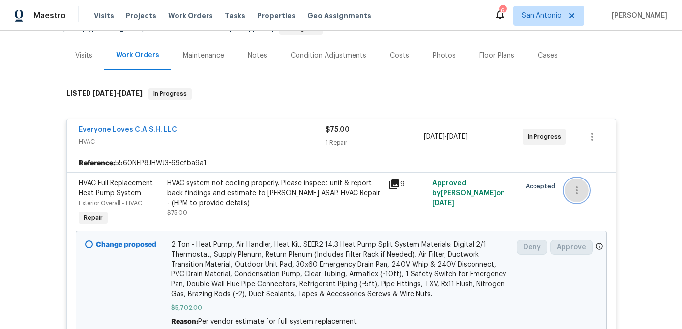
click at [581, 189] on icon "button" at bounding box center [577, 190] width 12 height 12
click at [267, 136] on div at bounding box center [341, 164] width 682 height 329
click at [267, 137] on span "HVAC" at bounding box center [202, 142] width 247 height 10
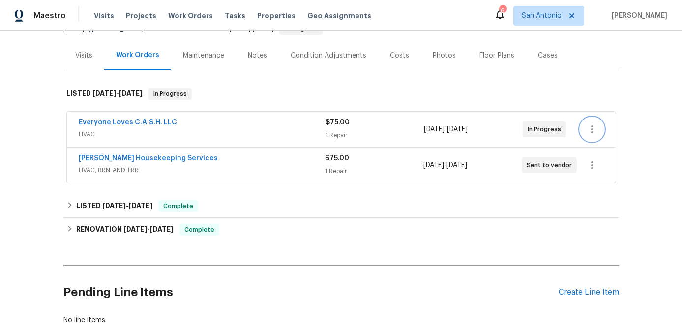
click at [595, 133] on icon "button" at bounding box center [592, 129] width 12 height 12
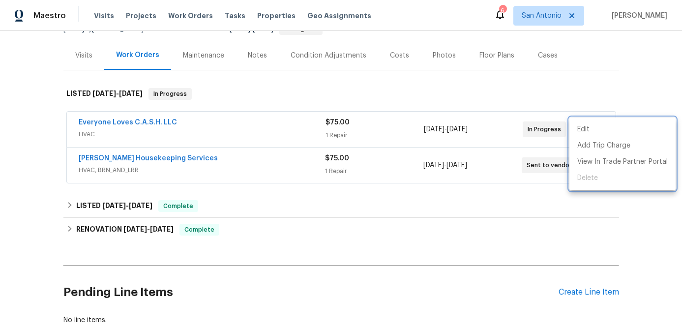
click at [306, 162] on div at bounding box center [341, 164] width 682 height 329
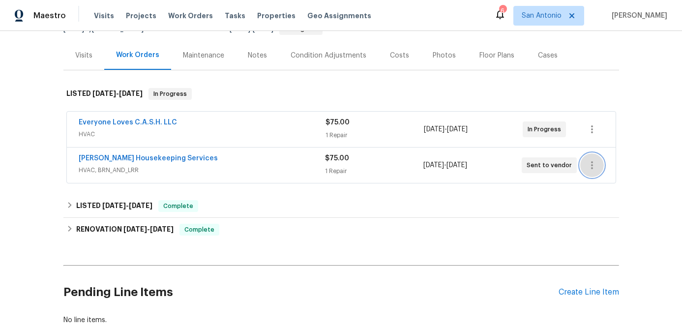
click at [593, 169] on icon "button" at bounding box center [592, 165] width 12 height 12
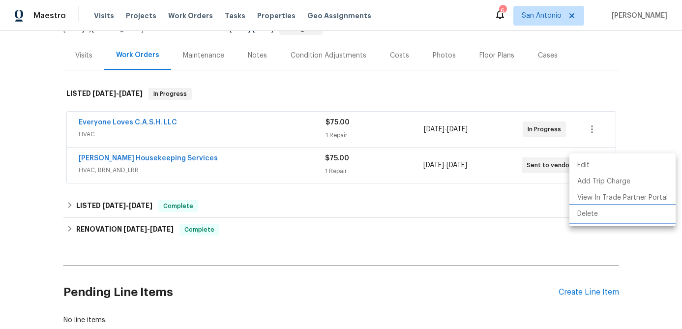
click at [584, 217] on li "Delete" at bounding box center [623, 214] width 106 height 16
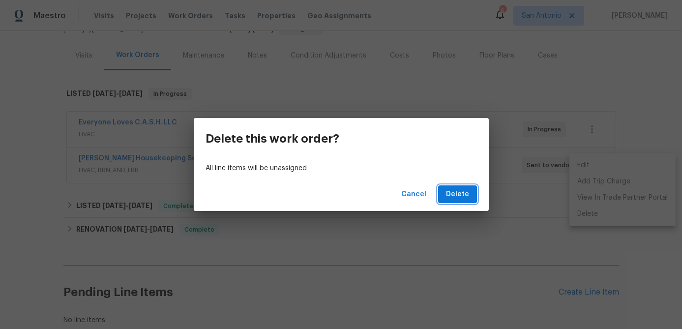
click at [456, 200] on span "Delete" at bounding box center [457, 194] width 23 height 12
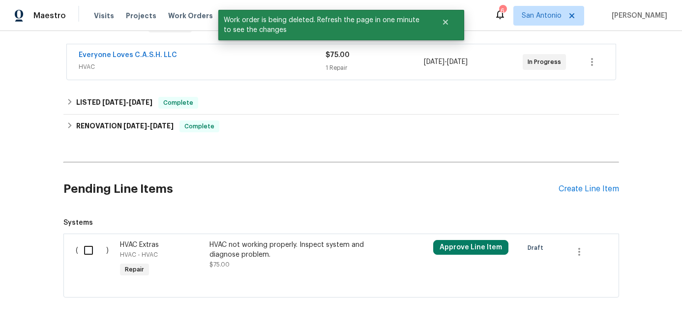
scroll to position [211, 0]
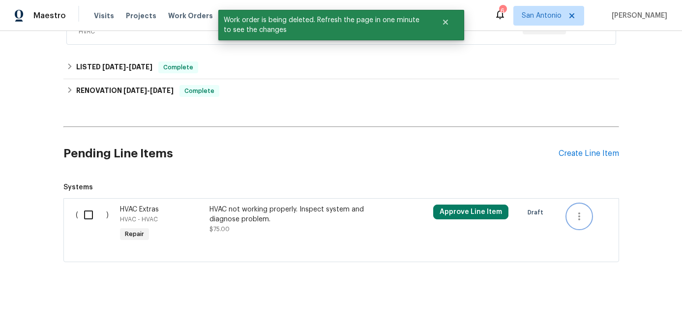
click at [584, 212] on icon "button" at bounding box center [580, 217] width 12 height 12
click at [584, 221] on li "Cancel" at bounding box center [587, 216] width 38 height 16
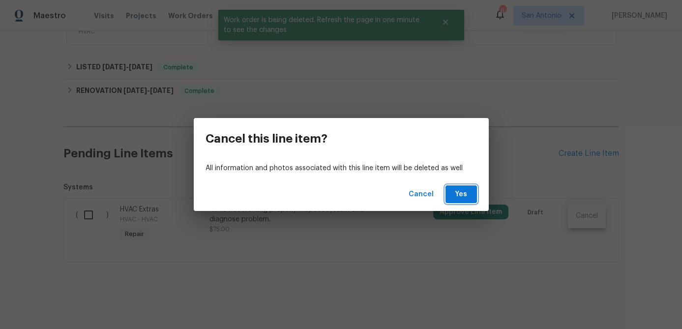
click at [454, 191] on span "Yes" at bounding box center [462, 194] width 16 height 12
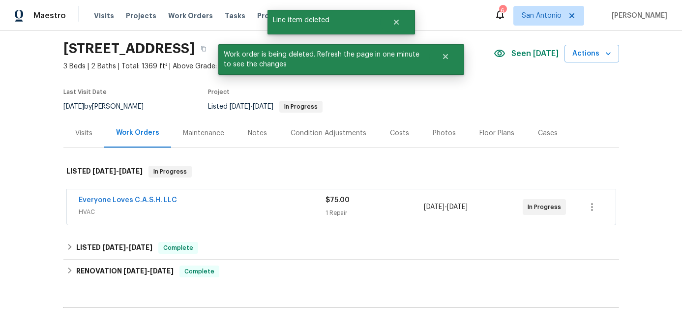
scroll to position [0, 0]
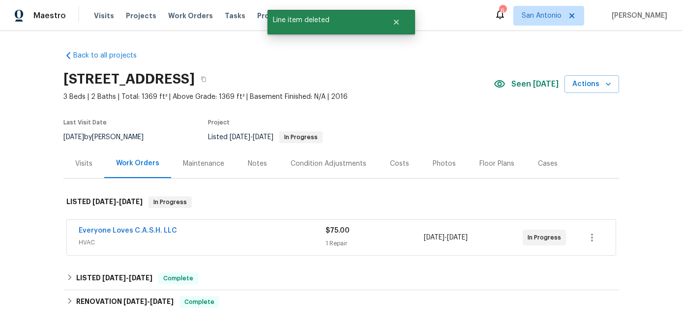
click at [262, 239] on span "HVAC" at bounding box center [202, 243] width 247 height 10
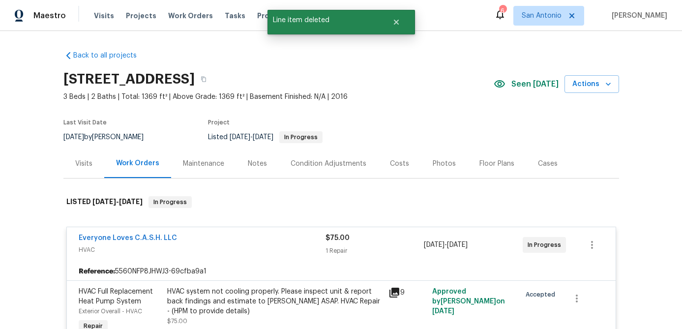
click at [262, 239] on div "Everyone Loves C.A.S.H. LLC" at bounding box center [202, 239] width 247 height 12
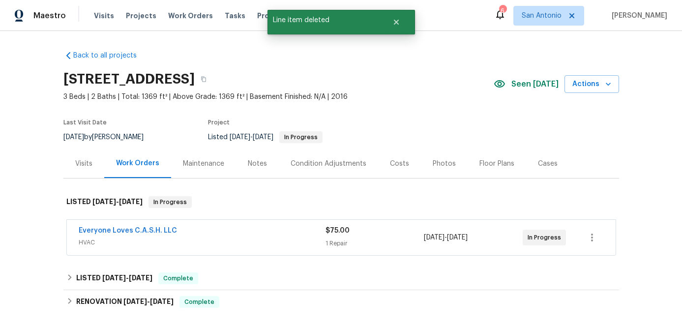
click at [262, 239] on span "HVAC" at bounding box center [202, 243] width 247 height 10
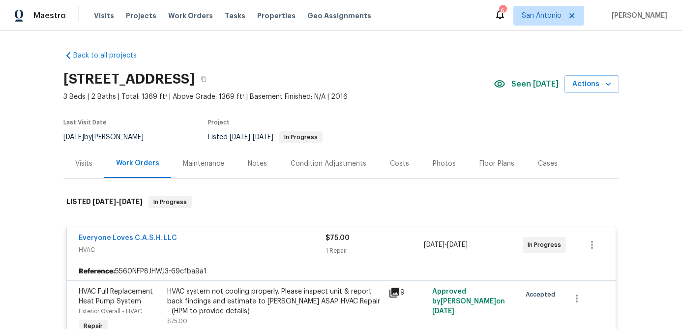
click at [242, 296] on div "HVAC system not cooling properly. Please inspect unit & report back findings an…" at bounding box center [274, 302] width 215 height 30
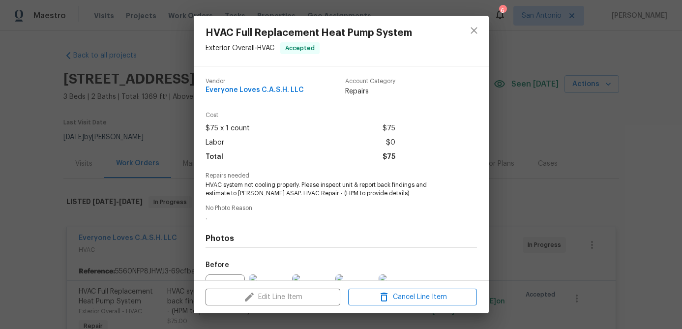
scroll to position [107, 0]
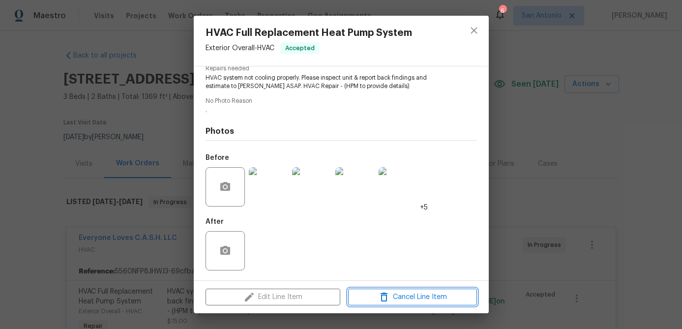
click at [409, 302] on span "Cancel Line Item" at bounding box center [412, 297] width 123 height 12
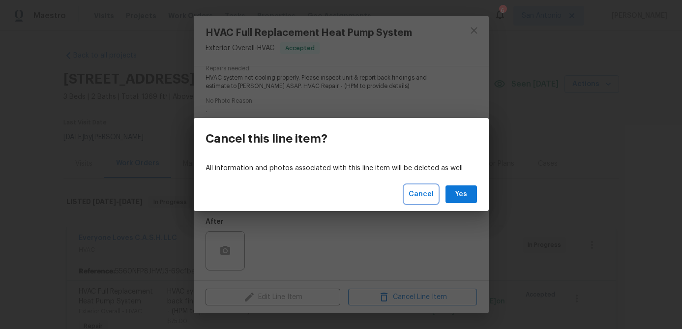
click at [420, 192] on span "Cancel" at bounding box center [421, 194] width 25 height 12
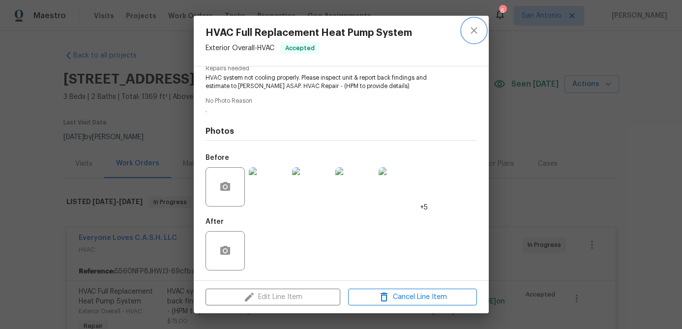
click at [478, 24] on button "close" at bounding box center [474, 31] width 24 height 24
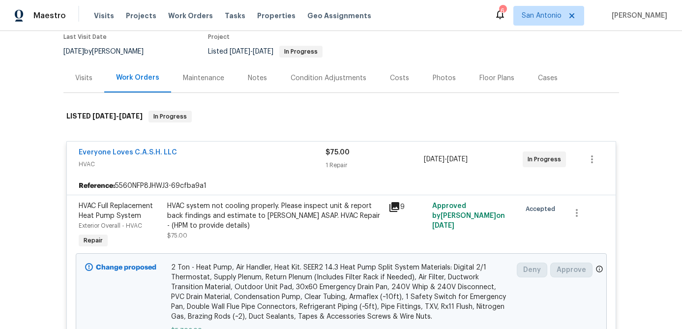
scroll to position [26, 0]
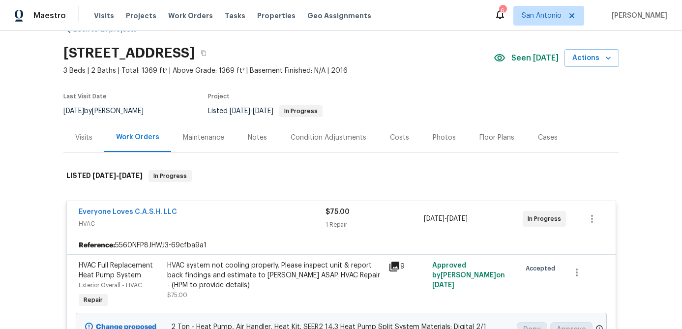
click at [212, 214] on div "Everyone Loves C.A.S.H. LLC" at bounding box center [202, 213] width 247 height 12
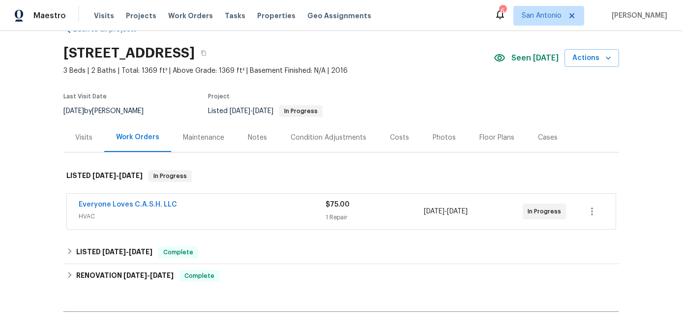
click at [212, 214] on span "HVAC" at bounding box center [202, 217] width 247 height 10
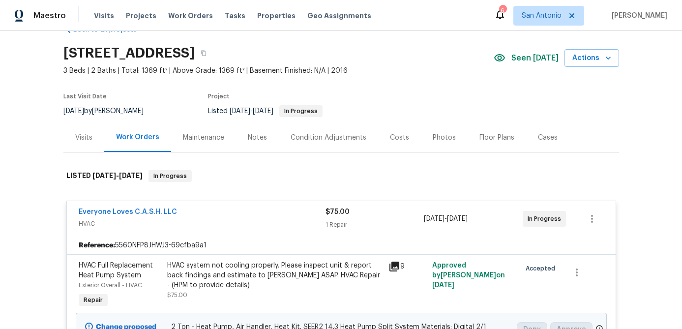
click at [219, 275] on div "HVAC system not cooling properly. Please inspect unit & report back findings an…" at bounding box center [274, 276] width 215 height 30
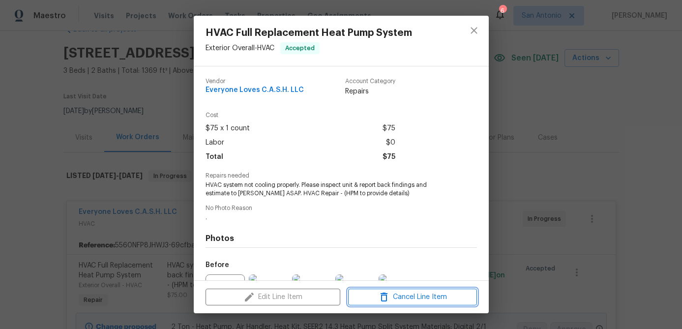
click at [393, 297] on span "Cancel Line Item" at bounding box center [412, 297] width 123 height 12
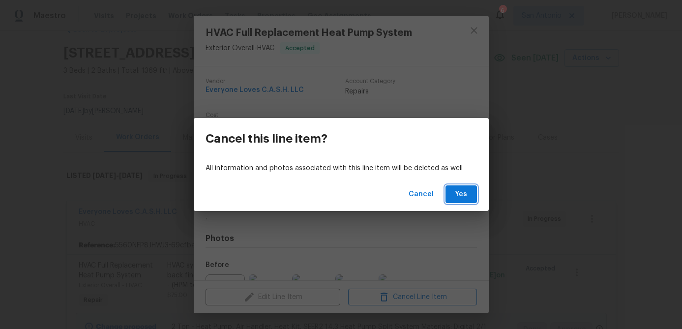
click at [459, 188] on span "Yes" at bounding box center [462, 194] width 16 height 12
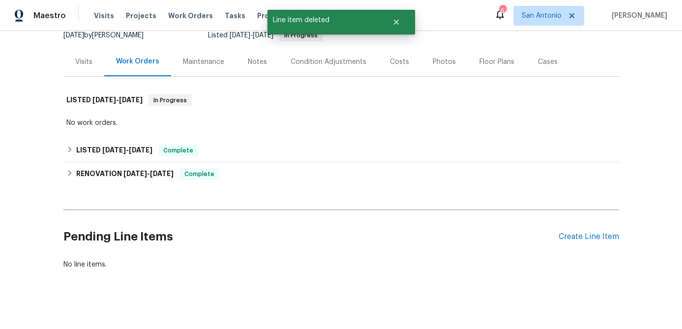
scroll to position [109, 0]
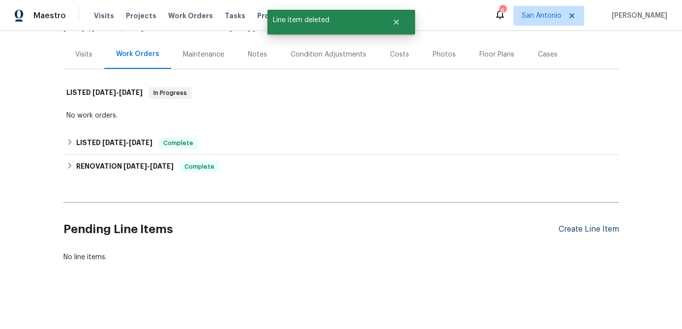
click at [587, 230] on div "Create Line Item" at bounding box center [589, 229] width 60 height 9
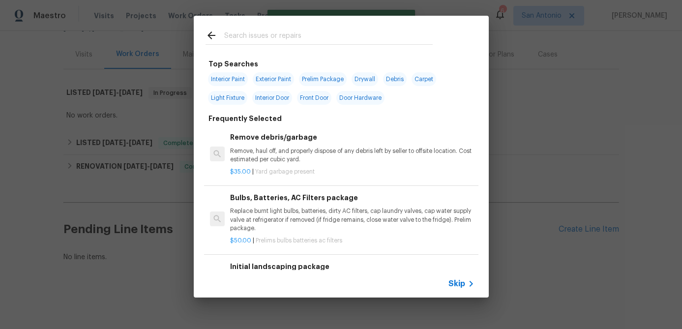
click at [460, 279] on span "Skip" at bounding box center [457, 284] width 17 height 10
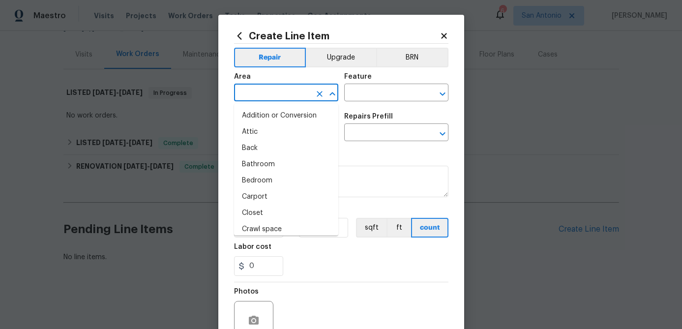
click at [261, 98] on input "text" at bounding box center [272, 93] width 77 height 15
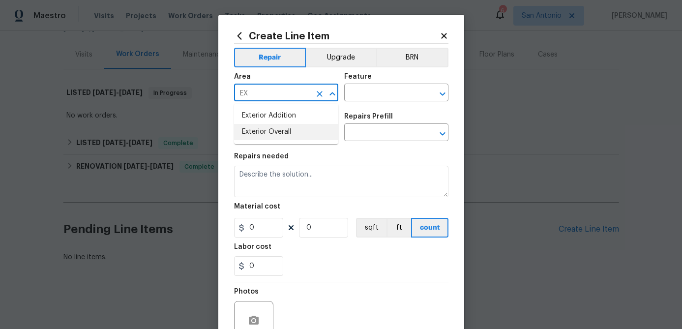
click at [261, 135] on li "Exterior Overall" at bounding box center [286, 132] width 104 height 16
type input "Exterior Overall"
click at [354, 92] on input "text" at bounding box center [382, 93] width 77 height 15
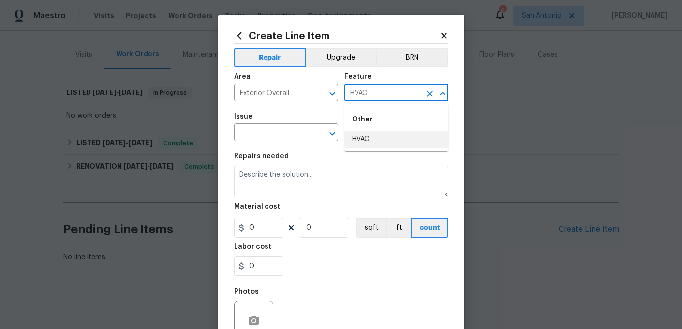
click at [359, 137] on li "HVAC" at bounding box center [396, 139] width 104 height 16
type input "HVAC"
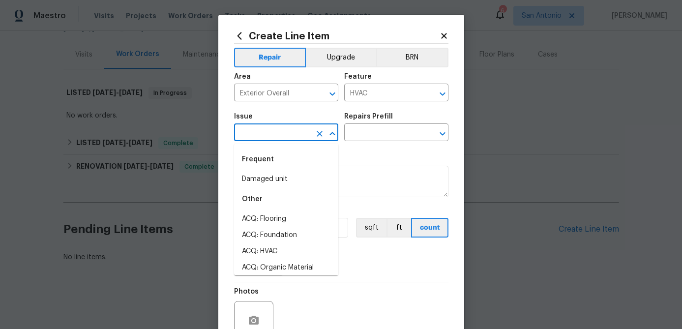
click at [284, 138] on input "text" at bounding box center [272, 133] width 77 height 15
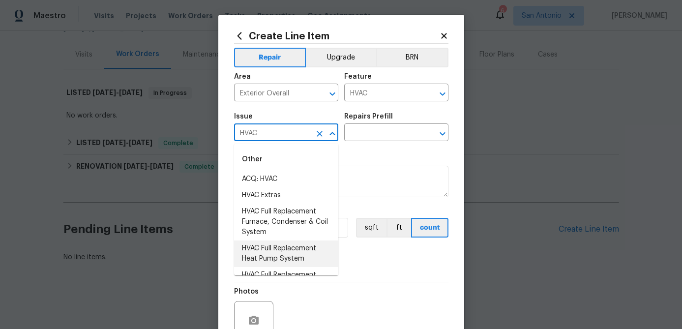
click at [287, 249] on li "HVAC Full Replacement Heat Pump System" at bounding box center [286, 254] width 104 height 27
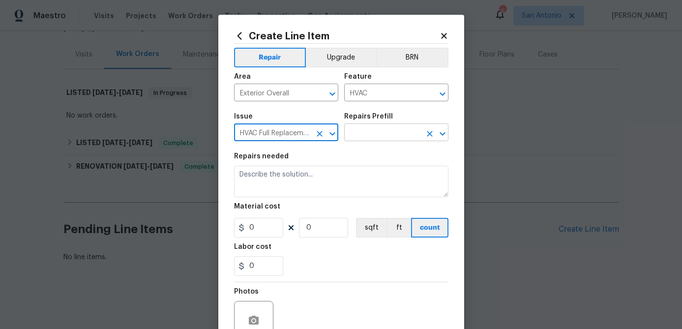
type input "HVAC Full Replacement Heat Pump System"
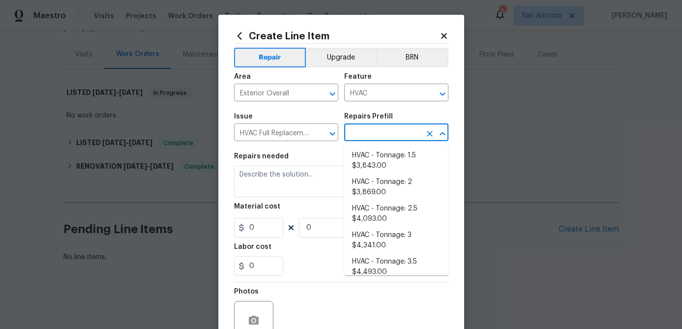
click at [371, 134] on input "text" at bounding box center [382, 133] width 77 height 15
click at [367, 191] on li "HVAC - Tonnage: 2 $3,869.00" at bounding box center [396, 187] width 104 height 27
type input "HVAC - Tonnage: 2 $3,869.00"
type textarea "2 Ton - Heat Pump, Air Handler, Heat Kit. SEER2 14.3 Heat Pump Split System Mat…"
type input "3869"
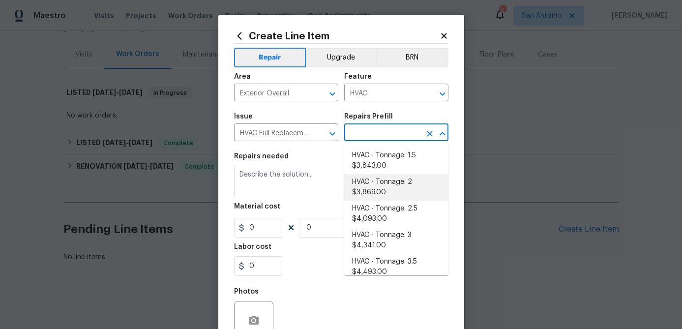
type input "1"
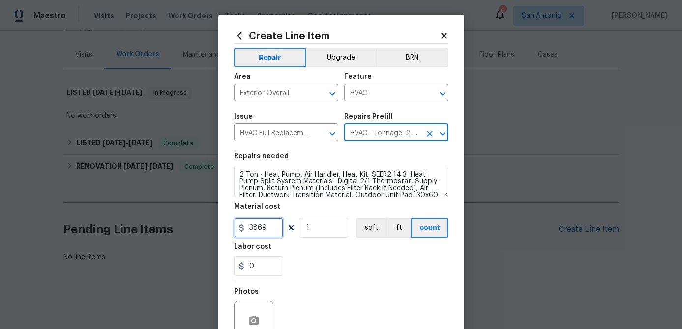
click at [268, 229] on input "3869" at bounding box center [258, 228] width 49 height 20
type input "5702"
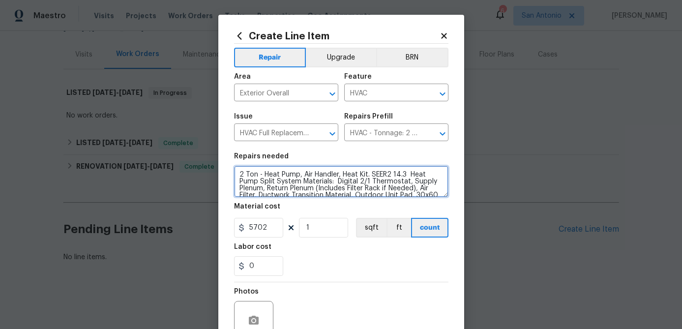
click at [235, 172] on textarea "2 Ton - Heat Pump, Air Handler, Heat Kit. SEER2 14.3 Heat Pump Split System Mat…" at bounding box center [341, 181] width 214 height 31
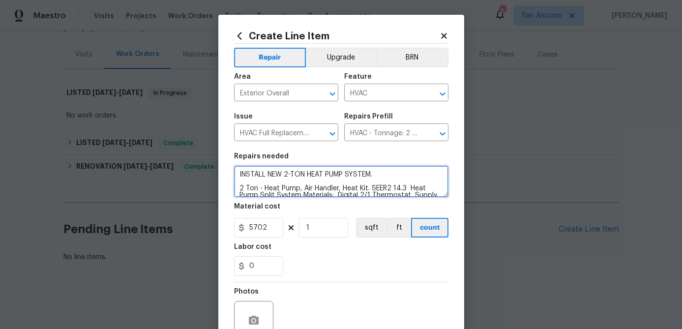
scroll to position [95, 0]
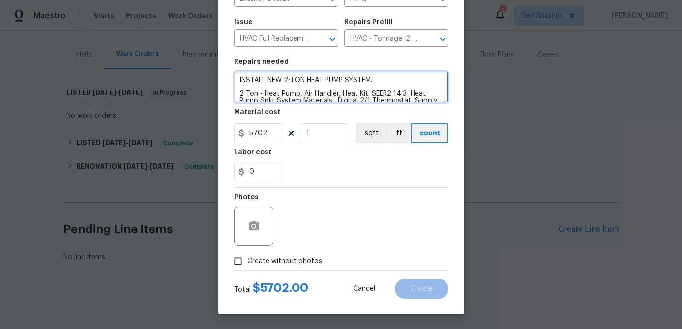
type textarea "INSTALL NEW 2-TON HEAT PUMP SYSTEM. 2 Ton - Heat Pump, Air Handler, Heat Kit. S…"
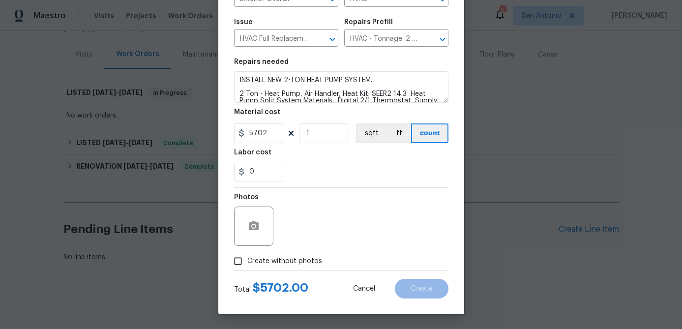
click at [240, 264] on input "Create without photos" at bounding box center [238, 261] width 19 height 19
checkbox input "true"
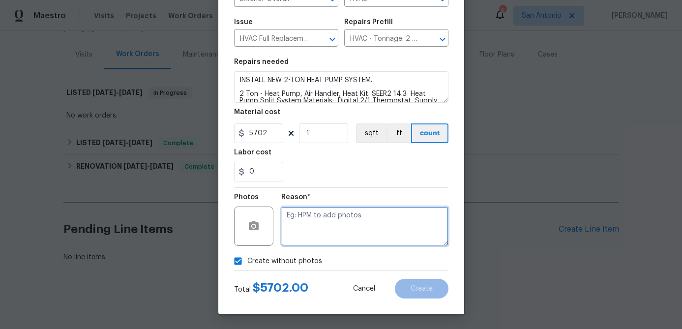
click at [288, 231] on textarea at bounding box center [364, 226] width 167 height 39
type textarea "."
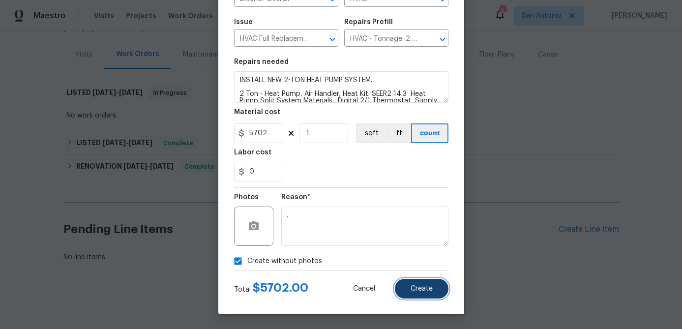
click at [425, 293] on button "Create" at bounding box center [422, 289] width 54 height 20
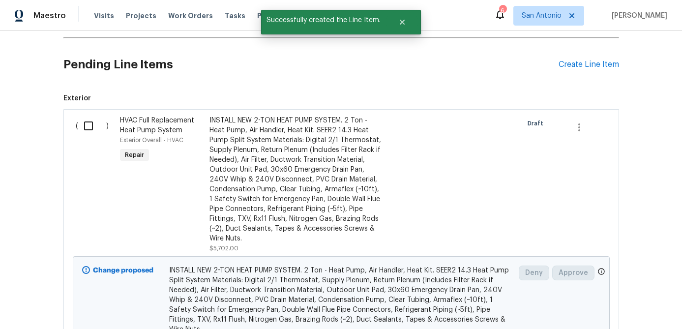
scroll to position [312, 0]
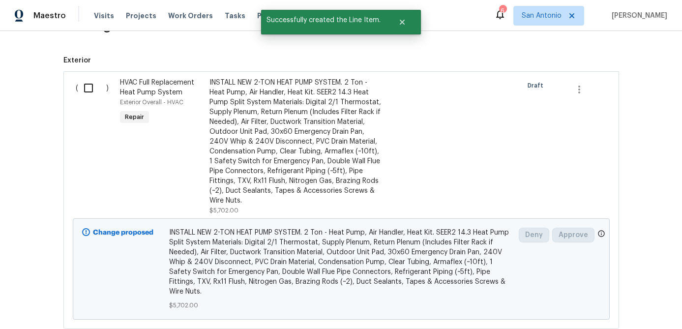
click at [88, 90] on input "checkbox" at bounding box center [92, 88] width 28 height 21
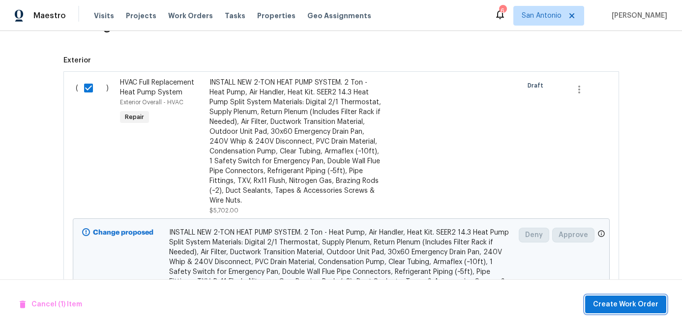
click at [622, 304] on span "Create Work Order" at bounding box center [625, 305] width 65 height 12
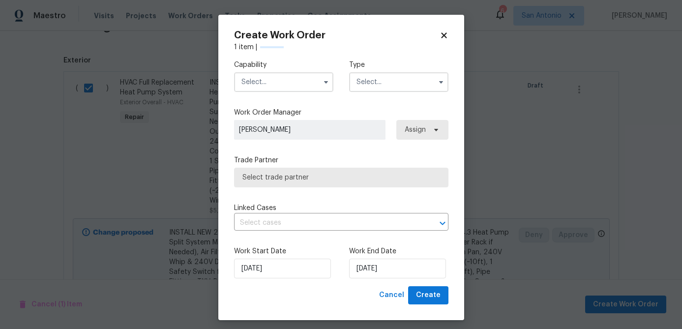
checkbox input "false"
click at [272, 83] on input "text" at bounding box center [283, 82] width 99 height 20
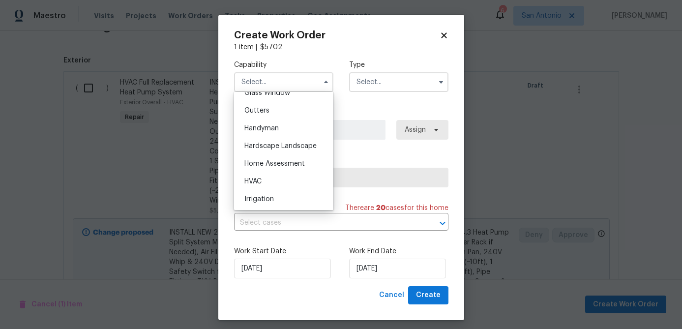
scroll to position [516, 0]
click at [252, 182] on span "HVAC" at bounding box center [252, 181] width 17 height 7
type input "HVAC"
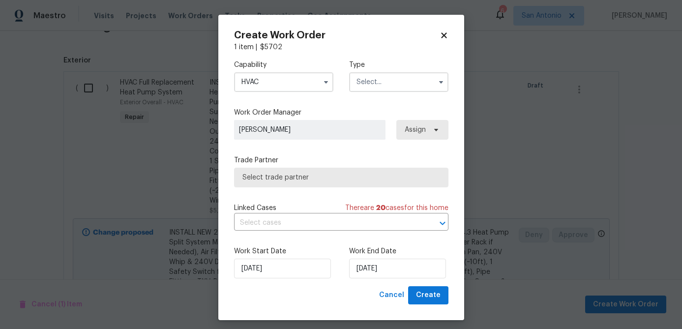
click at [383, 84] on input "text" at bounding box center [398, 82] width 99 height 20
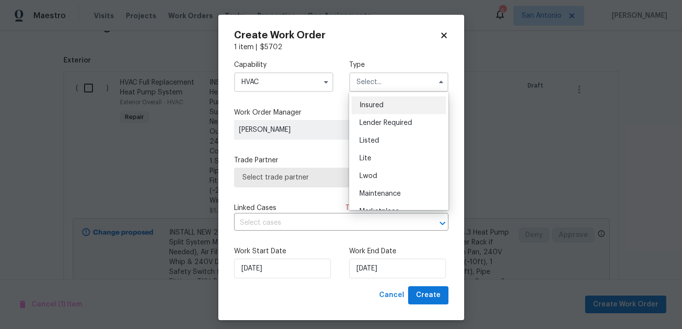
scroll to position [99, 0]
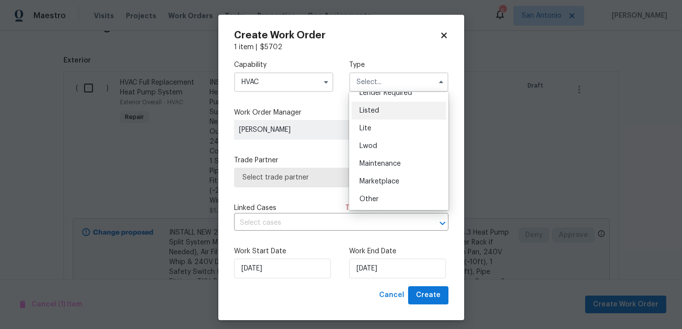
click at [365, 110] on span "Listed" at bounding box center [370, 110] width 20 height 7
type input "Listed"
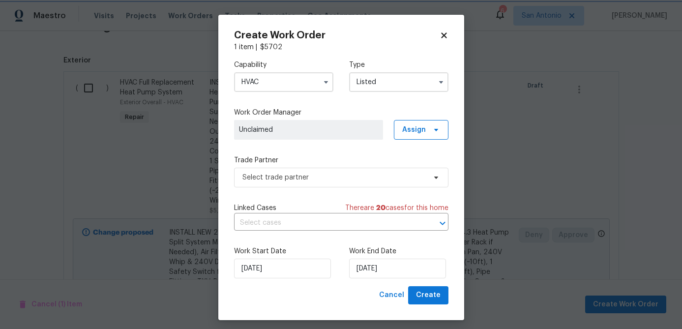
scroll to position [0, 0]
click at [425, 128] on span "Assign" at bounding box center [414, 130] width 24 height 10
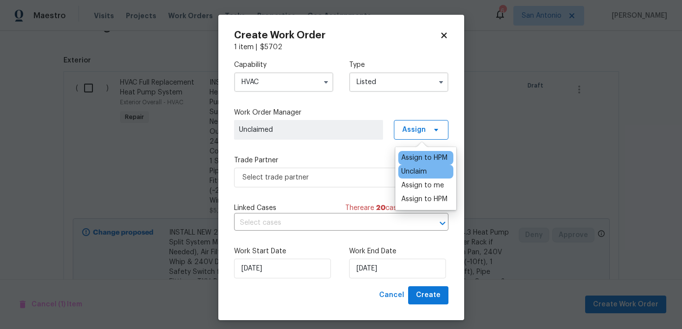
click at [420, 153] on div "Assign to HPM" at bounding box center [424, 158] width 46 height 10
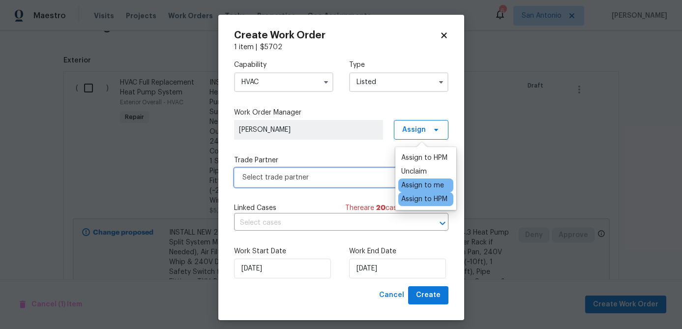
click at [306, 177] on span "Select trade partner" at bounding box center [333, 178] width 183 height 10
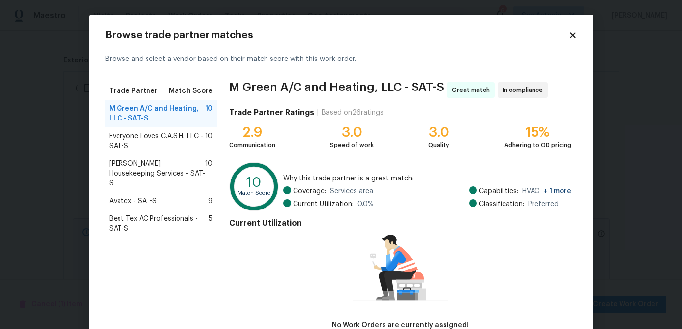
click at [165, 142] on span "Everyone Loves C.A.S.H. LLC - SAT-S" at bounding box center [157, 141] width 96 height 20
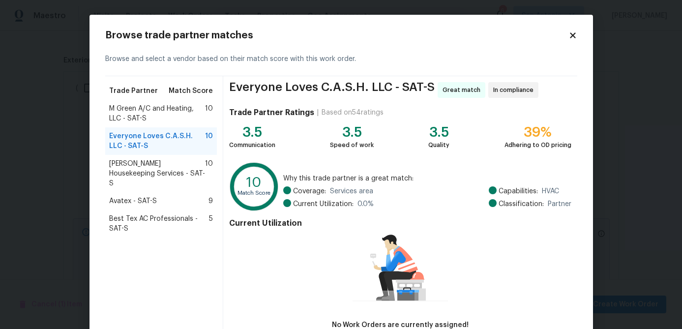
scroll to position [64, 0]
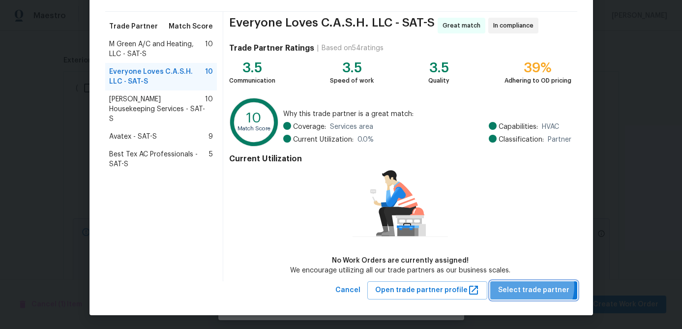
click at [536, 286] on span "Select trade partner" at bounding box center [533, 290] width 71 height 12
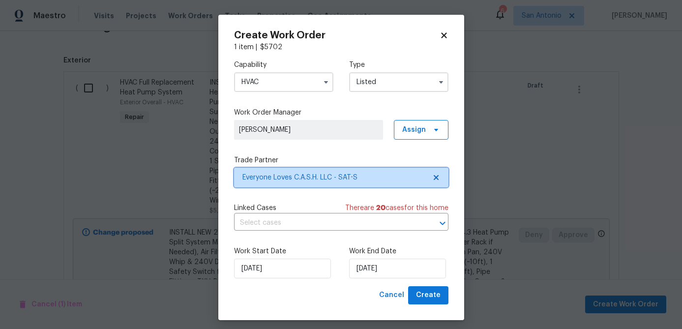
scroll to position [0, 0]
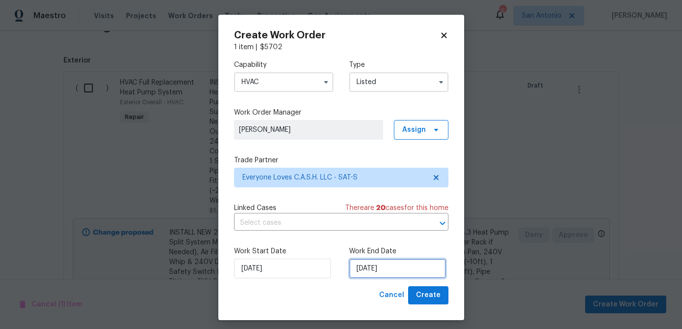
click at [398, 267] on input "[DATE]" at bounding box center [397, 269] width 97 height 20
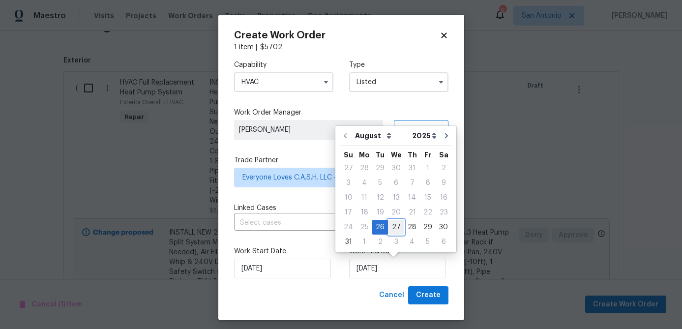
click at [394, 227] on div "27" at bounding box center [396, 227] width 16 height 14
type input "[DATE]"
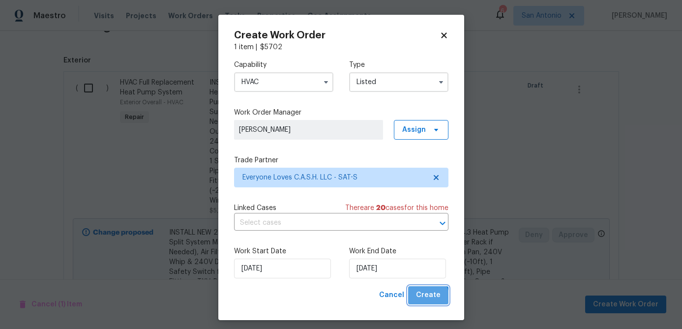
click at [428, 298] on span "Create" at bounding box center [428, 295] width 25 height 12
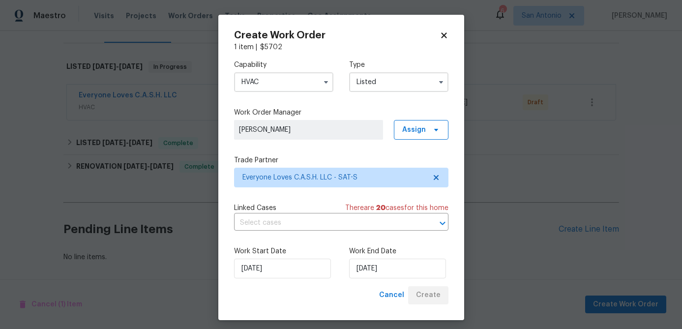
scroll to position [135, 0]
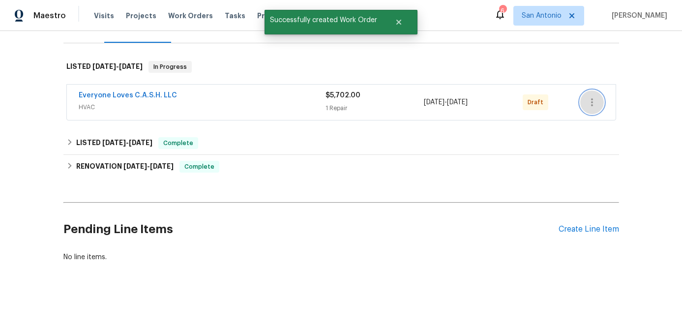
click at [592, 103] on icon "button" at bounding box center [592, 102] width 12 height 12
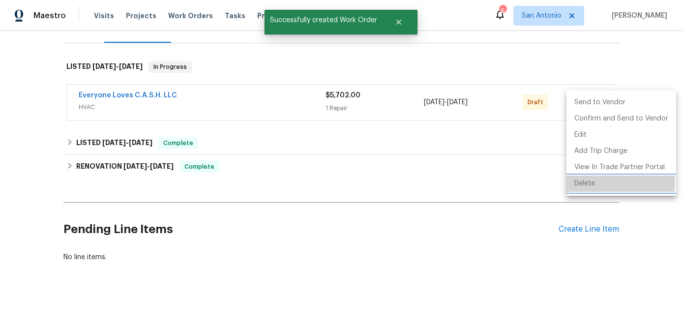
click at [586, 182] on li "Delete" at bounding box center [622, 184] width 110 height 16
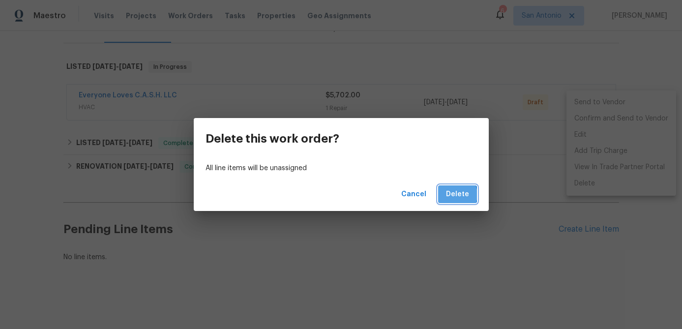
click at [455, 195] on span "Delete" at bounding box center [457, 194] width 23 height 12
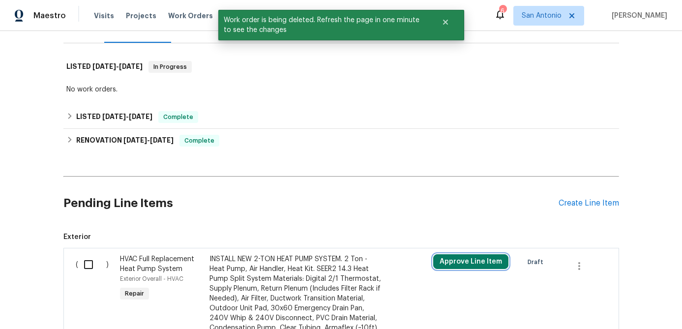
click at [463, 265] on button "Approve Line Item" at bounding box center [470, 261] width 75 height 15
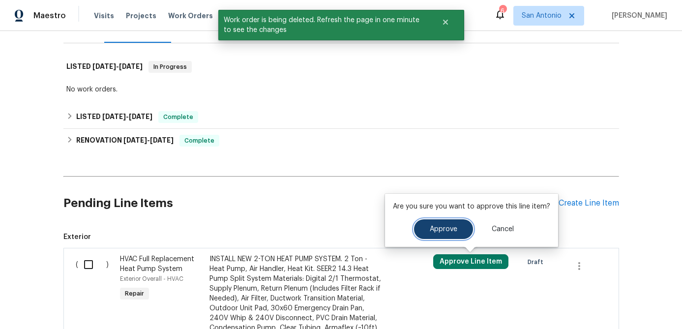
click at [442, 230] on span "Approve" at bounding box center [444, 229] width 28 height 7
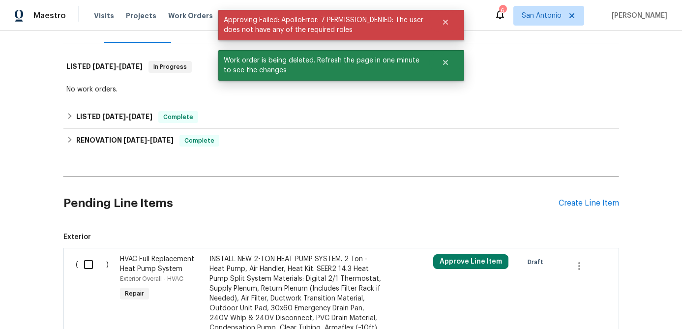
click at [92, 267] on input "checkbox" at bounding box center [92, 264] width 28 height 21
checkbox input "true"
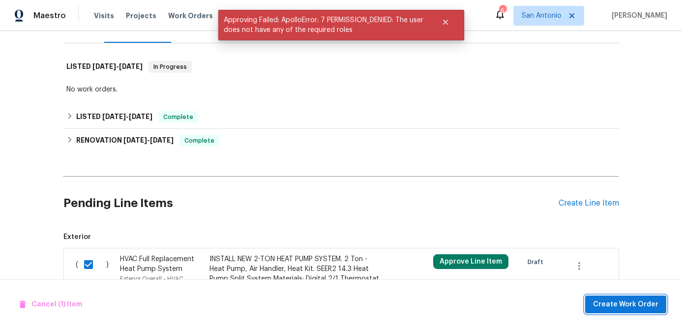
click at [609, 306] on span "Create Work Order" at bounding box center [625, 305] width 65 height 12
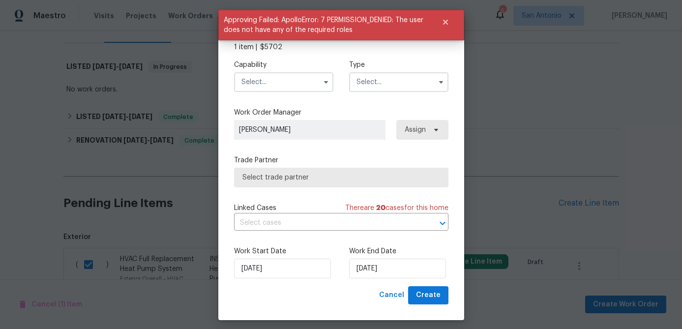
click at [278, 89] on input "text" at bounding box center [283, 82] width 99 height 20
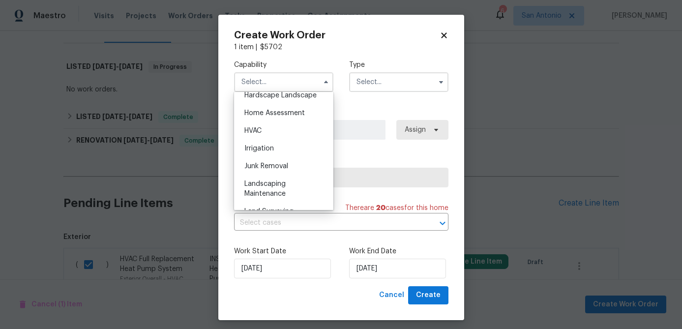
scroll to position [569, 0]
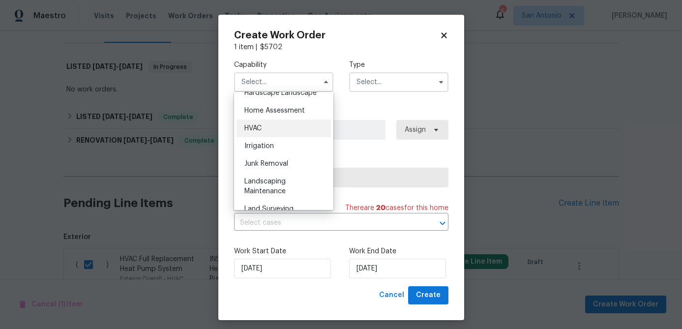
click at [253, 127] on span "HVAC" at bounding box center [252, 128] width 17 height 7
type input "HVAC"
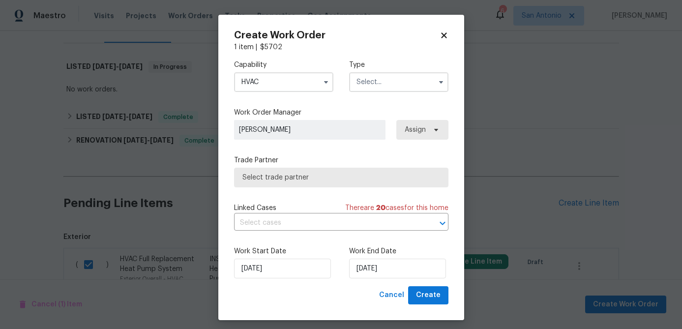
click at [375, 84] on input "text" at bounding box center [398, 82] width 99 height 20
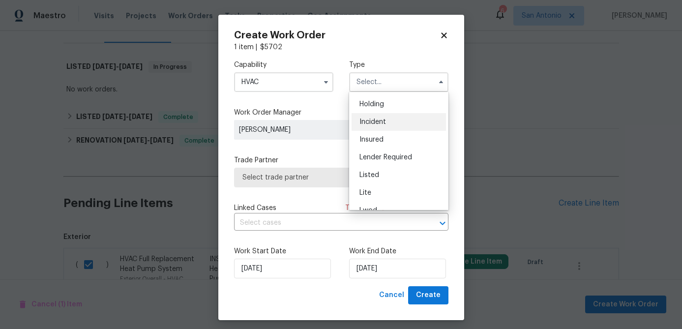
scroll to position [80, 0]
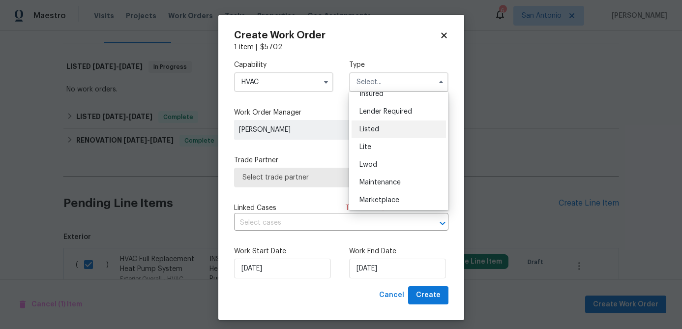
click at [372, 131] on span "Listed" at bounding box center [370, 129] width 20 height 7
type input "Listed"
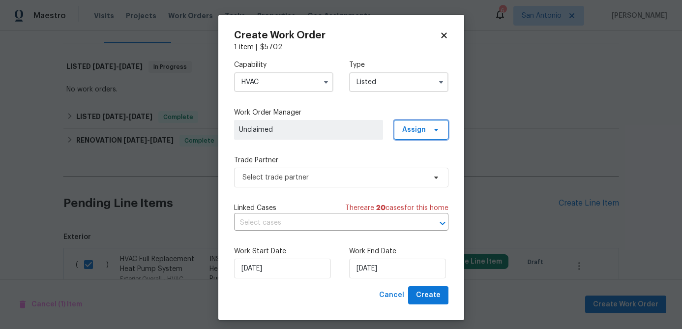
click at [432, 131] on icon at bounding box center [436, 130] width 8 height 8
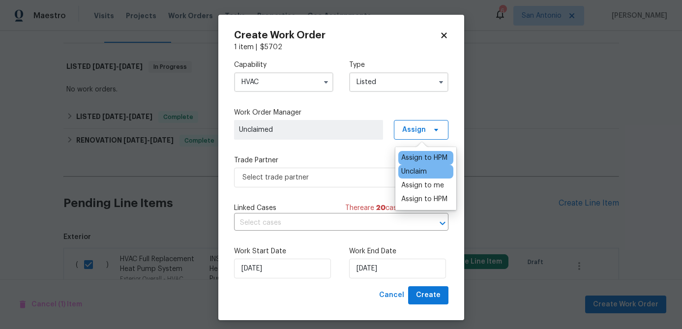
click at [421, 155] on div "Assign to HPM" at bounding box center [424, 158] width 46 height 10
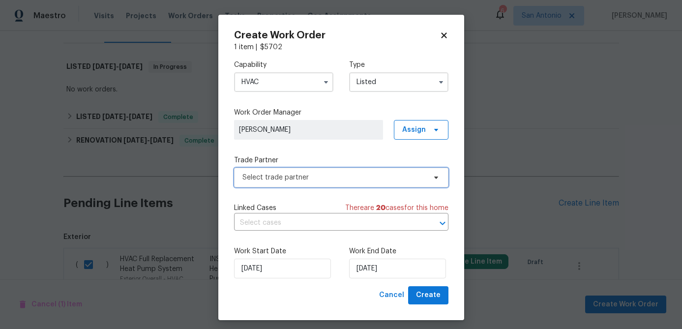
click at [314, 174] on span "Select trade partner" at bounding box center [333, 178] width 183 height 10
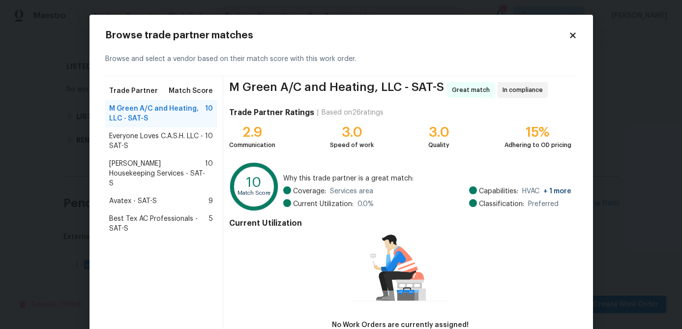
click at [166, 142] on span "Everyone Loves C.A.S.H. LLC - SAT-S" at bounding box center [157, 141] width 96 height 20
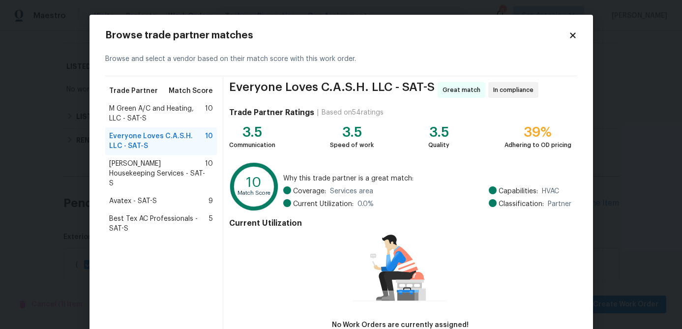
scroll to position [64, 0]
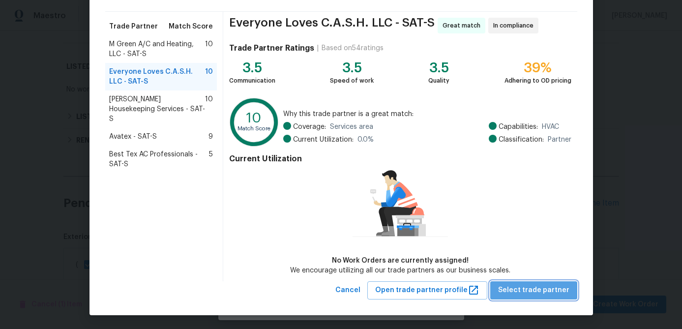
click at [551, 291] on span "Select trade partner" at bounding box center [533, 290] width 71 height 12
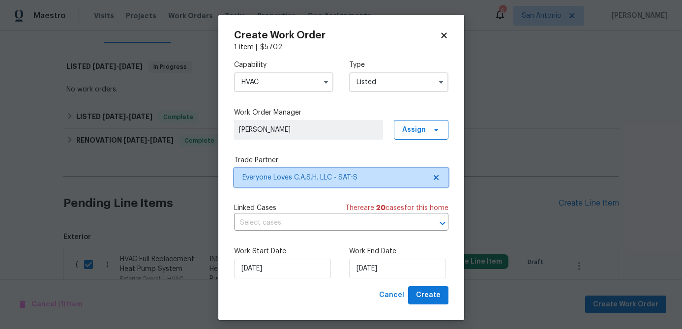
scroll to position [0, 0]
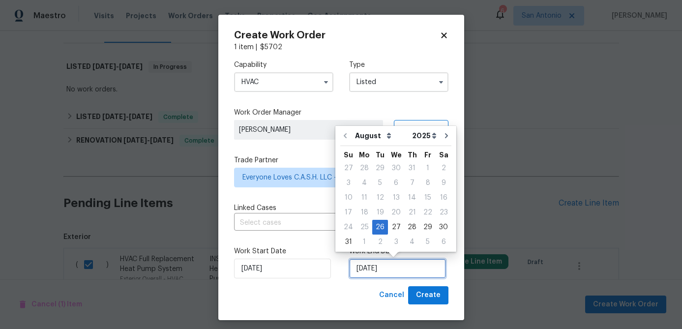
click at [398, 268] on input "[DATE]" at bounding box center [397, 269] width 97 height 20
click at [394, 226] on div "27" at bounding box center [396, 227] width 16 height 14
type input "[DATE]"
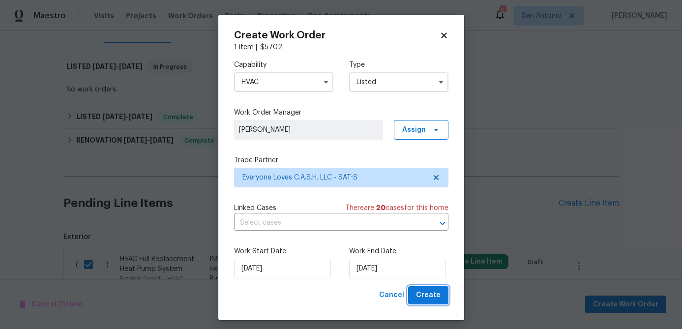
click at [431, 295] on span "Create" at bounding box center [428, 295] width 25 height 12
checkbox input "false"
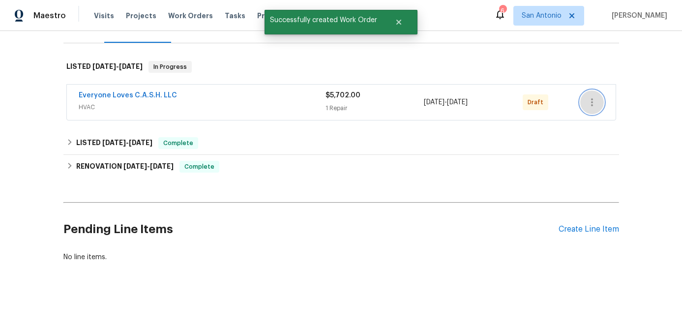
click at [593, 106] on icon "button" at bounding box center [592, 102] width 12 height 12
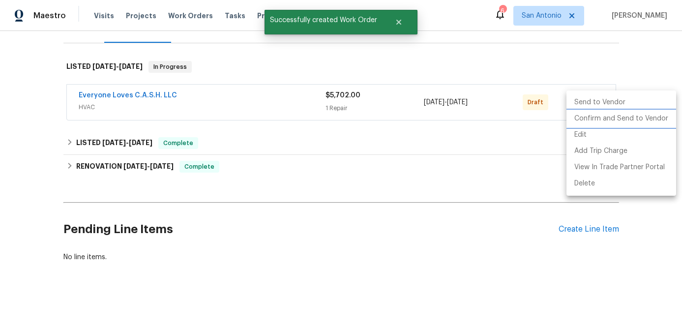
click at [593, 119] on li "Confirm and Send to Vendor" at bounding box center [622, 119] width 110 height 16
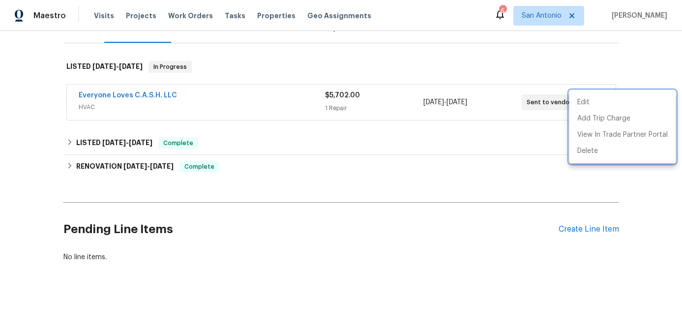
click at [261, 102] on div at bounding box center [341, 164] width 682 height 329
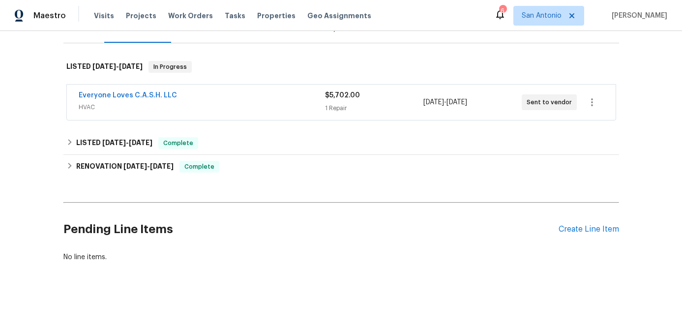
click at [261, 102] on div "Everyone Loves C.A.S.H. LLC" at bounding box center [202, 97] width 246 height 12
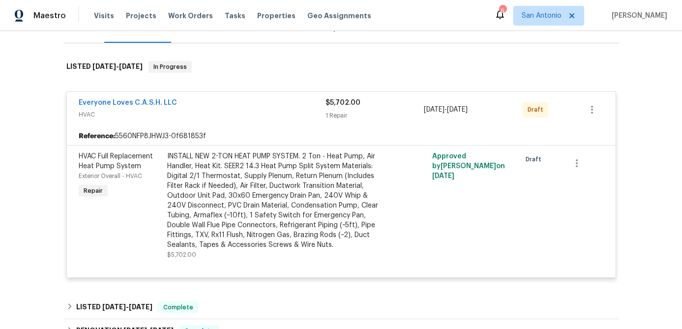
click at [260, 102] on div "Everyone Loves C.A.S.H. LLC" at bounding box center [202, 104] width 247 height 12
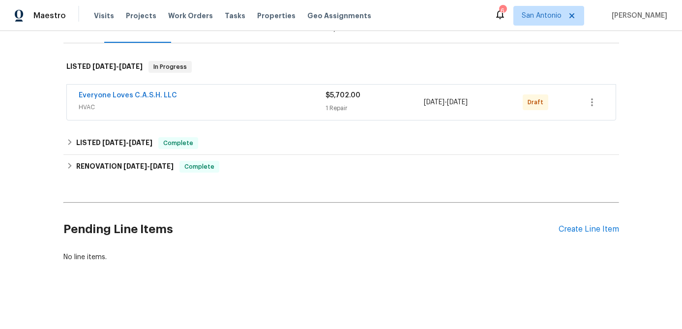
click at [101, 91] on span "Everyone Loves C.A.S.H. LLC" at bounding box center [128, 96] width 98 height 10
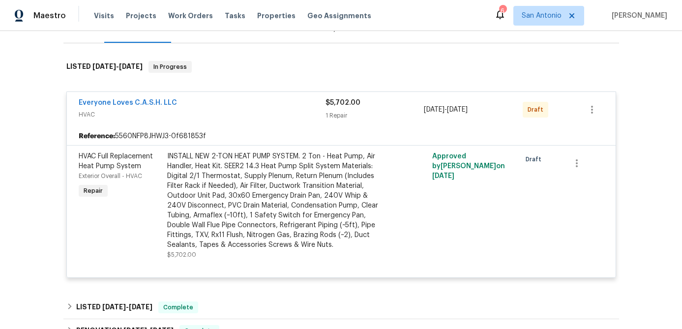
click at [102, 109] on div "Everyone Loves C.A.S.H. LLC" at bounding box center [202, 104] width 247 height 12
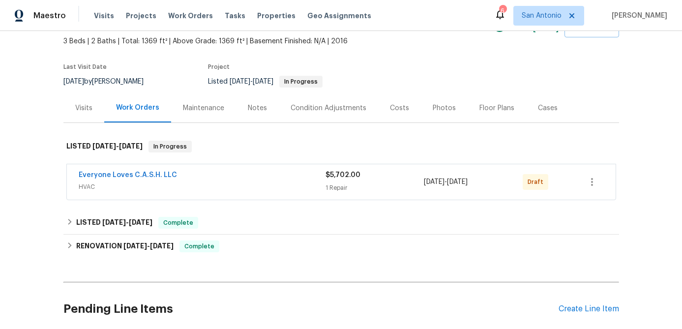
scroll to position [59, 0]
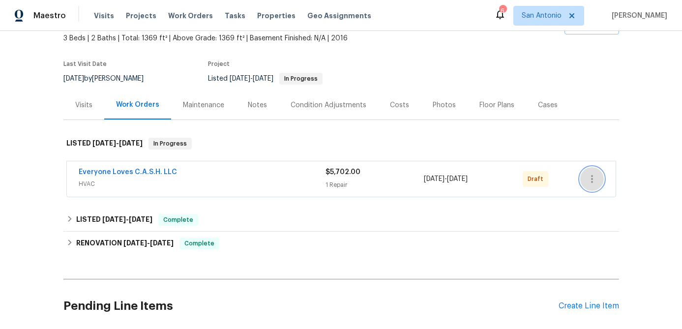
click at [595, 177] on icon "button" at bounding box center [592, 179] width 12 height 12
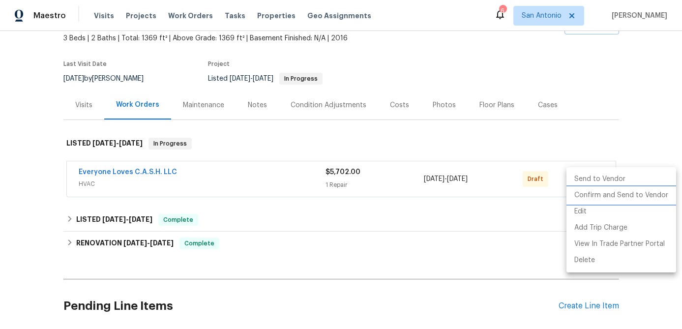
click at [597, 193] on li "Confirm and Send to Vendor" at bounding box center [622, 195] width 110 height 16
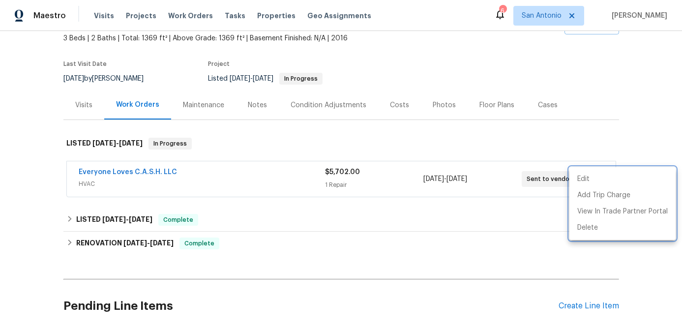
click at [373, 242] on div at bounding box center [341, 164] width 682 height 329
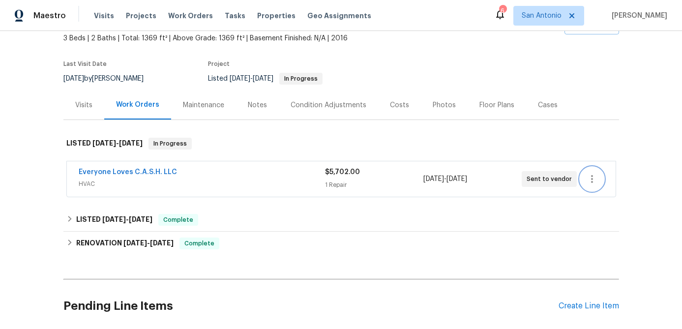
scroll to position [0, 0]
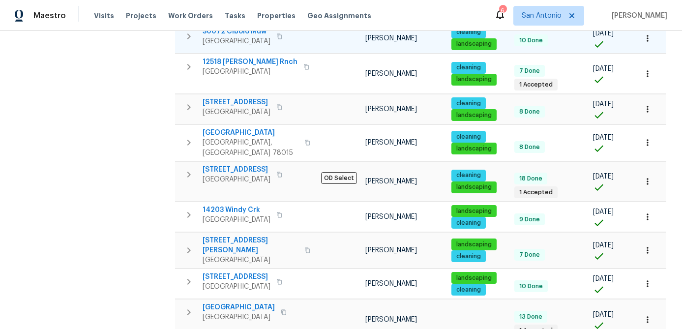
scroll to position [338, 0]
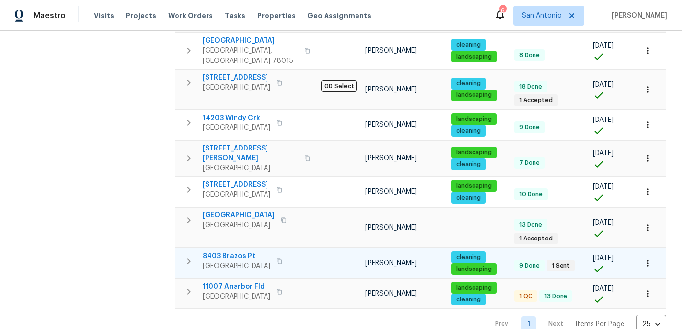
click at [231, 261] on span "[GEOGRAPHIC_DATA]" at bounding box center [237, 266] width 68 height 10
click at [220, 251] on span "8403 Brazos Pt" at bounding box center [237, 256] width 68 height 10
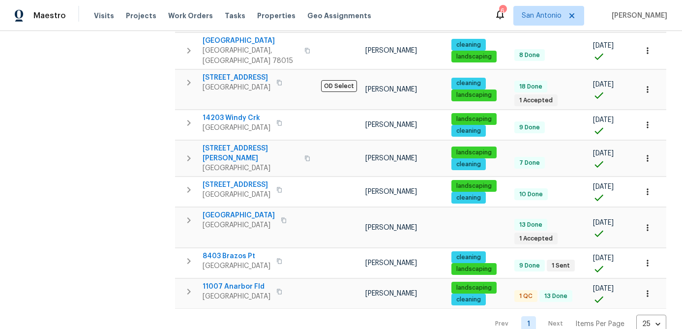
click at [36, 255] on div "Address Address Markets 1 Selected Markets Individuals 1 Selected Individuals F…" at bounding box center [96, 45] width 148 height 575
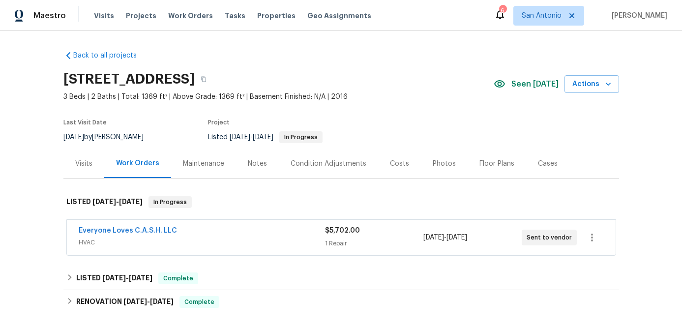
click at [223, 244] on span "HVAC" at bounding box center [202, 243] width 246 height 10
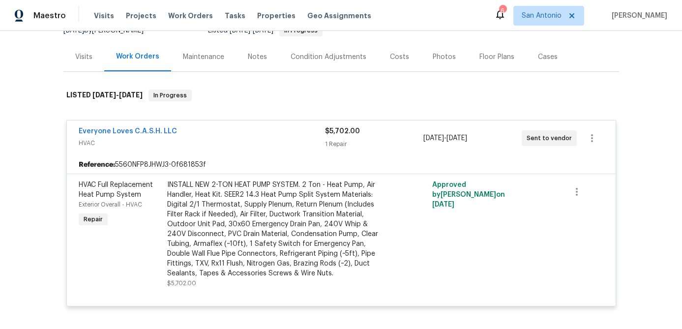
scroll to position [26, 0]
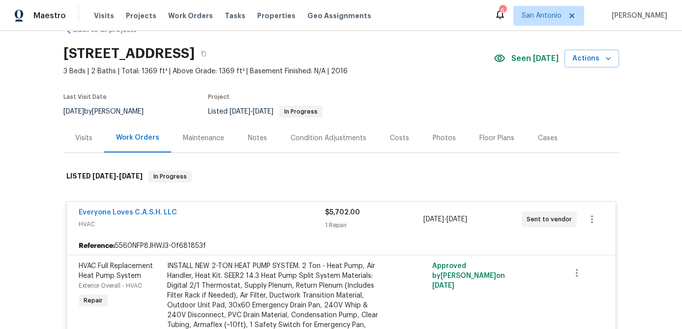
click at [244, 215] on div "Everyone Loves C.A.S.H. LLC" at bounding box center [202, 214] width 246 height 12
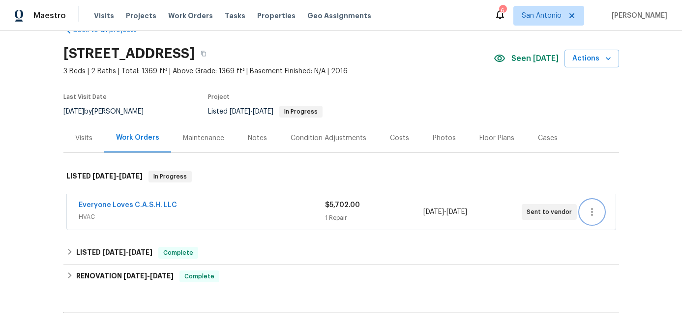
click at [595, 215] on icon "button" at bounding box center [592, 212] width 12 height 12
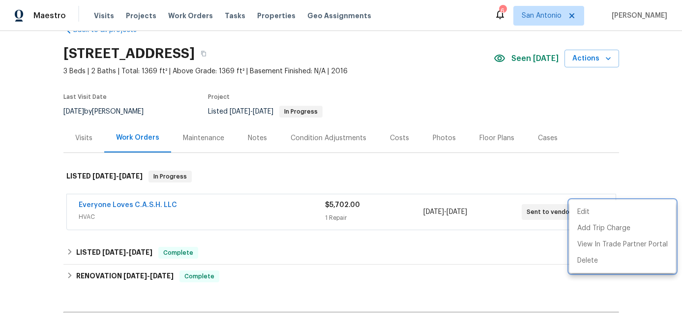
click at [262, 204] on div at bounding box center [341, 164] width 682 height 329
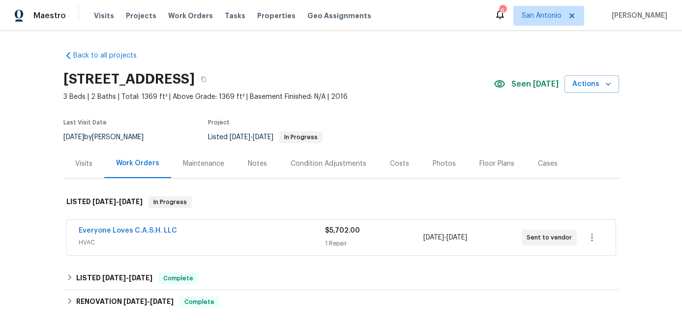
click at [251, 158] on div "Notes" at bounding box center [257, 163] width 43 height 29
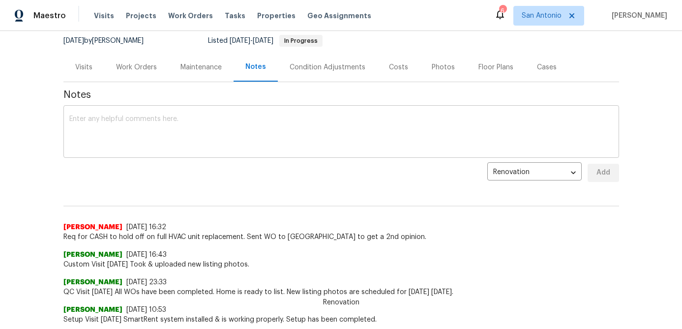
scroll to position [95, 0]
click at [142, 66] on div "Work Orders" at bounding box center [136, 68] width 41 height 10
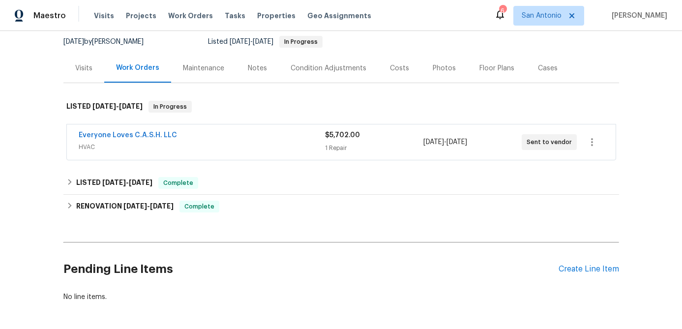
click at [118, 131] on span "Everyone Loves C.A.S.H. LLC" at bounding box center [128, 135] width 98 height 10
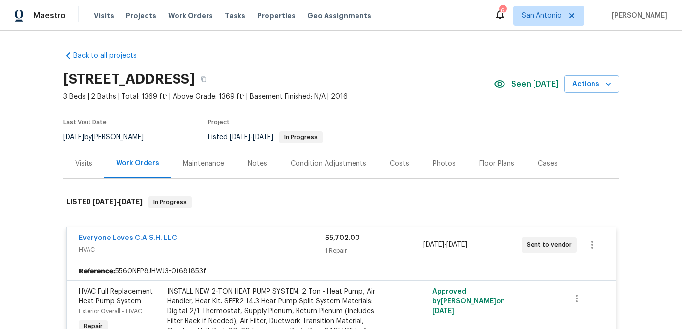
click at [212, 237] on div "Everyone Loves C.A.S.H. LLC" at bounding box center [202, 239] width 246 height 12
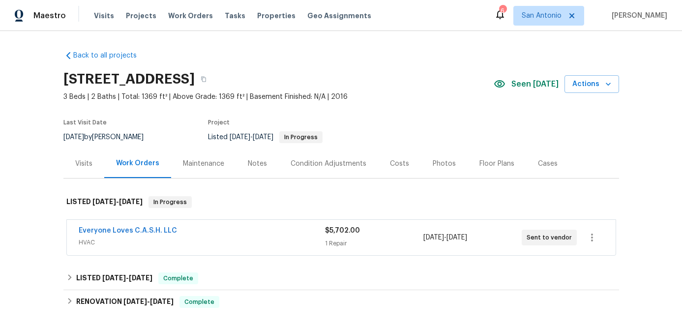
click at [251, 163] on div "Notes" at bounding box center [257, 164] width 19 height 10
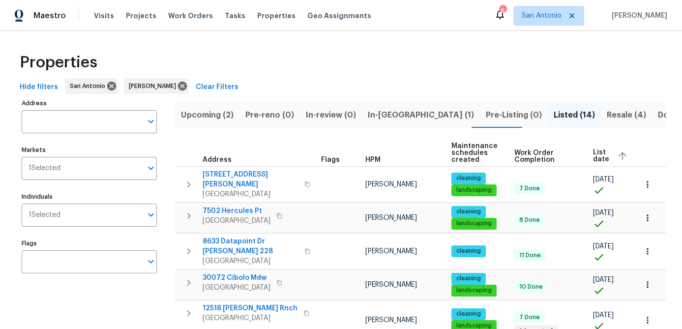
click at [382, 115] on span "In-[GEOGRAPHIC_DATA] (1)" at bounding box center [421, 115] width 106 height 14
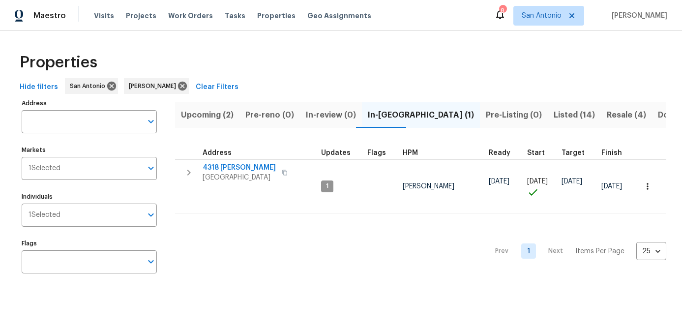
click at [554, 121] on span "Listed (14)" at bounding box center [574, 115] width 41 height 14
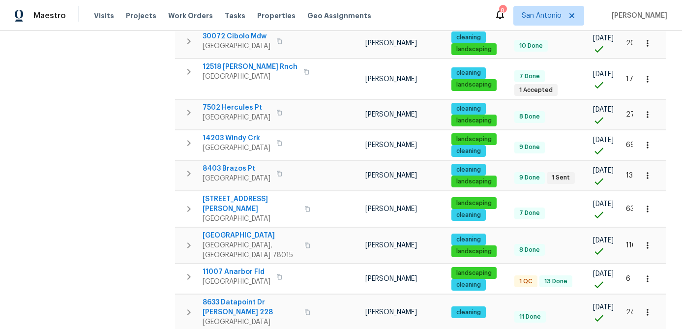
scroll to position [322, 0]
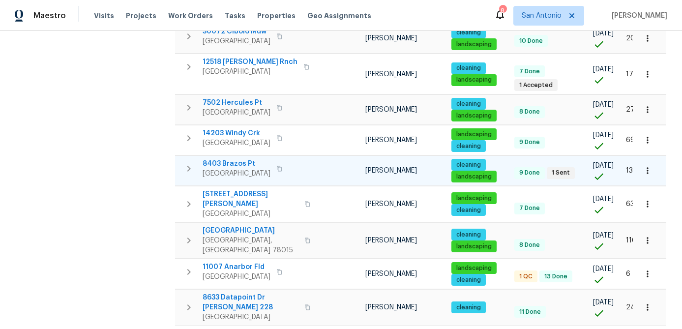
click at [225, 174] on span "San Antonio, TX 78252" at bounding box center [237, 174] width 68 height 10
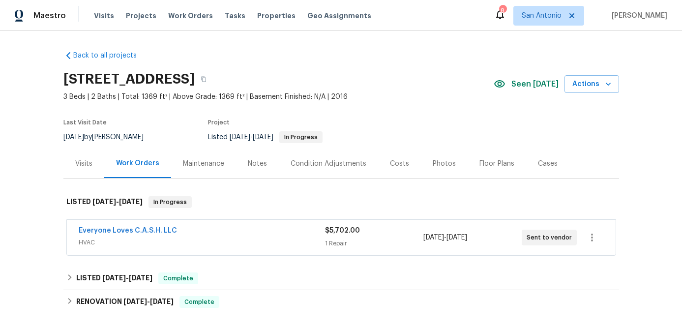
click at [200, 231] on div "Everyone Loves C.A.S.H. LLC" at bounding box center [202, 232] width 246 height 12
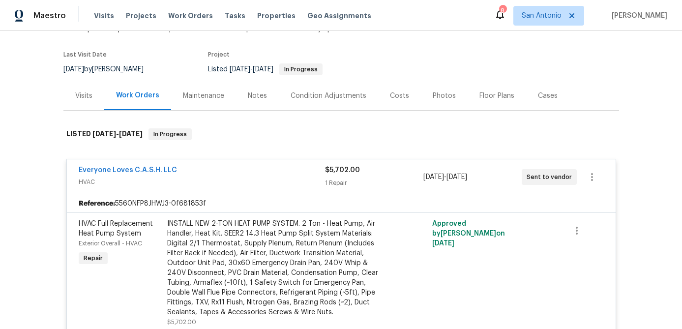
scroll to position [30, 0]
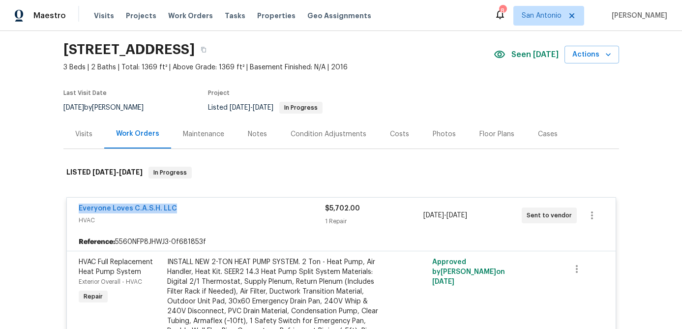
click at [223, 204] on div "Everyone Loves C.A.S.H. LLC" at bounding box center [202, 210] width 246 height 12
